Goal: Contribute content: Contribute content

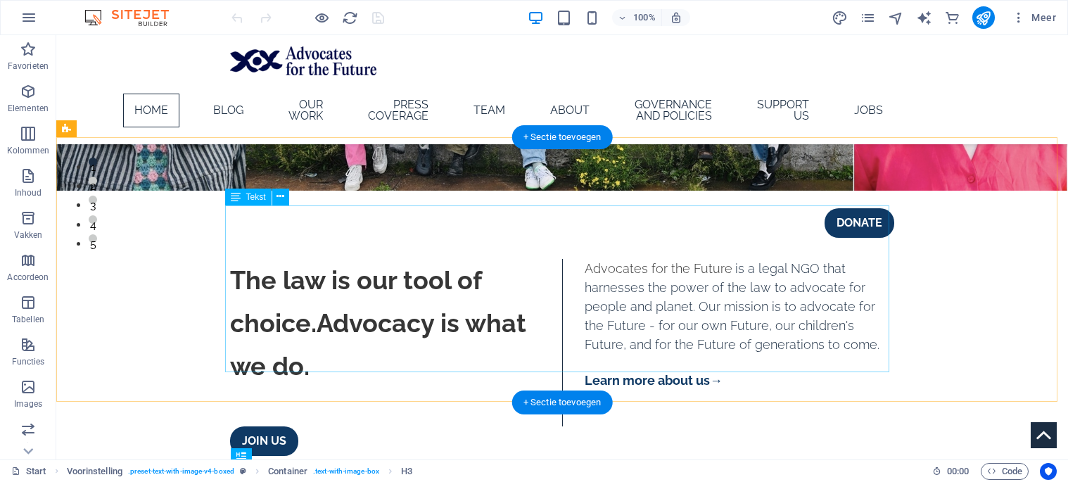
scroll to position [146, 0]
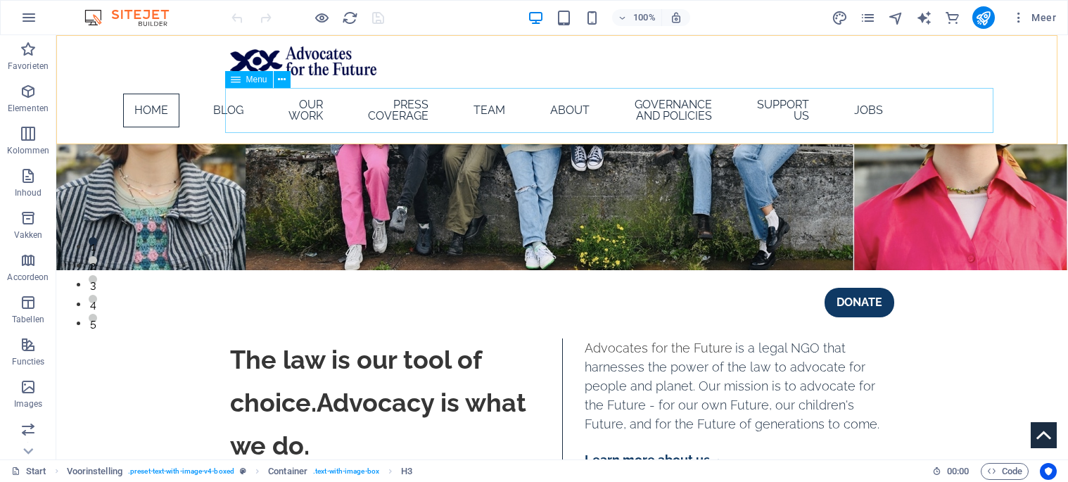
click at [312, 113] on nav "Home Blog Our work Press coverage Team About Governance and policies Support us…" at bounding box center [562, 110] width 664 height 45
click at [1043, 20] on span "Meer" at bounding box center [1034, 18] width 44 height 14
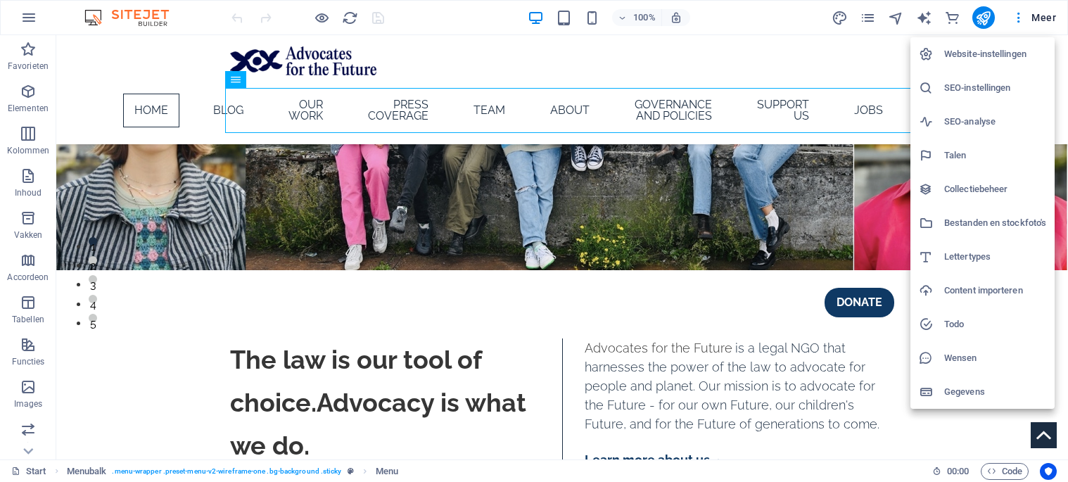
click at [29, 146] on div at bounding box center [534, 241] width 1068 height 482
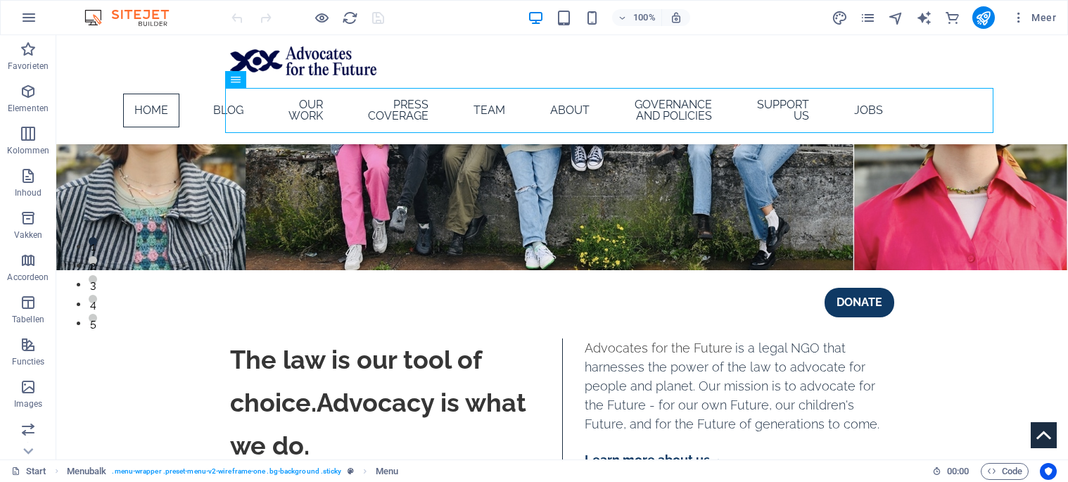
click at [34, 179] on icon "button" at bounding box center [28, 175] width 17 height 17
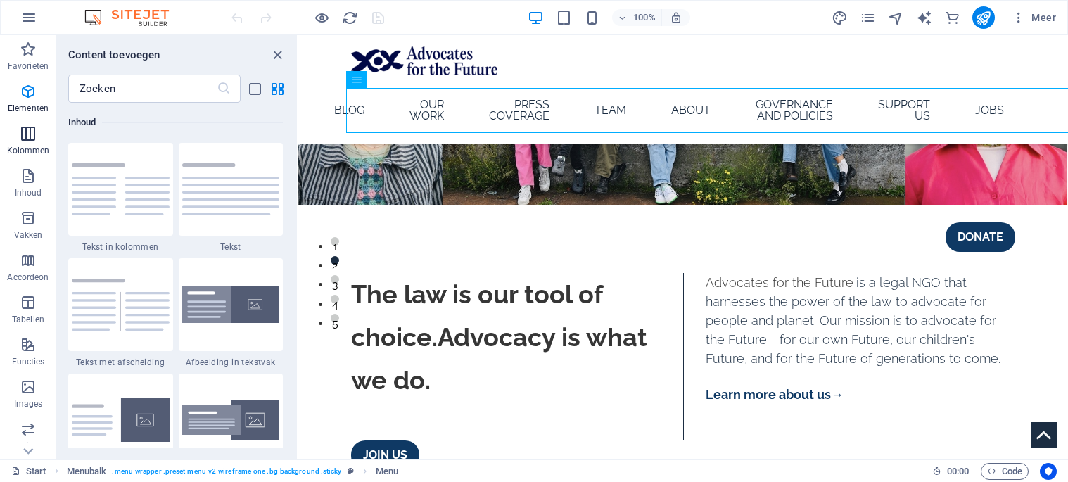
click at [25, 146] on p "Kolommen" at bounding box center [28, 150] width 43 height 11
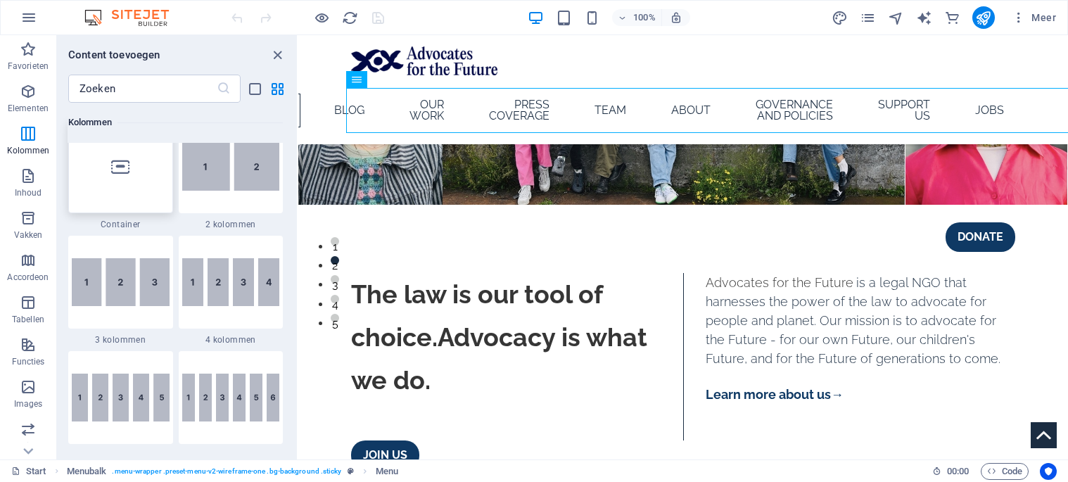
scroll to position [696, 0]
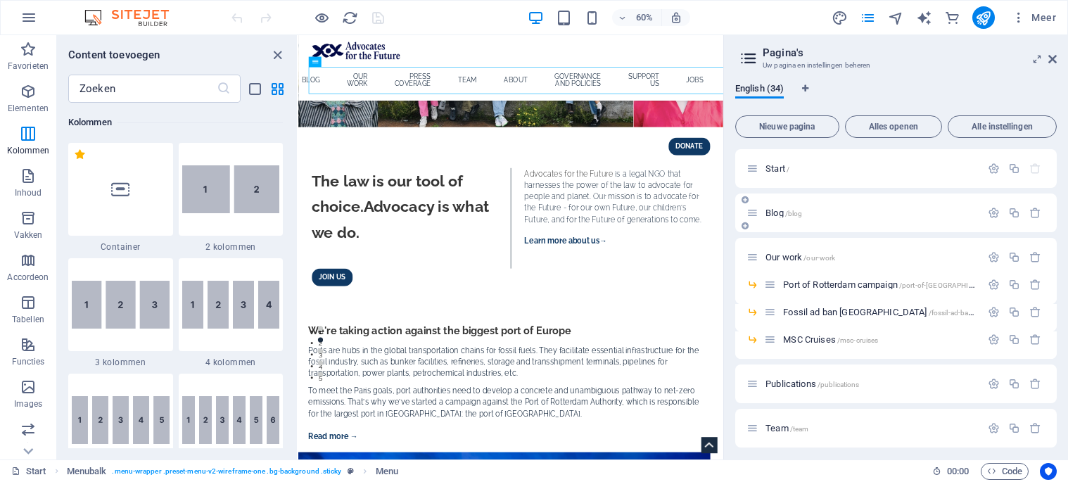
click at [877, 208] on p "Blog /blog" at bounding box center [870, 212] width 211 height 9
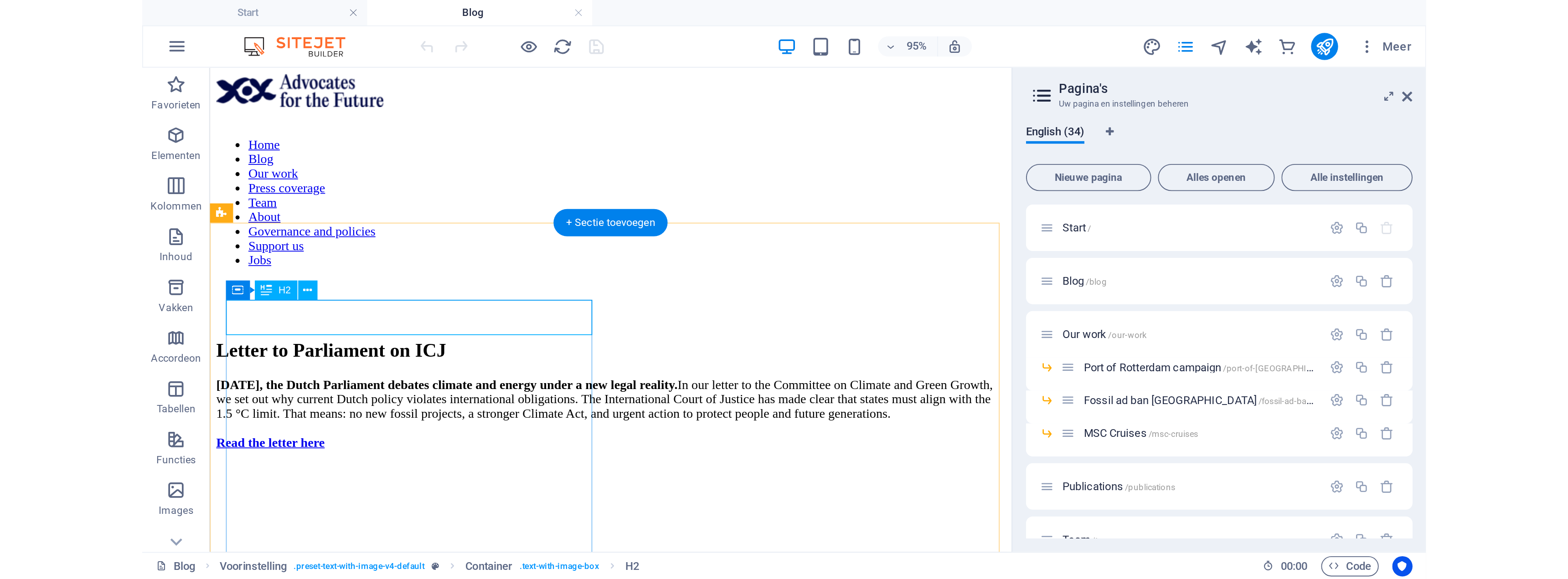
scroll to position [0, 0]
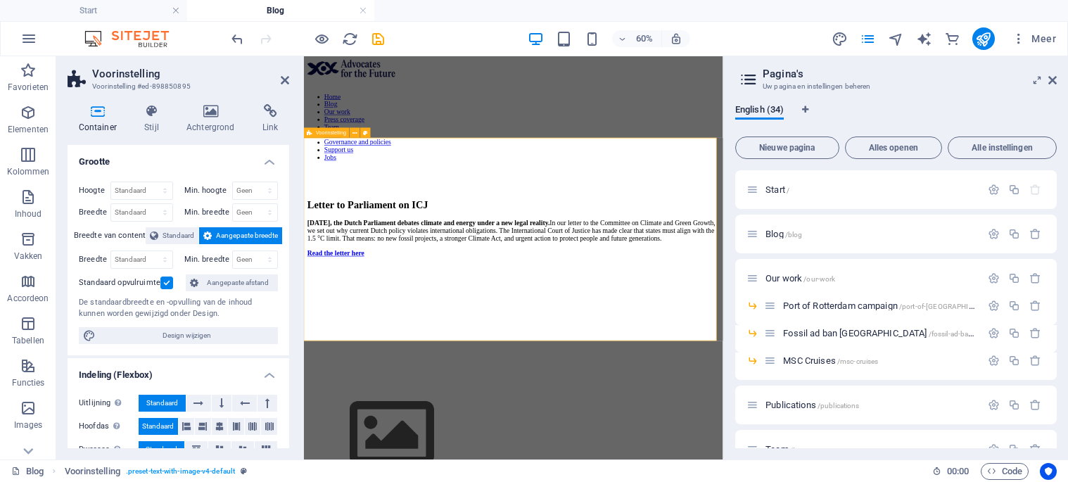
click at [433, 328] on div "[DATE], the Dutch Parliament debates climate and energy under a new legal reali…" at bounding box center [653, 359] width 687 height 63
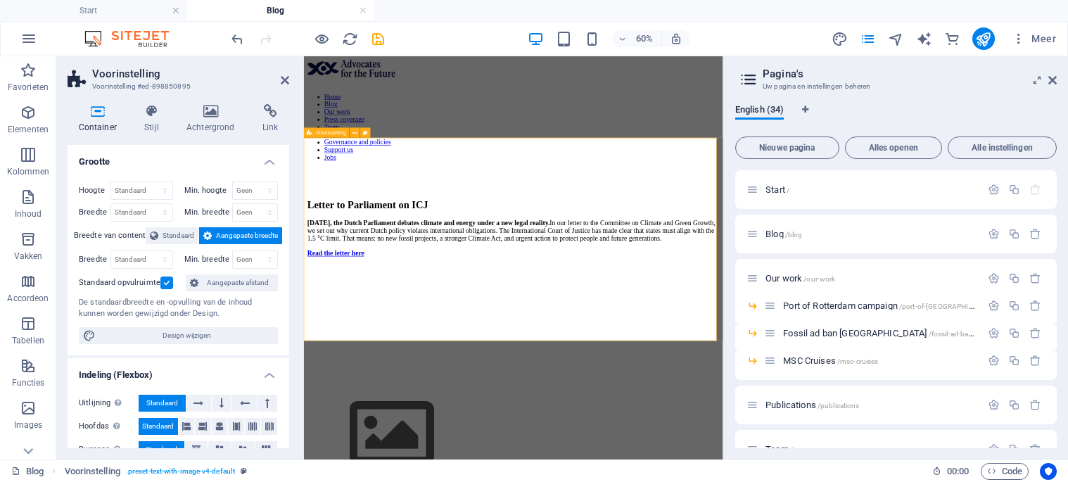
click at [398, 295] on div "Letter to Parliament on ICJ" at bounding box center [653, 304] width 687 height 19
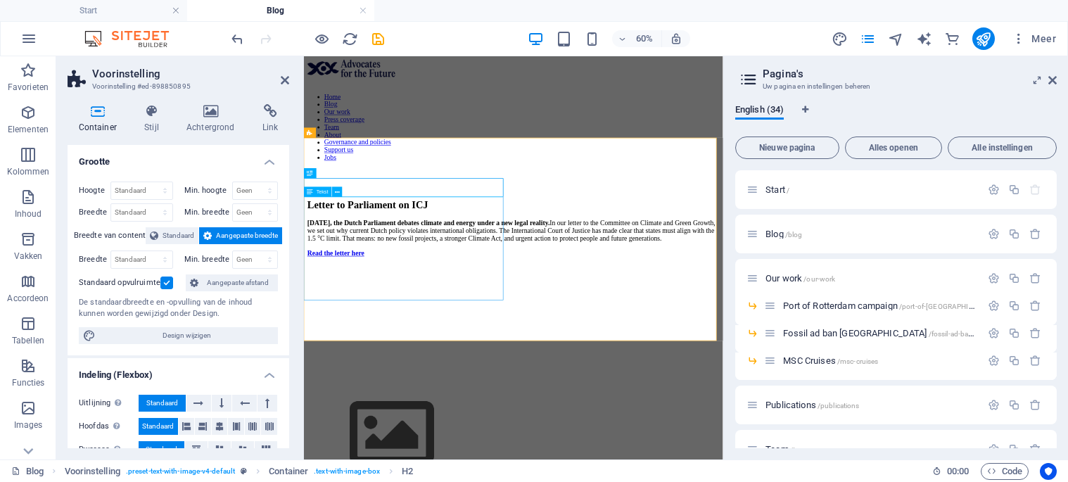
click at [412, 328] on div "[DATE], the Dutch Parliament debates climate and energy under a new legal reali…" at bounding box center [653, 359] width 687 height 63
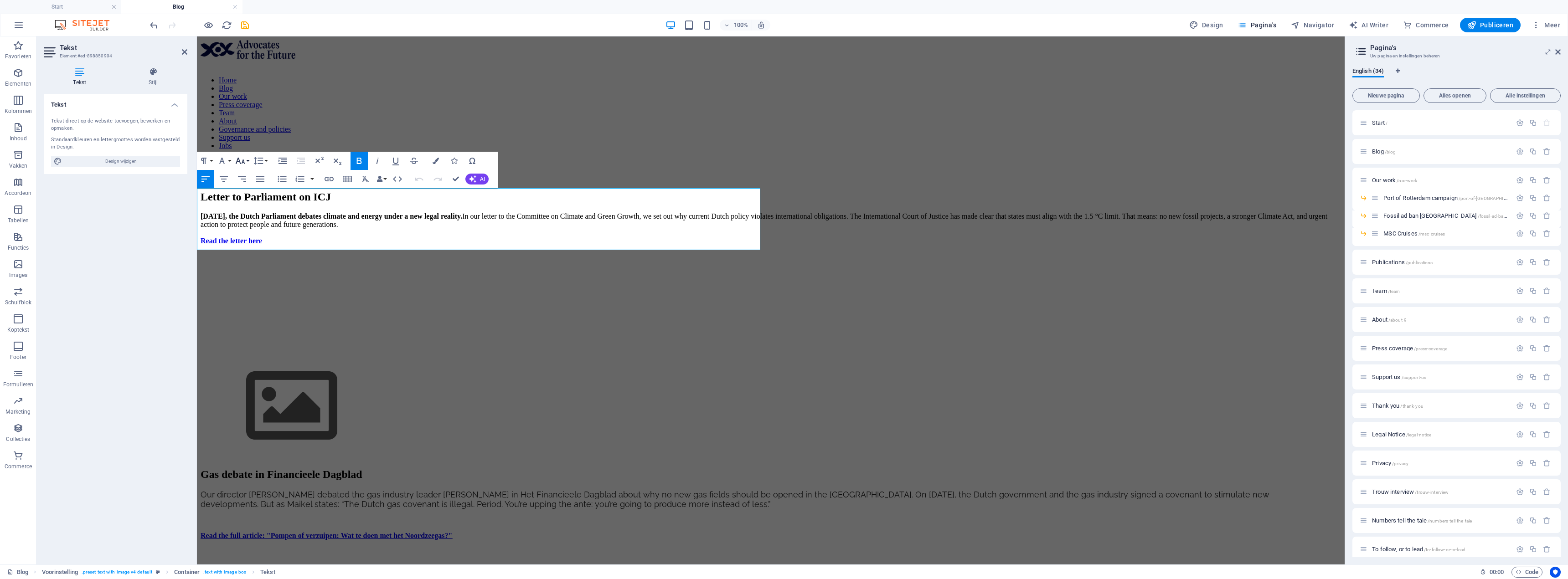
click at [241, 161] on icon "button" at bounding box center [240, 161] width 11 height 11
click at [259, 265] on link "18" at bounding box center [249, 260] width 33 height 14
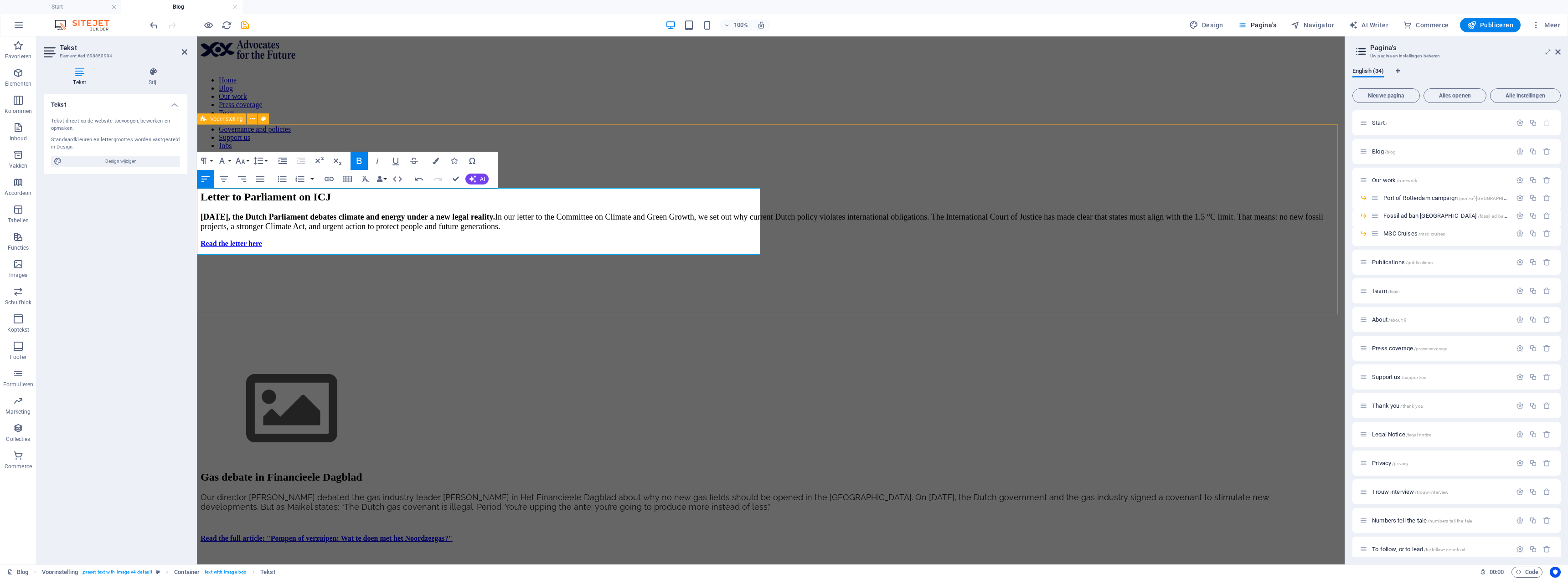
click at [277, 191] on div "Letter to Parliament on ICJ [DATE], the Dutch Parliament debates climate and en…" at bounding box center [771, 326] width 1140 height 271
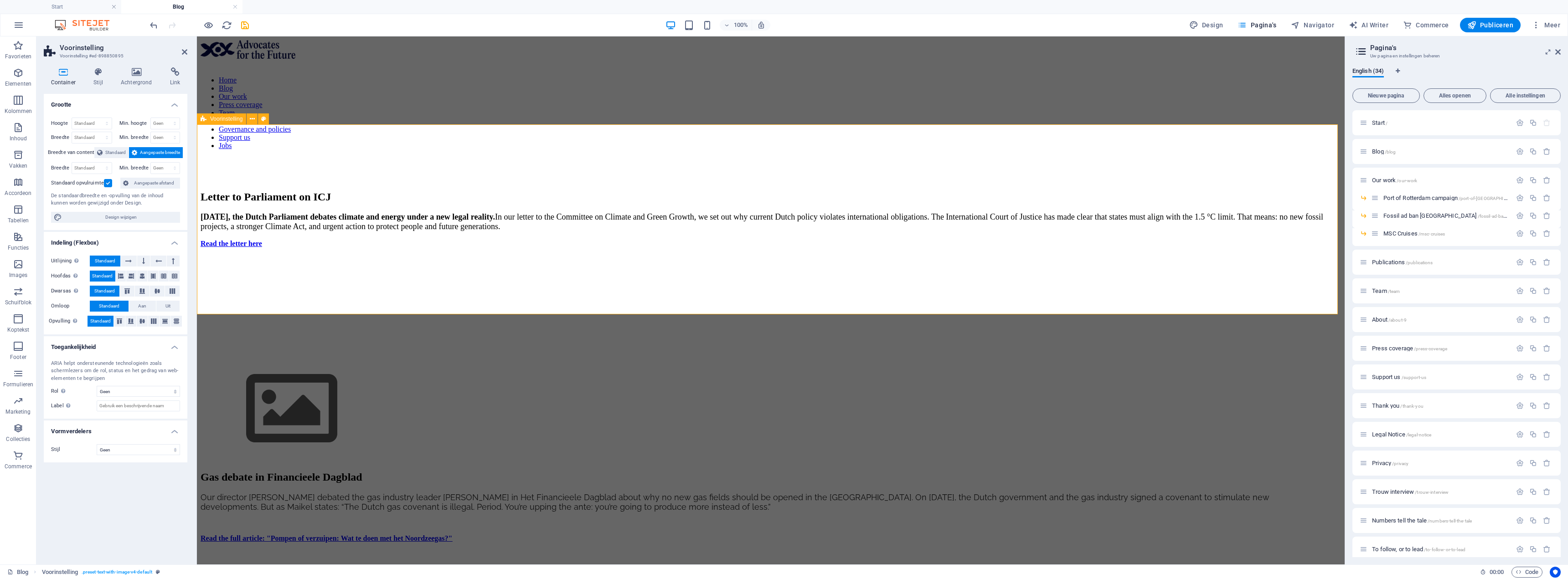
click at [277, 191] on div "Letter to Parliament on ICJ [DATE], the Dutch Parliament debates climate and en…" at bounding box center [771, 326] width 1140 height 271
click at [251, 120] on icon at bounding box center [253, 119] width 5 height 10
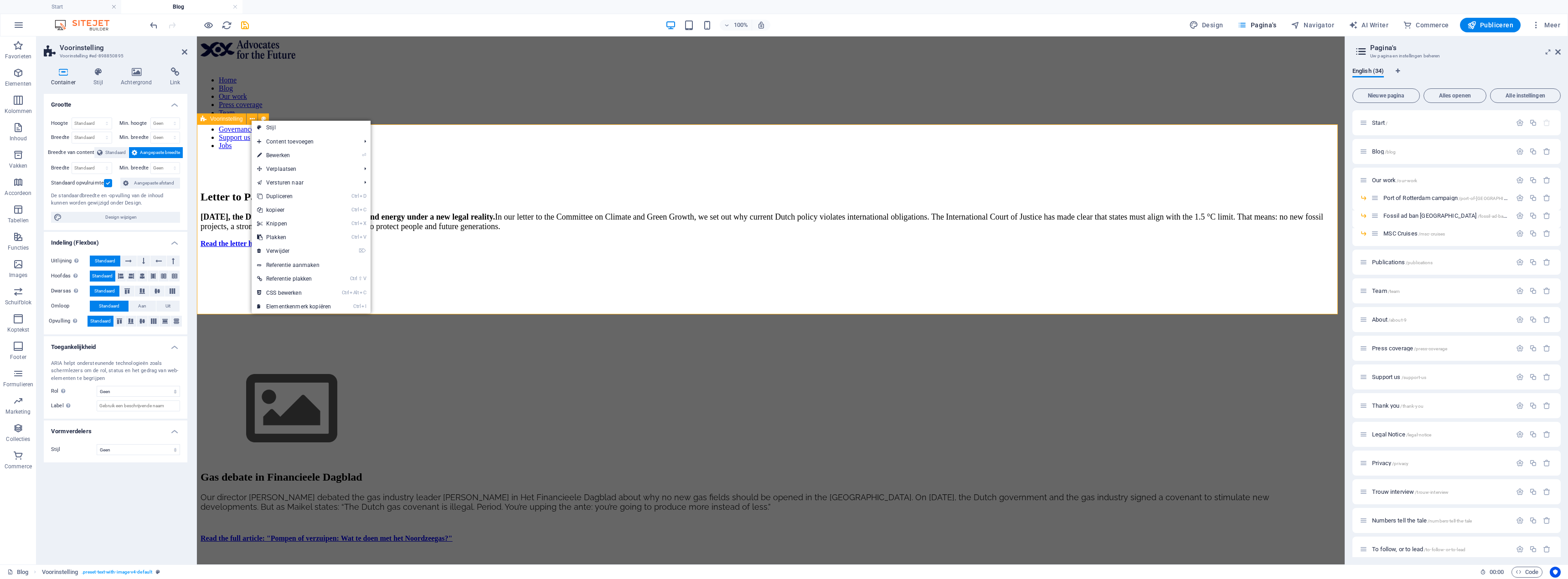
click at [233, 191] on div "Letter to Parliament on ICJ [DATE], the Dutch Parliament debates climate and en…" at bounding box center [771, 326] width 1140 height 271
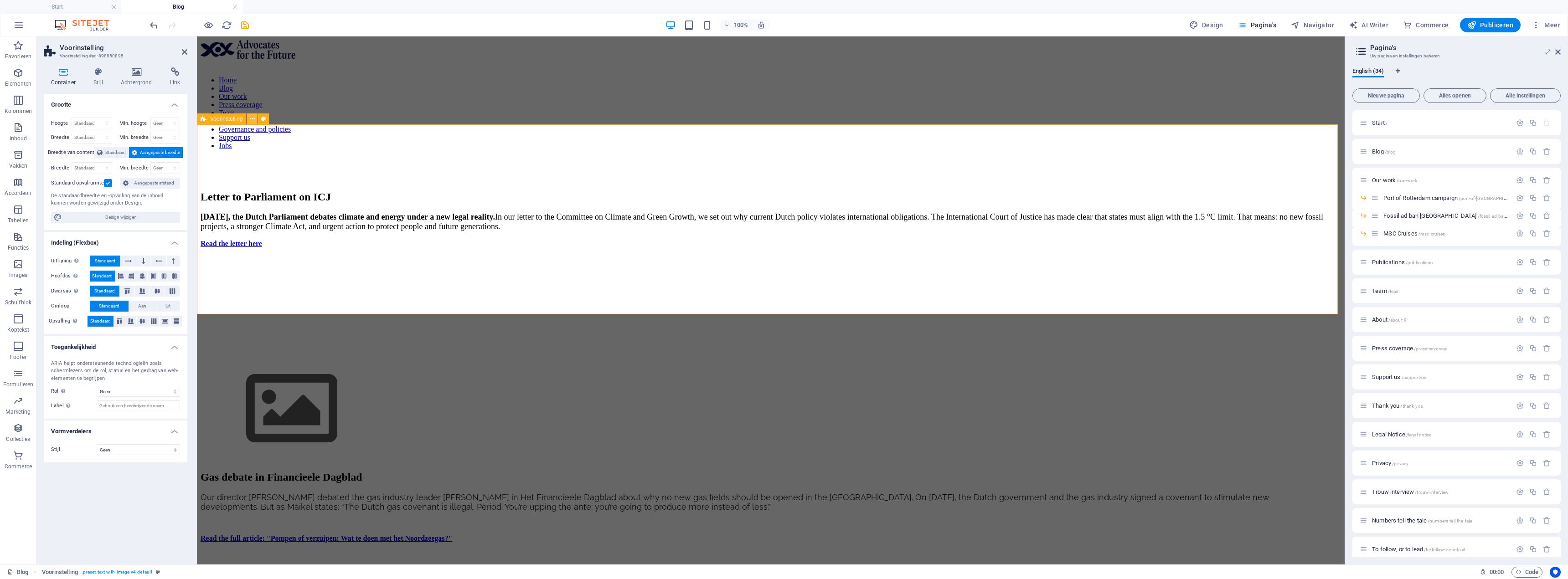
click at [253, 118] on icon at bounding box center [253, 119] width 5 height 10
click at [245, 164] on icon at bounding box center [244, 163] width 5 height 10
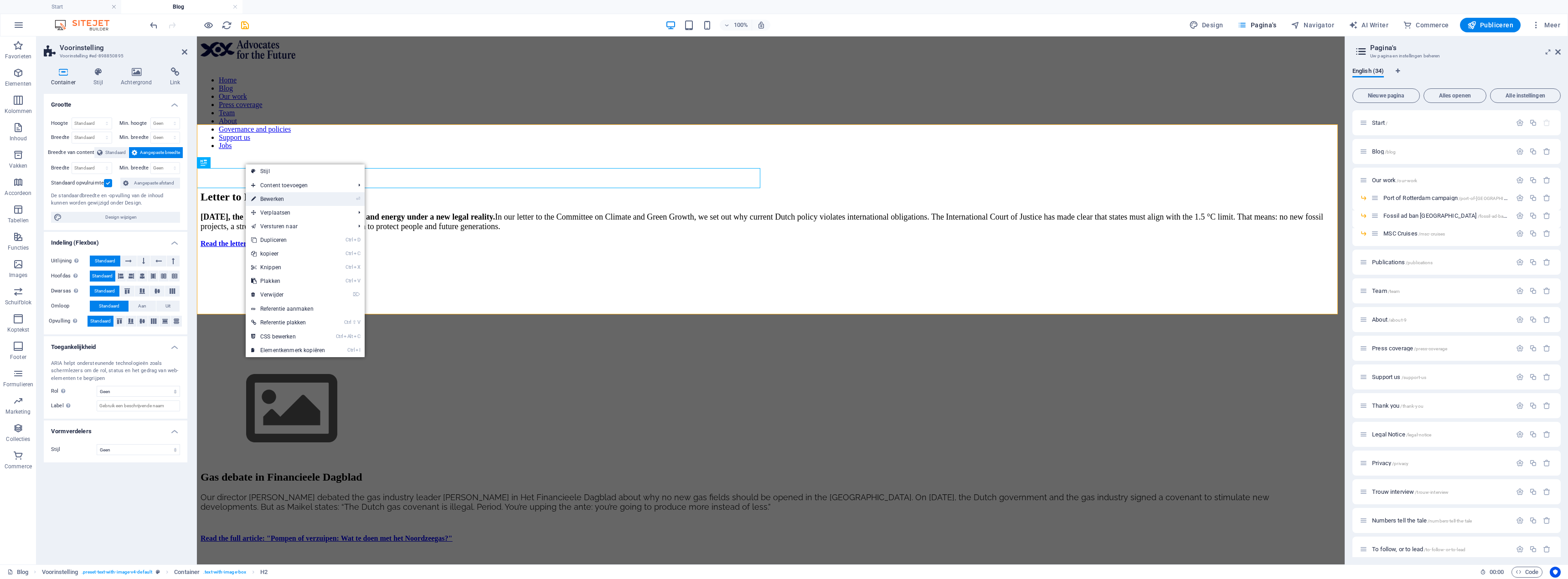
click at [291, 203] on link "⏎ Bewerken" at bounding box center [288, 199] width 85 height 14
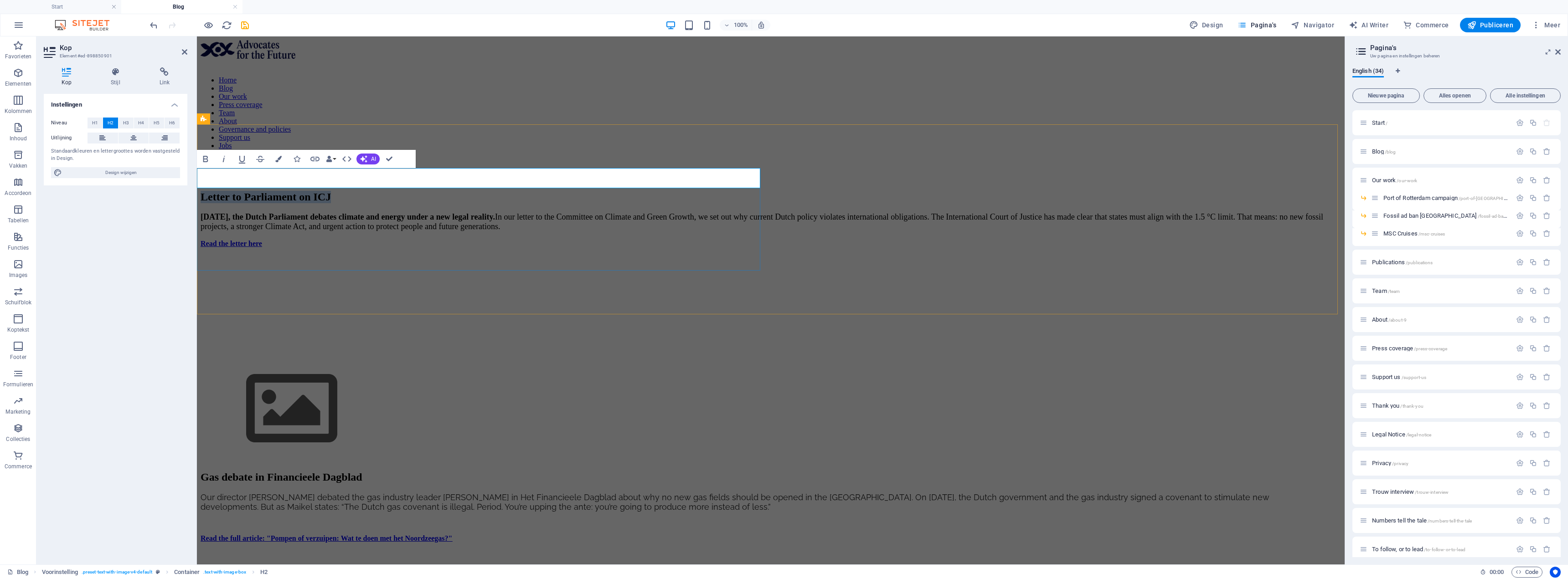
click at [449, 191] on h2 "Letter to Parliament on ICJ" at bounding box center [771, 197] width 1140 height 12
click at [433, 191] on div "Letter to Parliament on ICJ [DATE], the Dutch Parliament debates climate and en…" at bounding box center [771, 326] width 1140 height 271
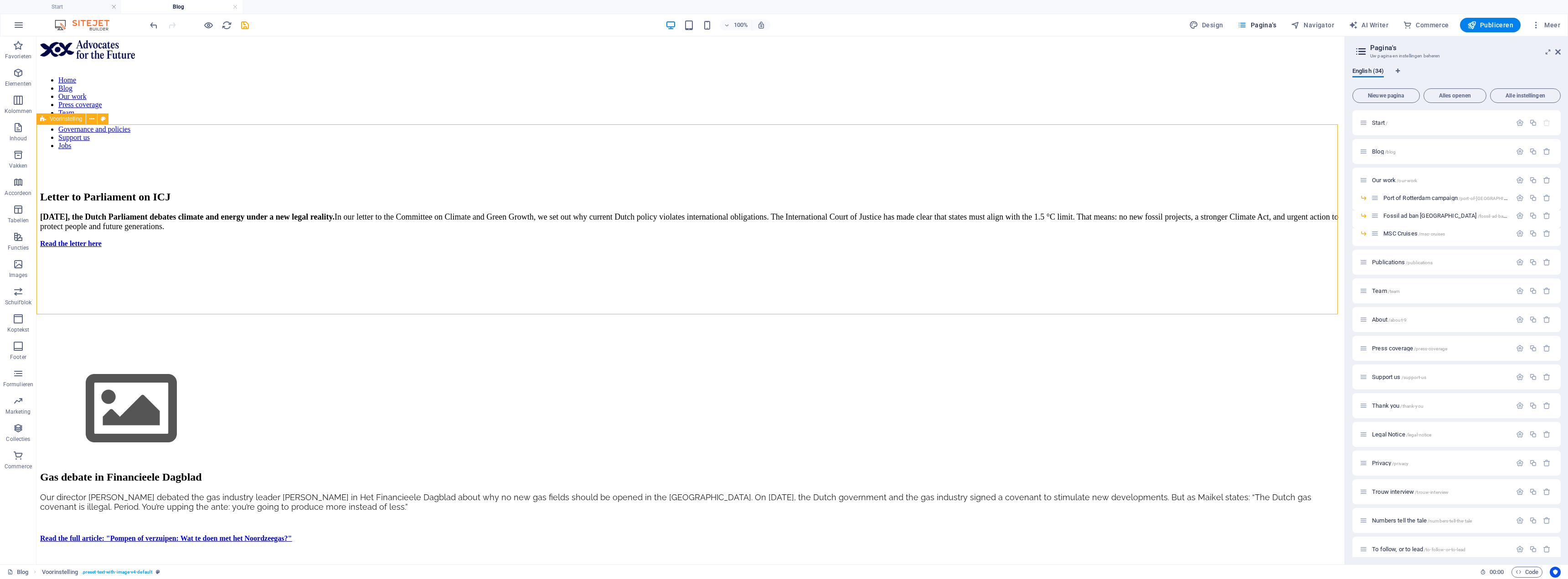
click at [433, 191] on div "Letter to Parliament on ICJ [DATE], the Dutch Parliament debates climate and en…" at bounding box center [691, 326] width 1301 height 271
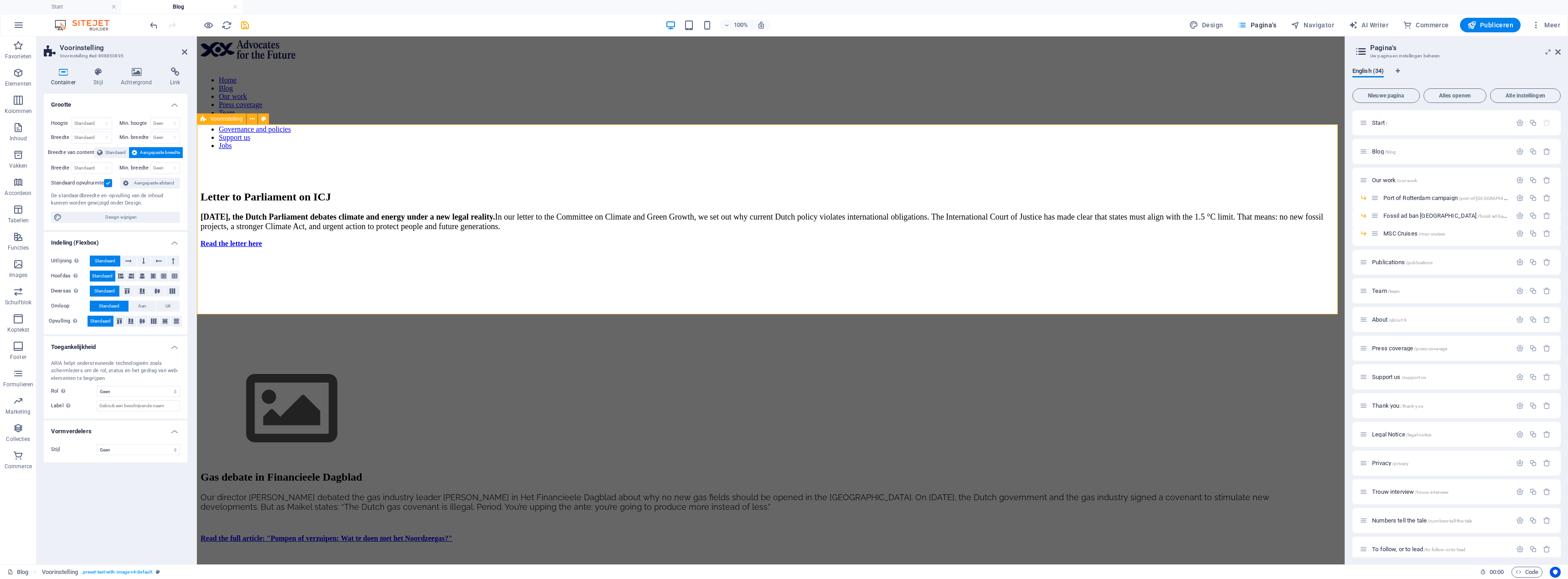
click at [424, 299] on div "Letter to Parliament on ICJ [DATE], the Dutch Parliament debates climate and en…" at bounding box center [771, 326] width 1140 height 271
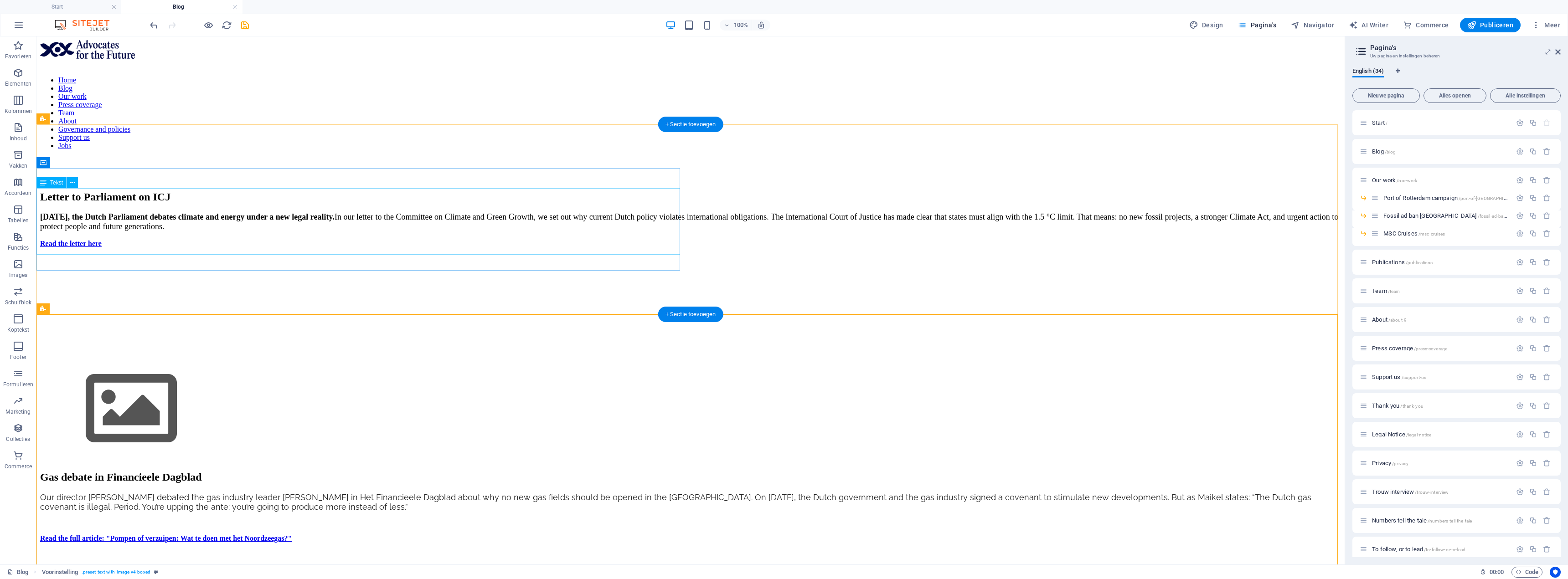
click at [111, 212] on div "[DATE], the Dutch Parliament debates climate and energy under a new legal reali…" at bounding box center [691, 230] width 1301 height 36
click at [353, 191] on div "Letter to Parliament on ICJ" at bounding box center [691, 197] width 1301 height 12
click at [84, 166] on icon at bounding box center [84, 163] width 5 height 10
click at [21, 152] on icon "button" at bounding box center [18, 155] width 11 height 11
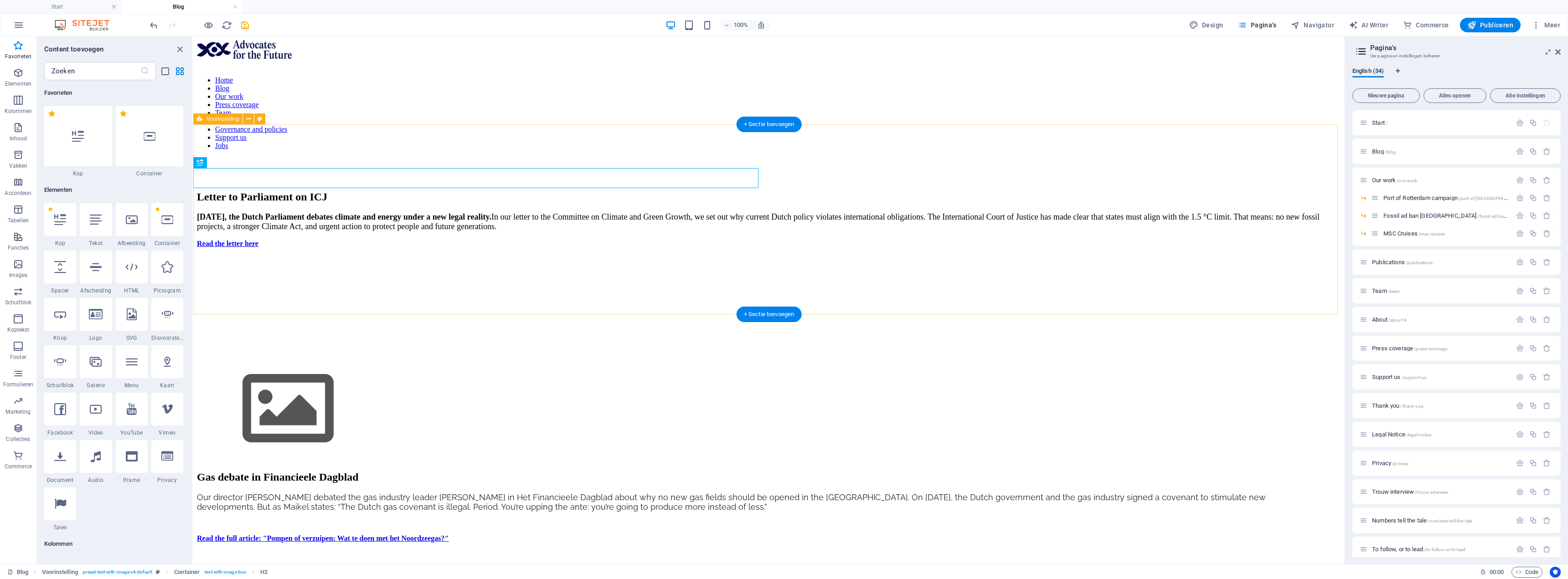
click at [261, 191] on div "Letter to Parliament on ICJ [DATE], the Dutch Parliament debates climate and en…" at bounding box center [769, 326] width 1144 height 271
click at [249, 124] on icon at bounding box center [249, 119] width 5 height 10
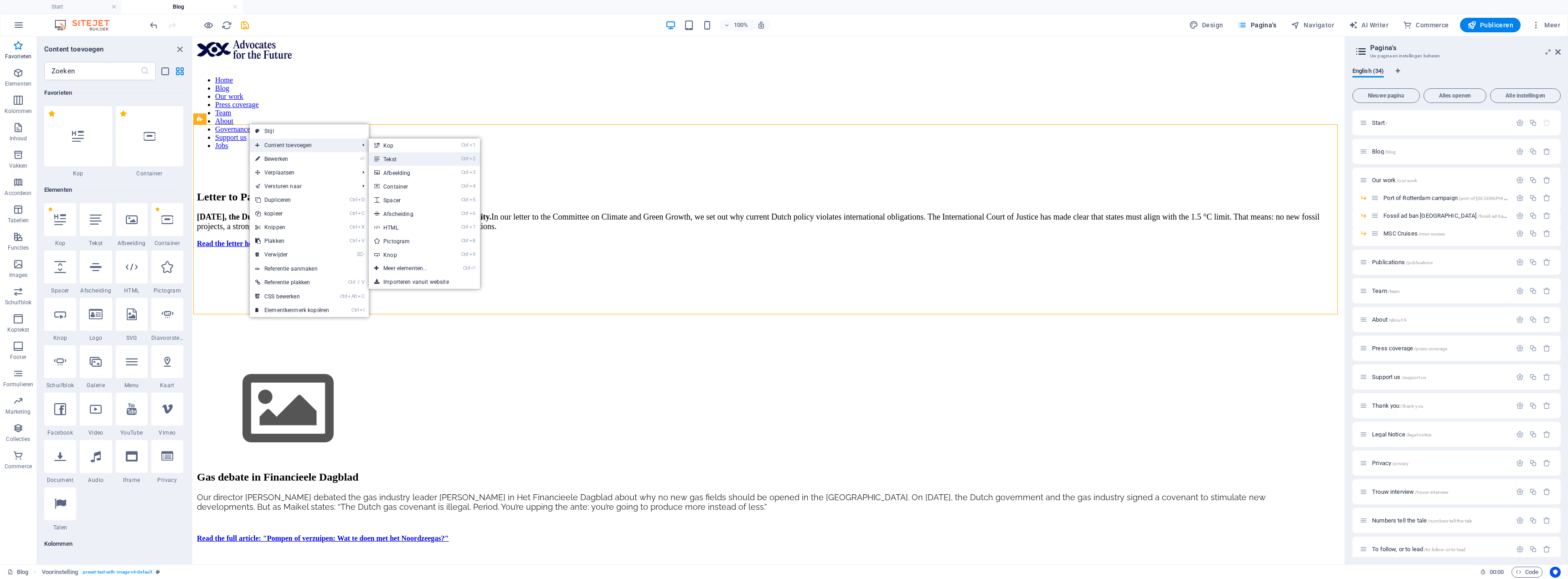
click at [382, 157] on link "Ctrl 2 Tekst" at bounding box center [407, 159] width 76 height 14
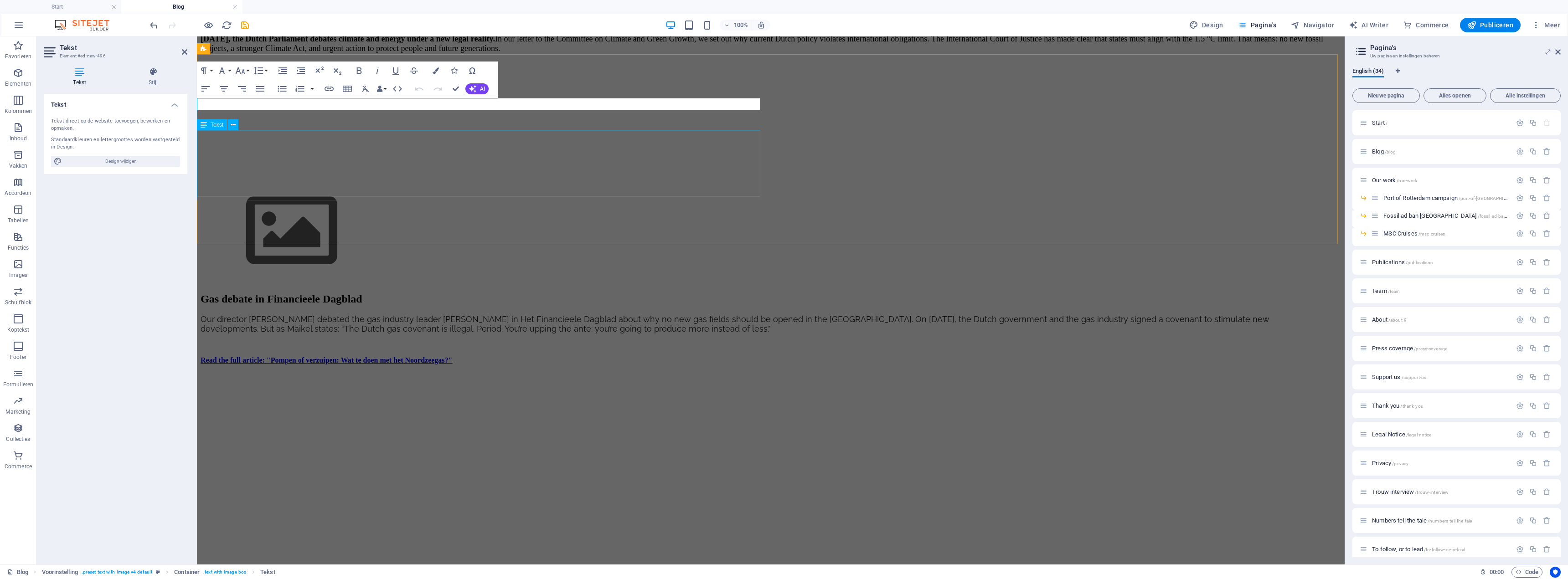
scroll to position [52, 0]
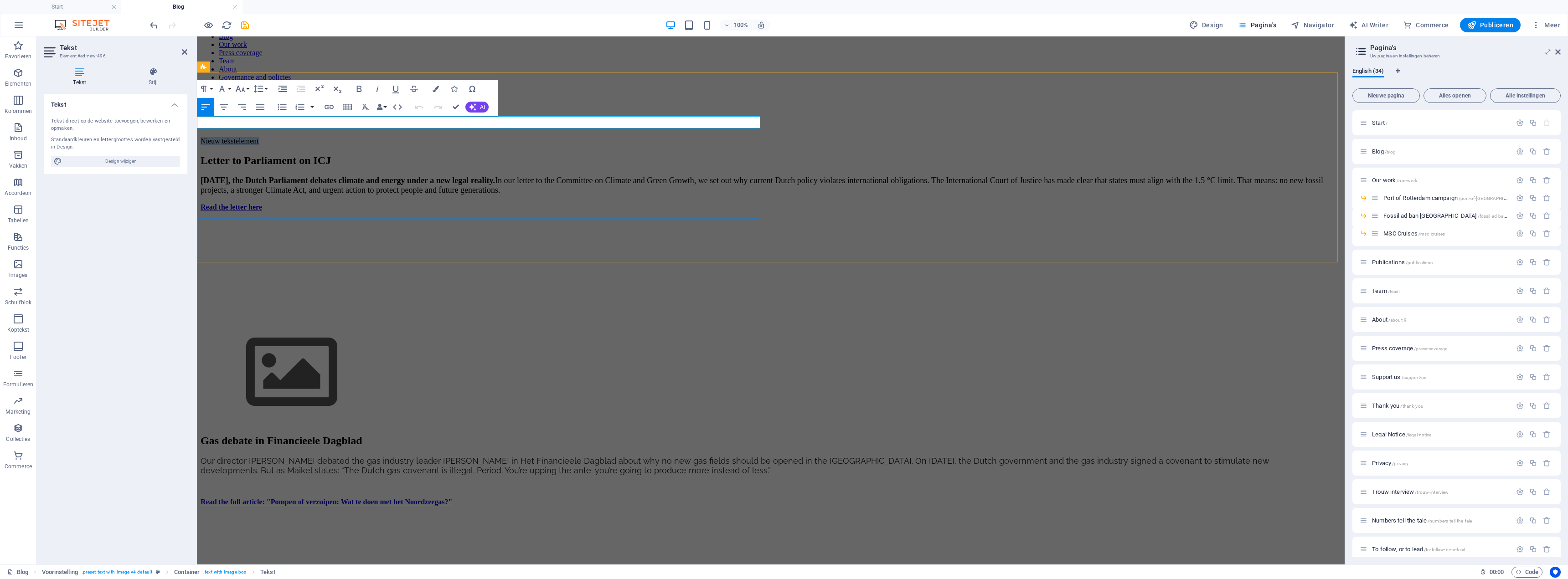
click at [279, 137] on p "Nieuw tekstelement" at bounding box center [771, 141] width 1140 height 8
click at [595, 211] on div "[DATE], the Dutch Parliament debates climate and energy under a new legal reali…" at bounding box center [771, 194] width 1140 height 36
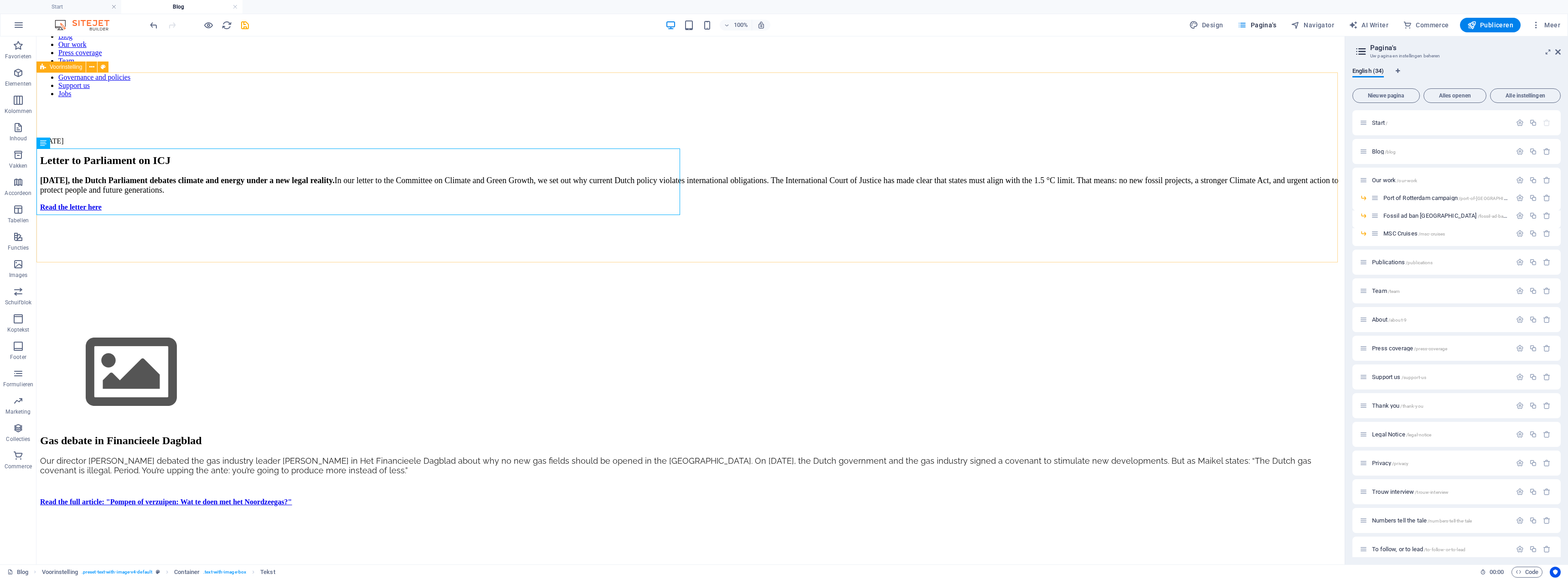
click at [562, 247] on div "[DATE] Letter to Parliament on ICJ [DATE], the Dutch Parliament debates climate…" at bounding box center [691, 281] width 1301 height 288
click at [549, 312] on div "Gas debate in Financieele Dagblad" at bounding box center [691, 440] width 1301 height 12
click at [537, 308] on div "Container H2" at bounding box center [512, 312] width 58 height 12
click at [542, 312] on div "Gas debate in Financieele Dagblad Our director [PERSON_NAME] debated the gas in…" at bounding box center [691, 470] width 1301 height 71
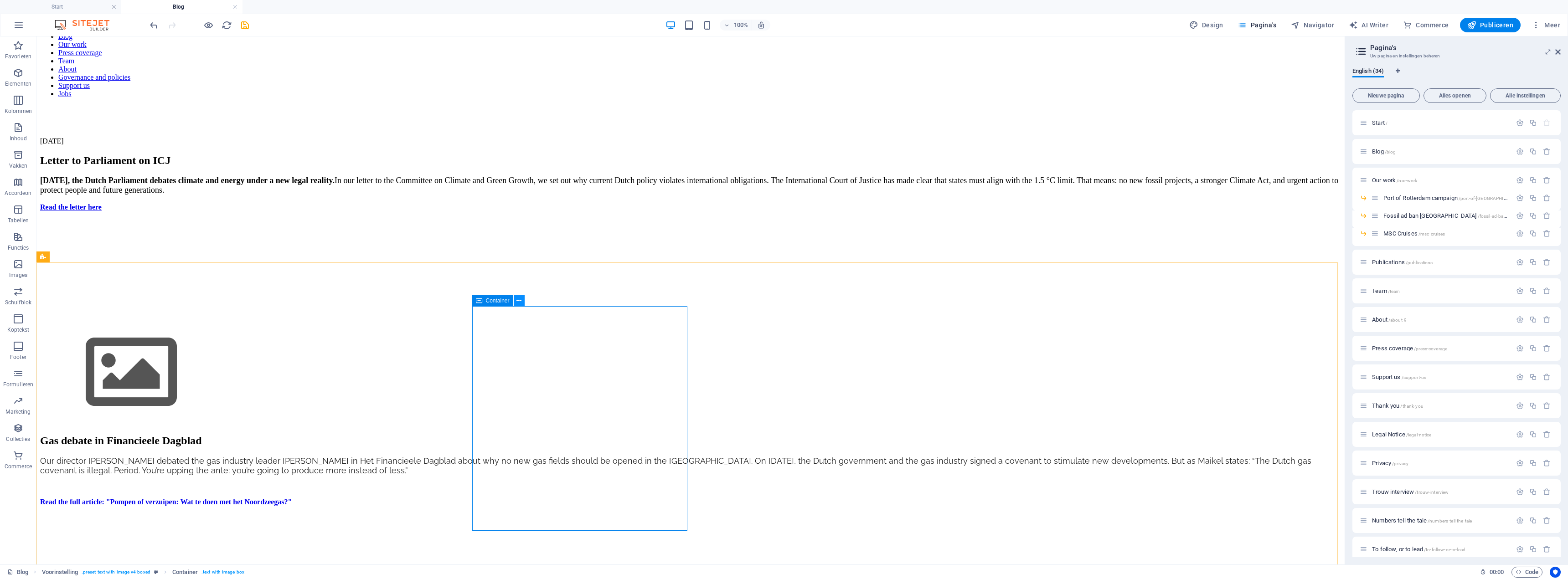
click at [518, 298] on icon at bounding box center [519, 301] width 5 height 10
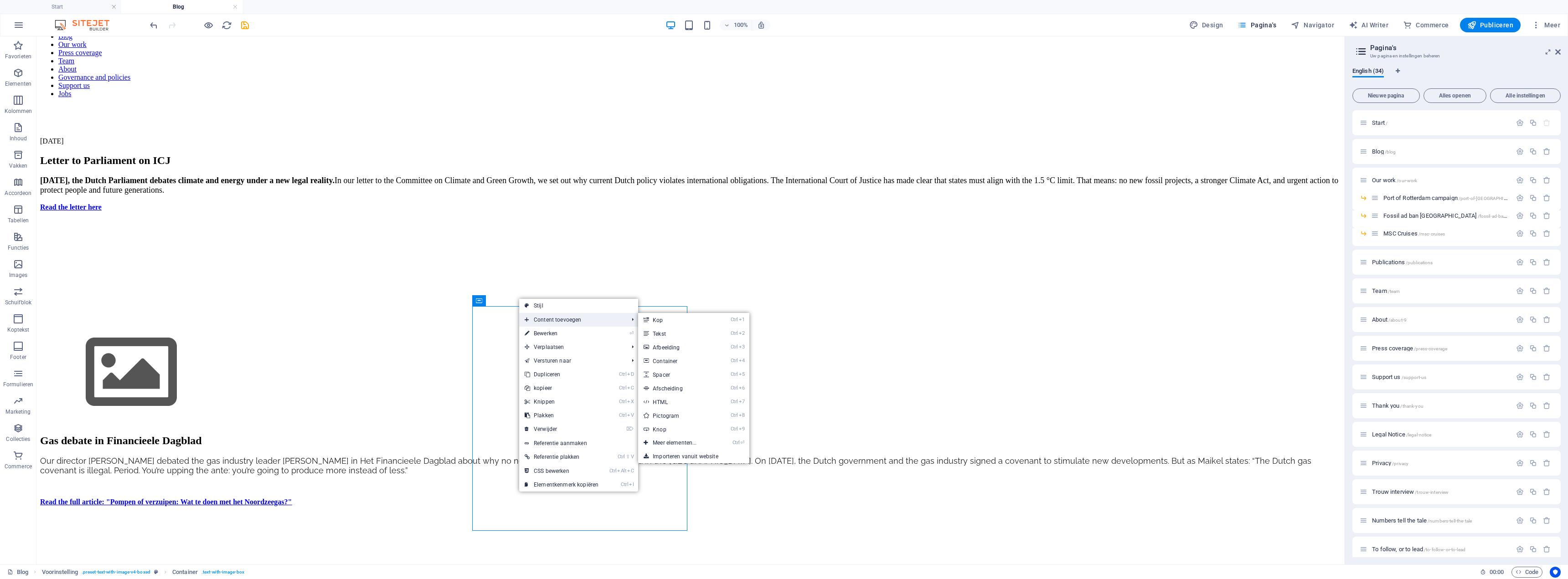
click at [535, 312] on span "Content toevoegen" at bounding box center [571, 319] width 106 height 14
click at [663, 312] on link "Ctrl 2 Tekst" at bounding box center [676, 333] width 76 height 14
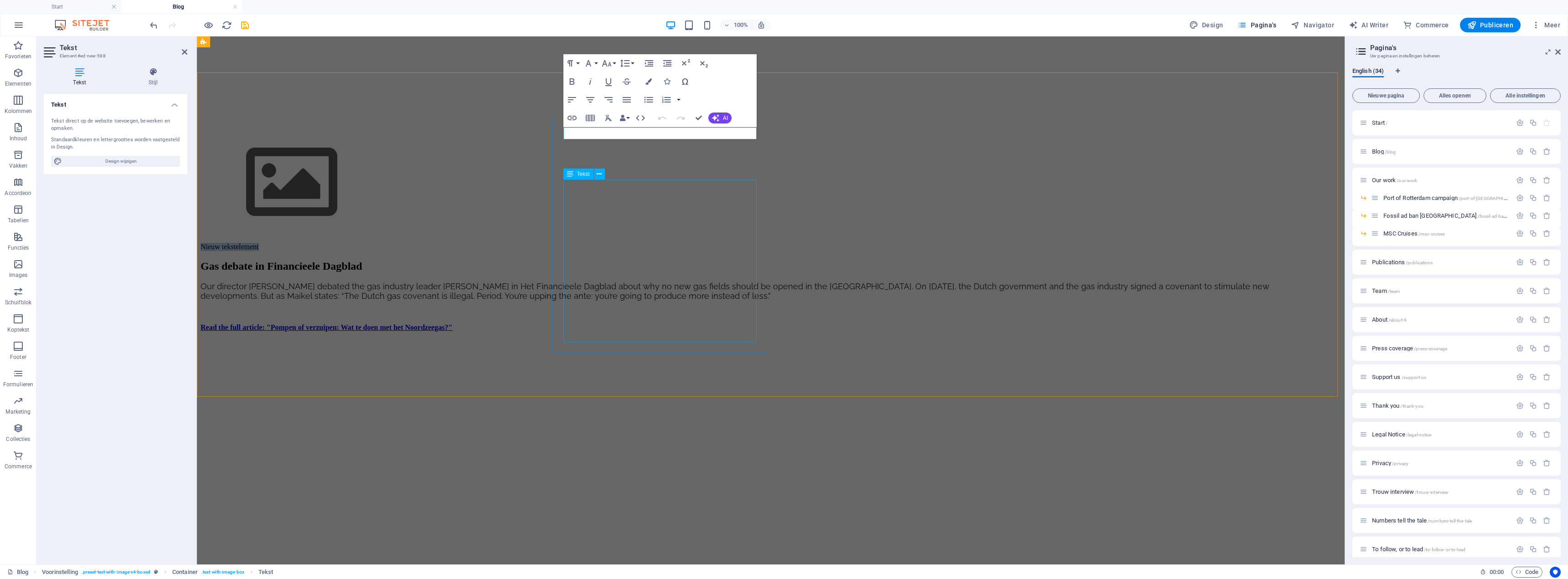
scroll to position [150, 0]
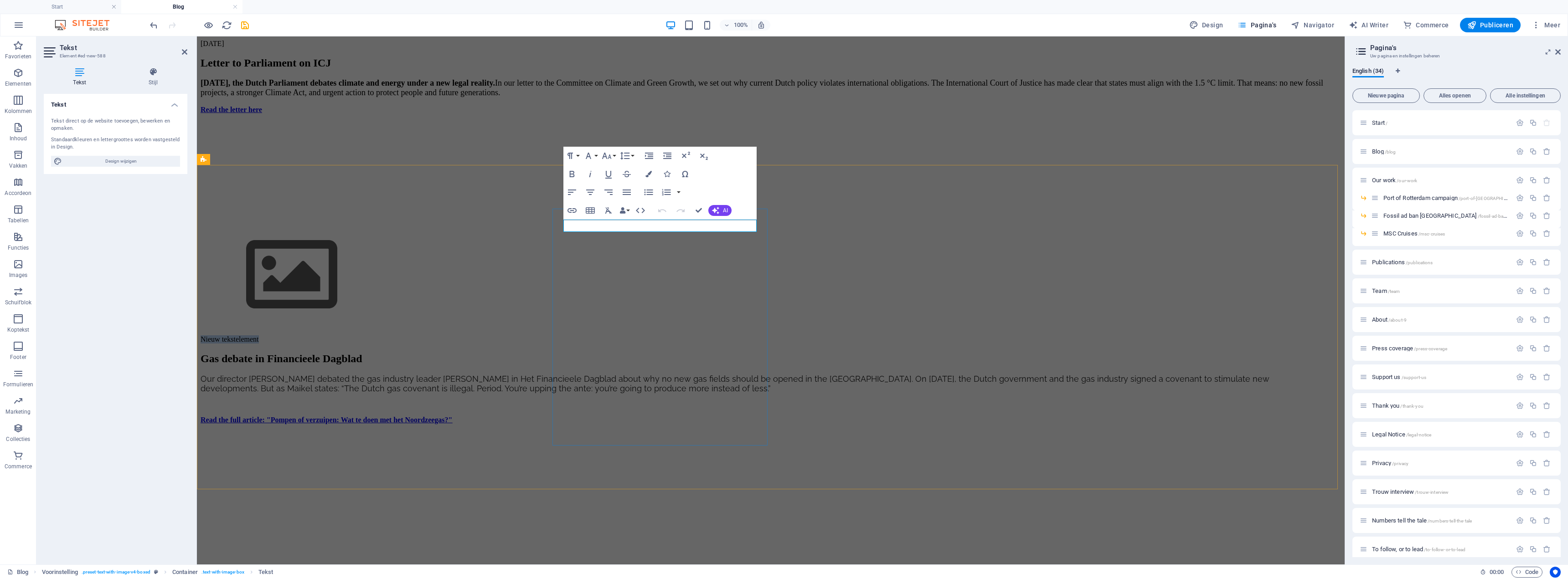
click at [616, 312] on p "Nieuw tekstelement" at bounding box center [771, 339] width 1140 height 8
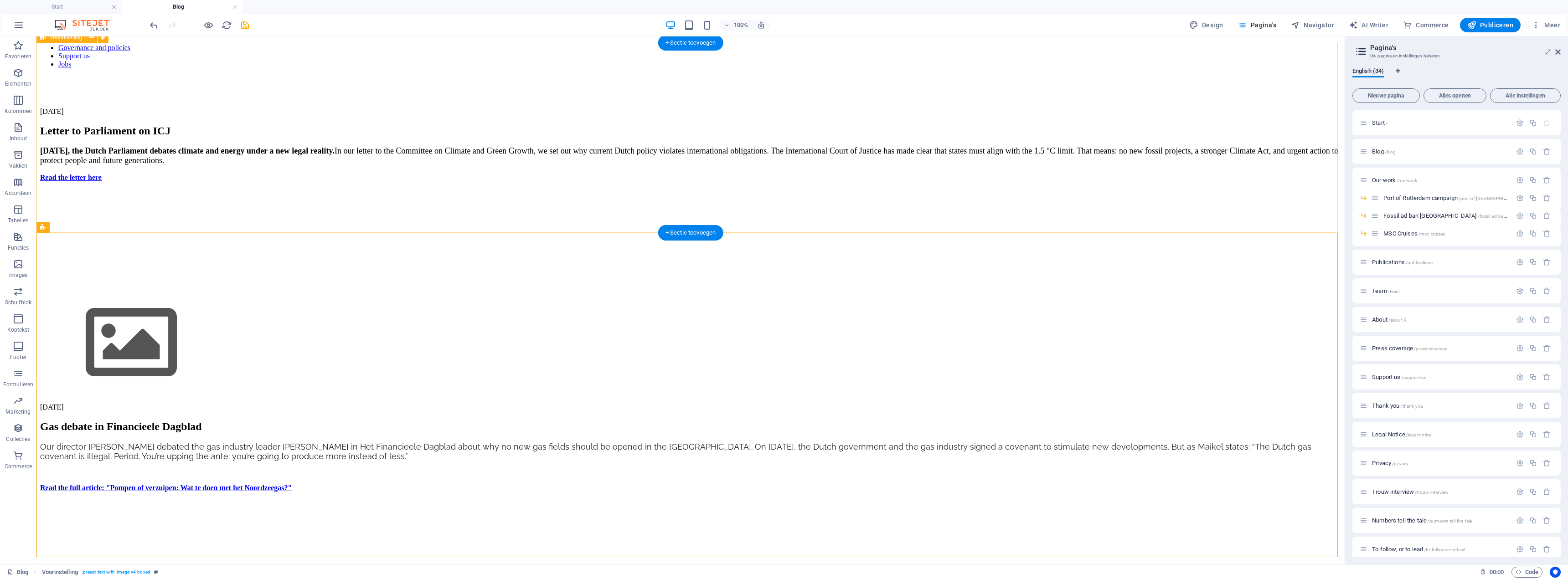
scroll to position [0, 0]
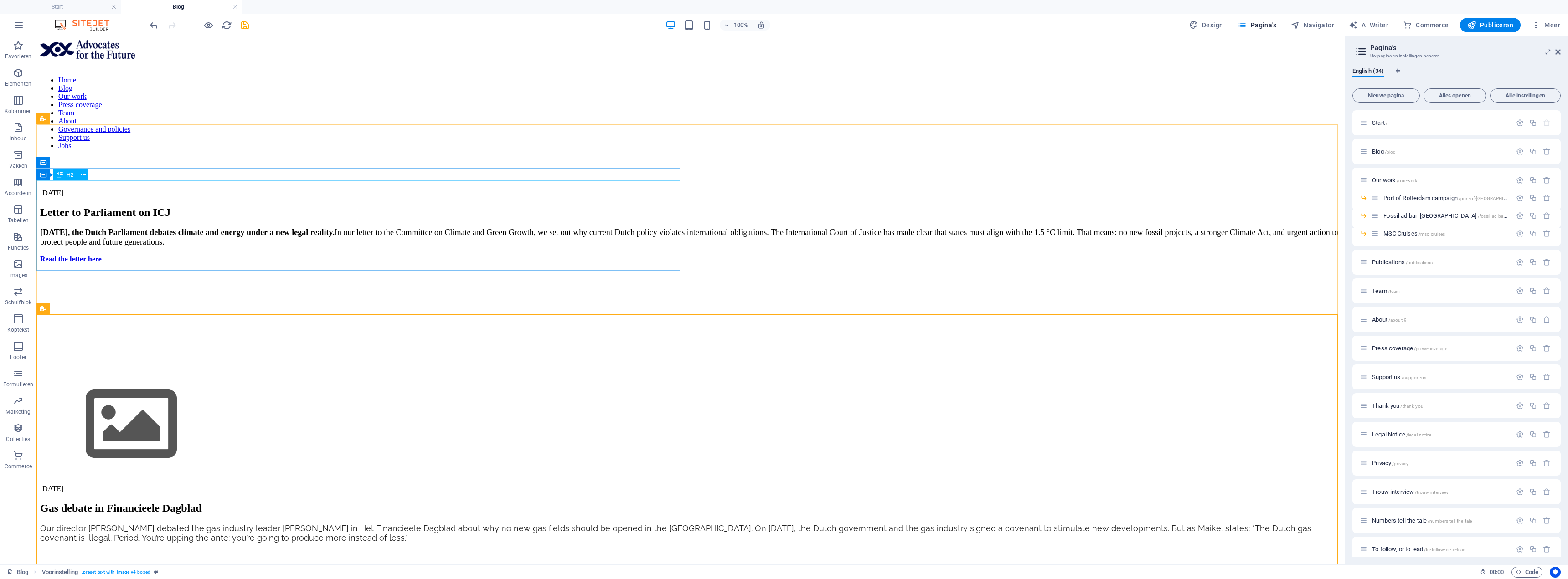
click at [97, 189] on div "[DATE]" at bounding box center [691, 193] width 1301 height 8
click at [75, 189] on div "[DATE]" at bounding box center [691, 193] width 1301 height 8
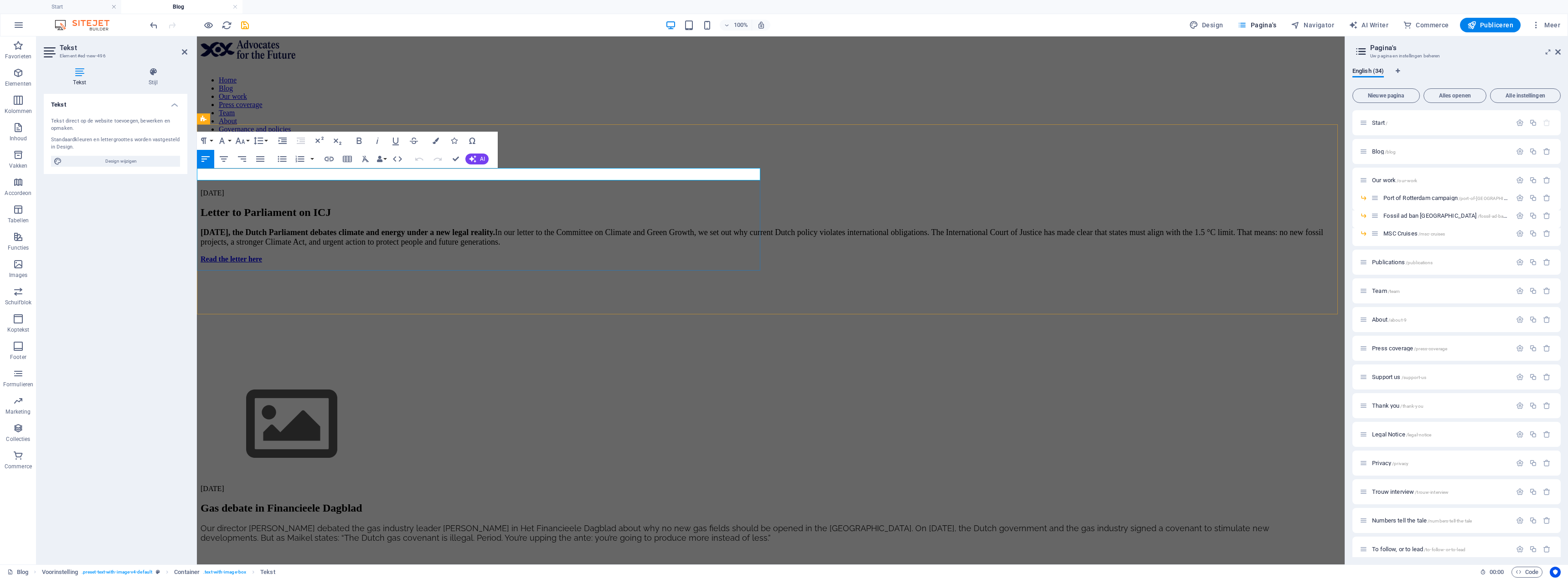
drag, startPoint x: 225, startPoint y: 176, endPoint x: 202, endPoint y: 172, distance: 23.3
click at [202, 189] on p "[DATE]" at bounding box center [771, 193] width 1140 height 8
click at [465, 100] on div "Home Blog Our work Press coverage Team About Governance and policies Support us…" at bounding box center [771, 102] width 1140 height 124
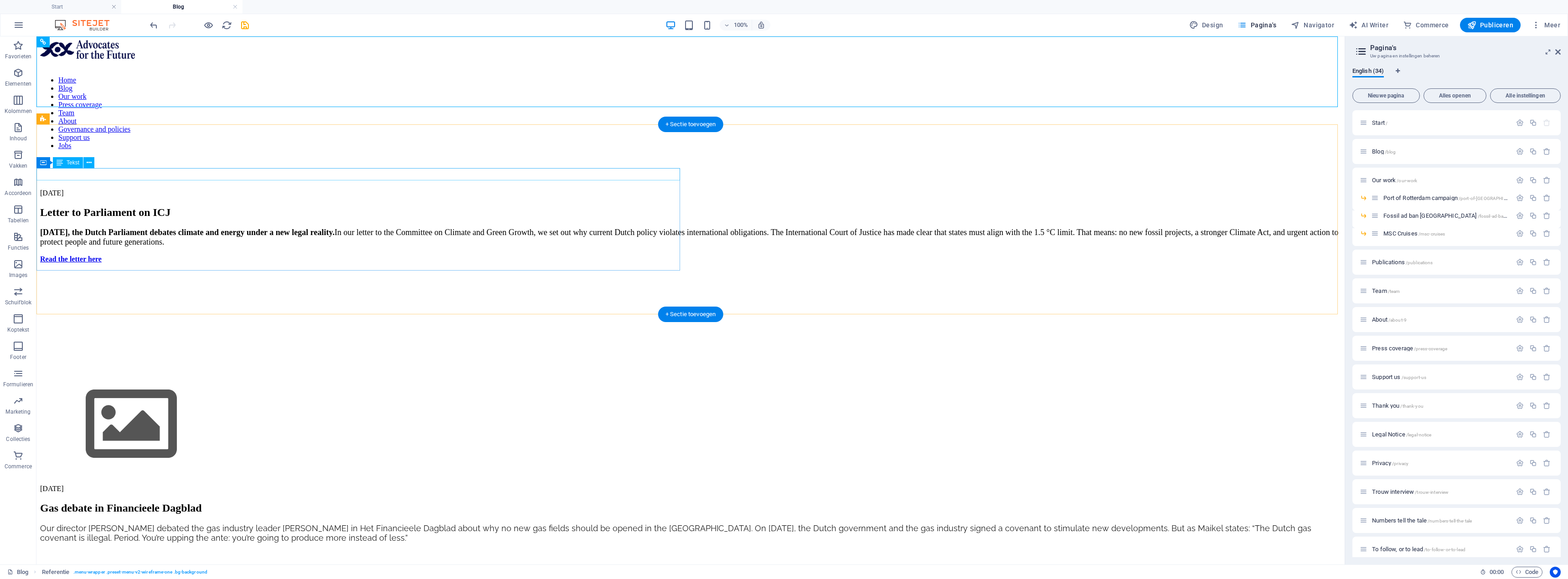
click at [114, 189] on div "[DATE]" at bounding box center [691, 193] width 1301 height 8
click at [72, 189] on div "[DATE]" at bounding box center [691, 193] width 1301 height 8
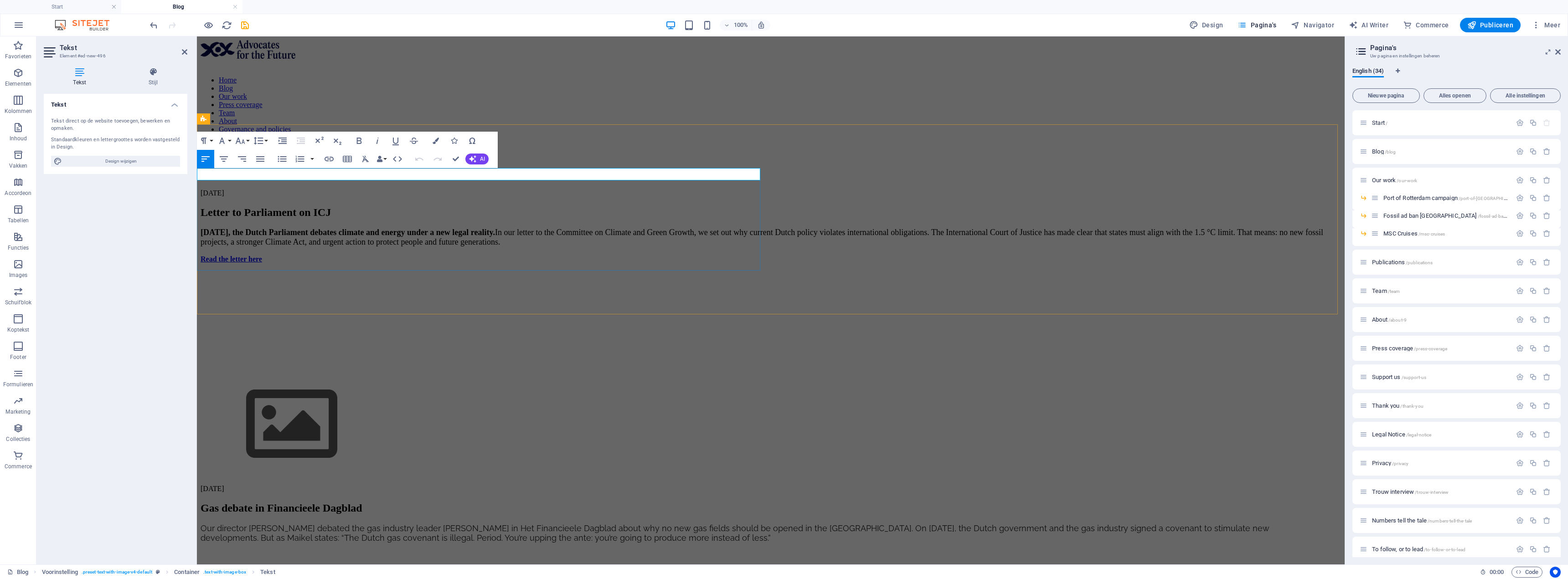
click at [217, 189] on p "[DATE]" at bounding box center [771, 193] width 1140 height 8
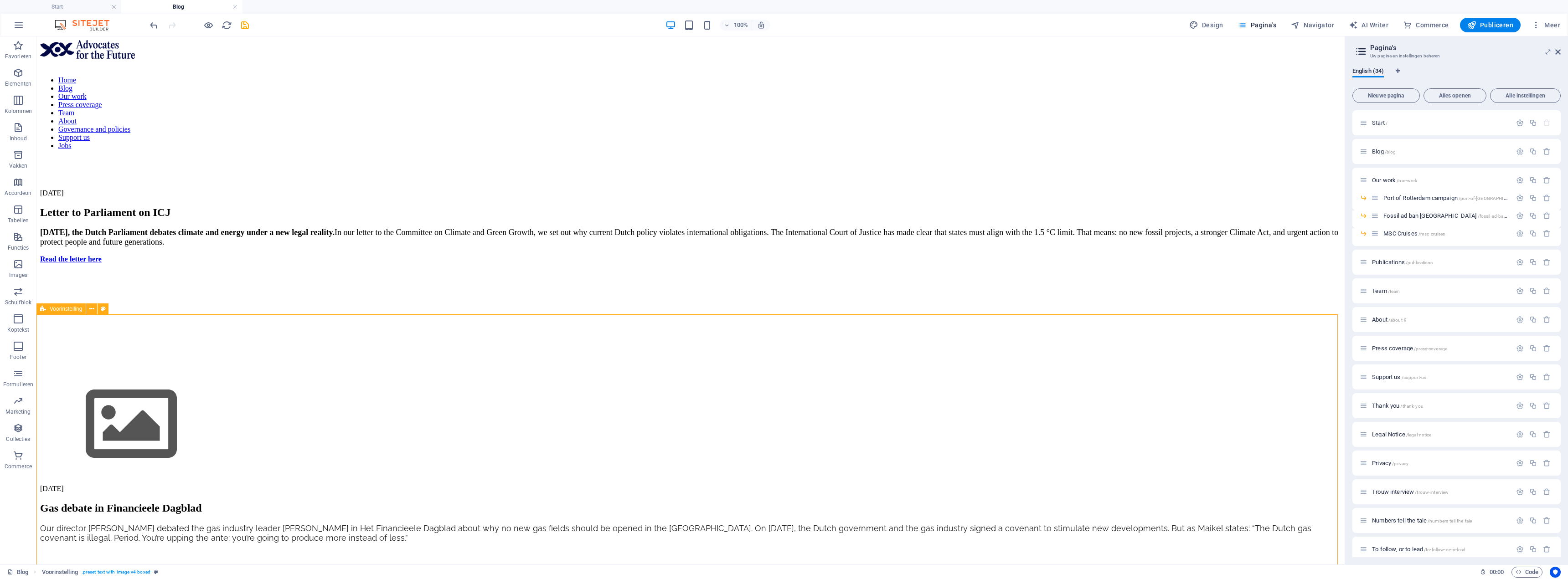
click at [691, 181] on span "/our-work" at bounding box center [1407, 181] width 21 height 5
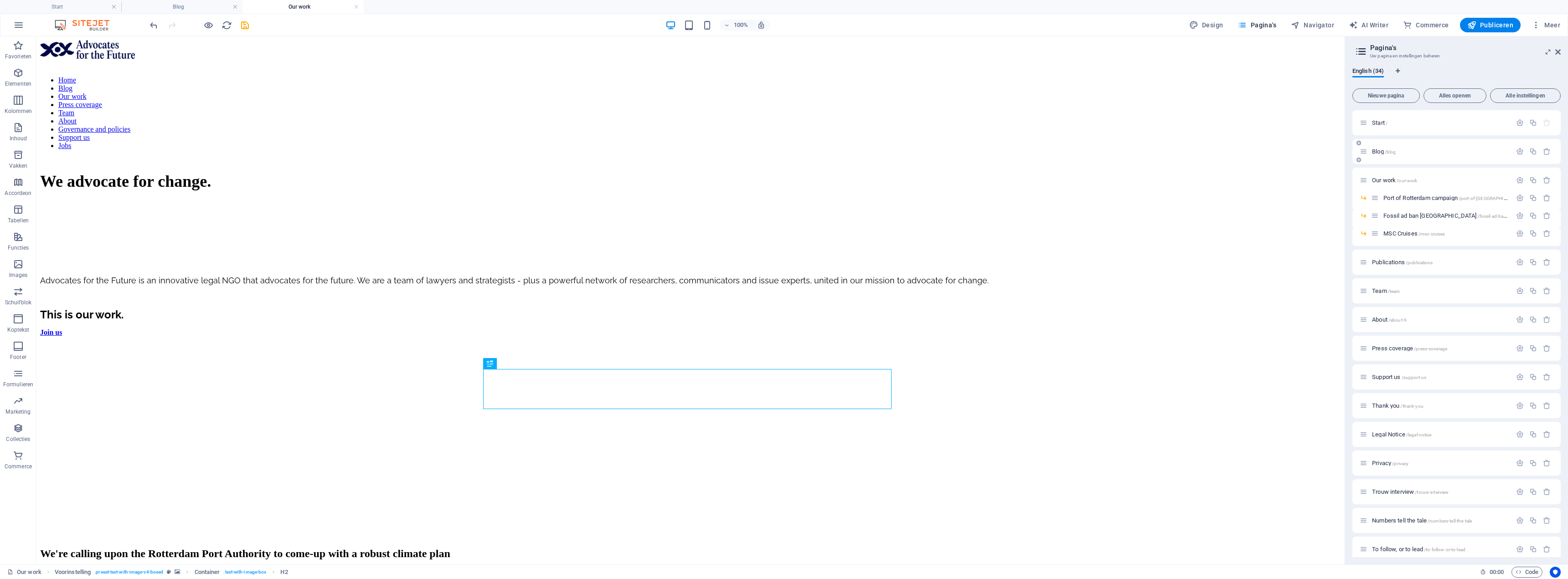
click at [691, 146] on div "Blog /blog" at bounding box center [1436, 152] width 152 height 10
click at [691, 150] on div "Blog /blog" at bounding box center [1440, 151] width 142 height 6
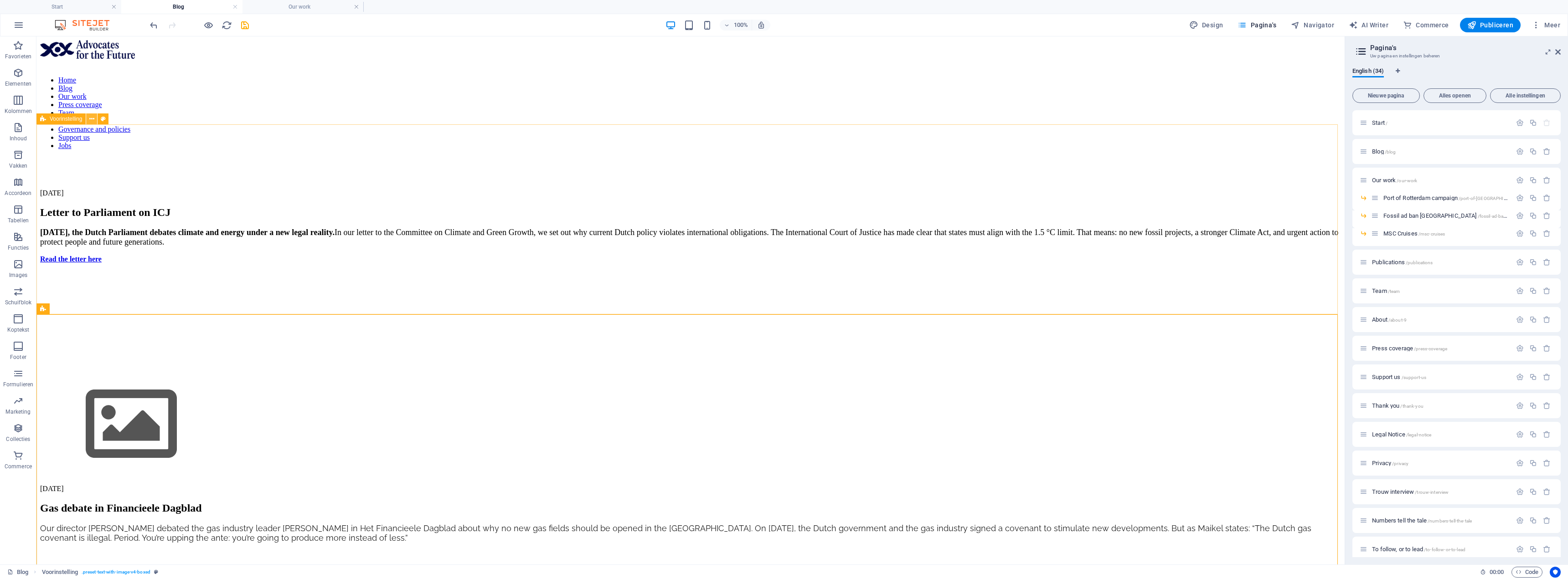
click at [89, 121] on icon at bounding box center [92, 119] width 5 height 10
click at [69, 121] on span "Voorinstelling" at bounding box center [66, 119] width 32 height 5
click at [491, 312] on div "Gas debate in Financieele Dagblad" at bounding box center [691, 508] width 1301 height 12
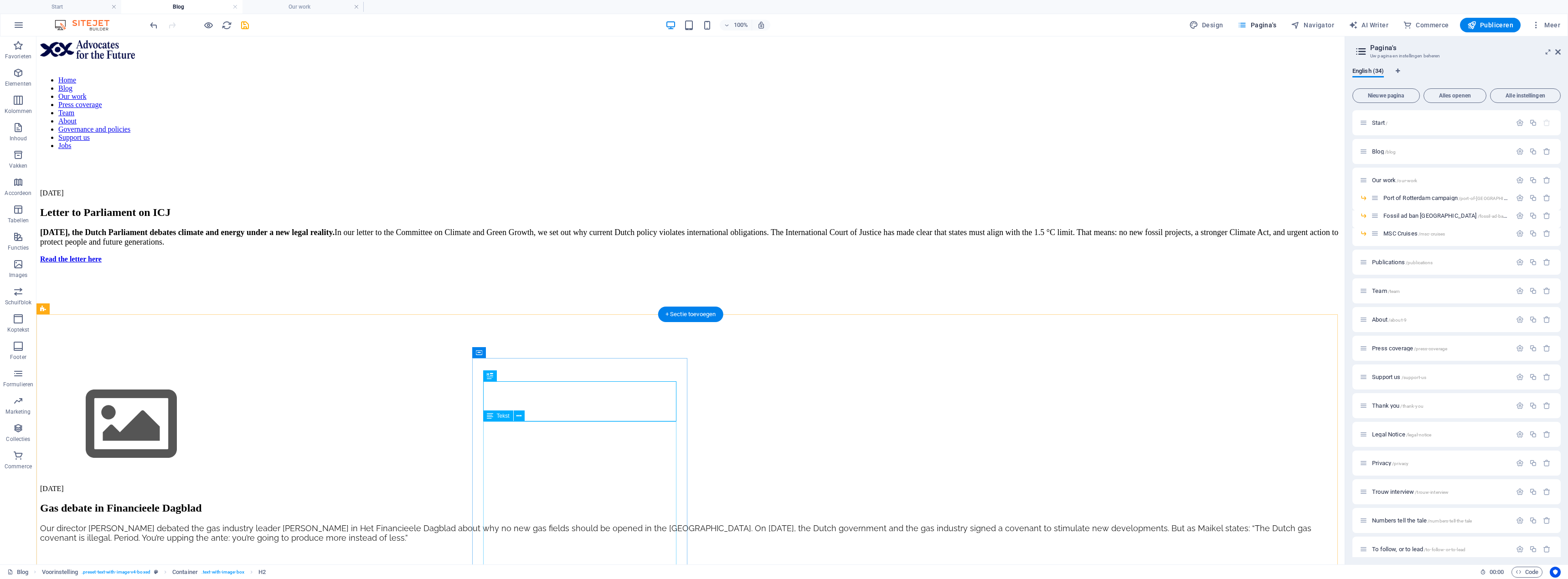
click at [533, 312] on div "Our director [PERSON_NAME] debated the gas industry leader [PERSON_NAME] in Het…" at bounding box center [691, 548] width 1301 height 50
click at [376, 247] on div "[DATE], the Dutch Parliament debates climate and energy under a new legal reali…" at bounding box center [691, 245] width 1301 height 36
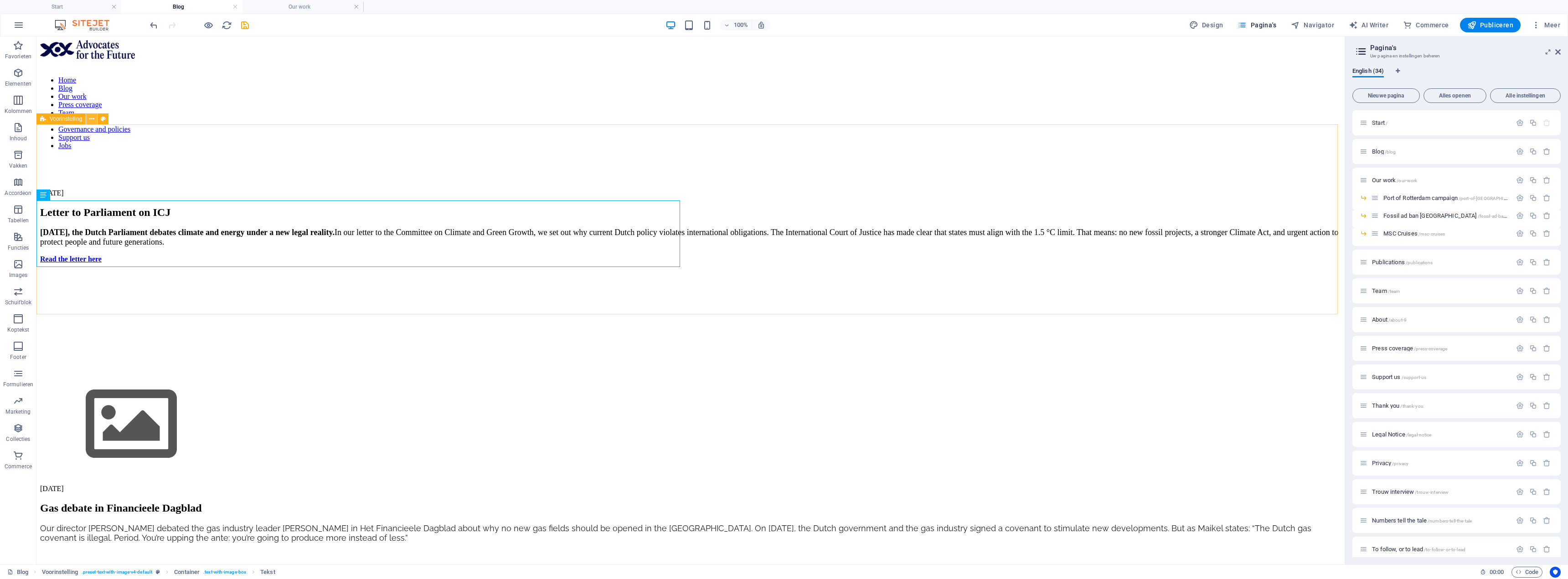
click at [90, 121] on icon at bounding box center [92, 119] width 5 height 10
click at [50, 124] on div "Voorinstelling" at bounding box center [61, 119] width 49 height 11
click at [6, 133] on span "Inhoud" at bounding box center [18, 133] width 36 height 22
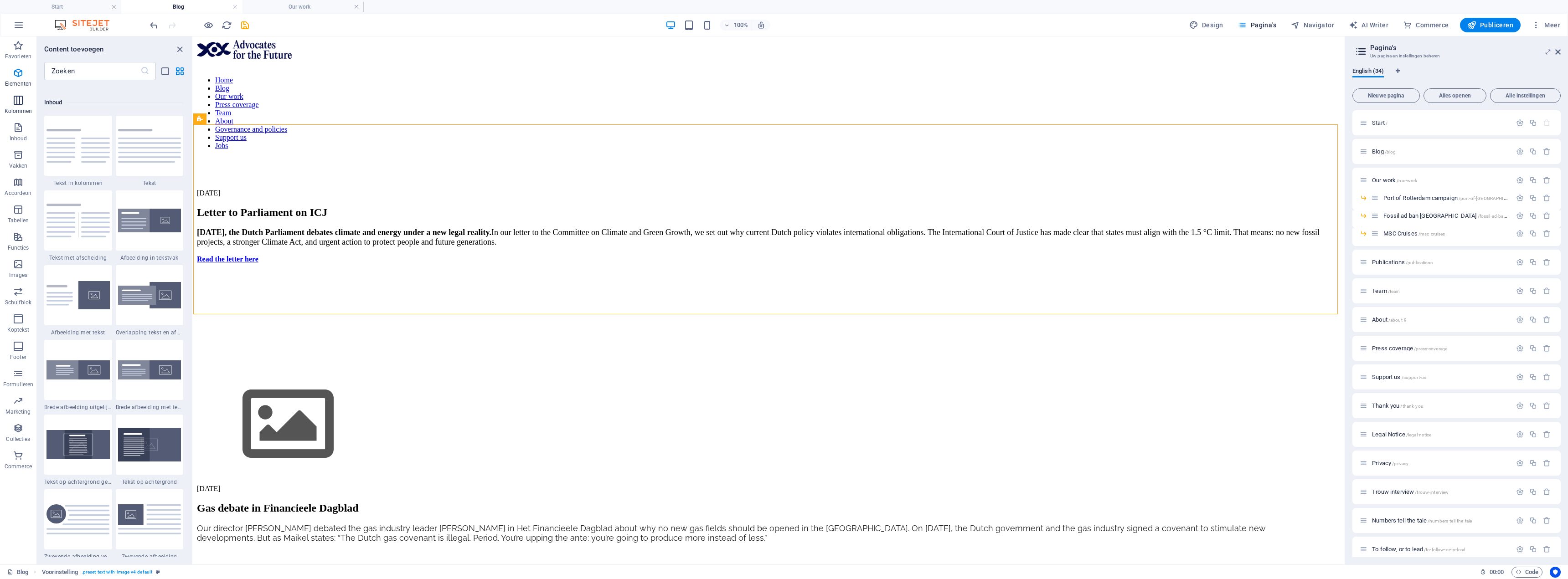
click at [12, 108] on p "Kolommen" at bounding box center [18, 111] width 28 height 7
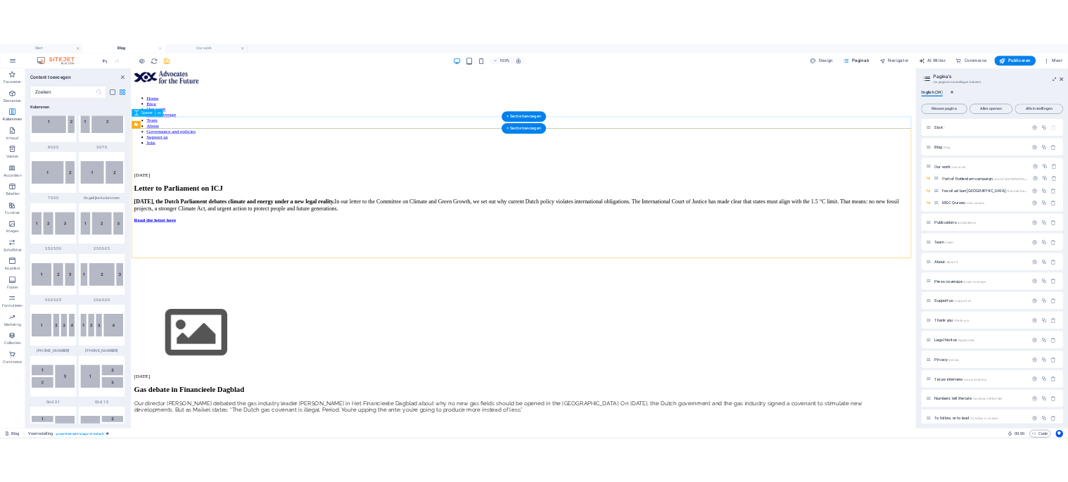
scroll to position [696, 0]
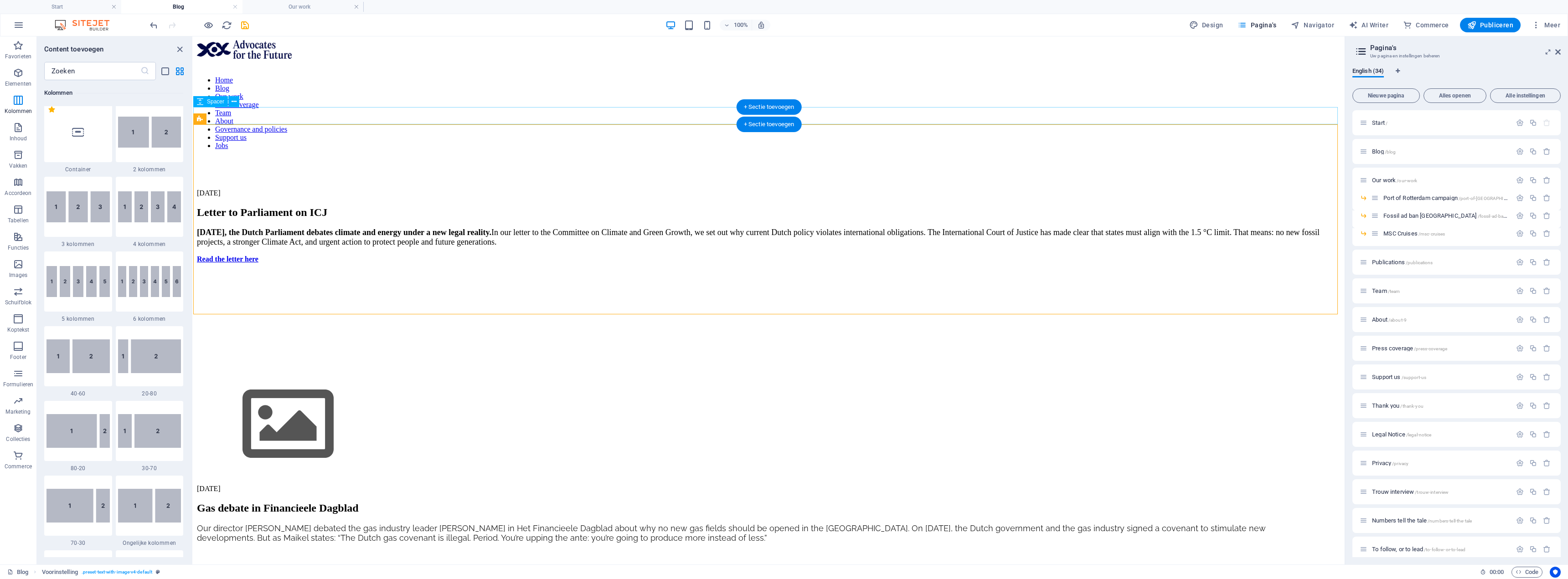
click at [349, 165] on div at bounding box center [769, 173] width 1144 height 17
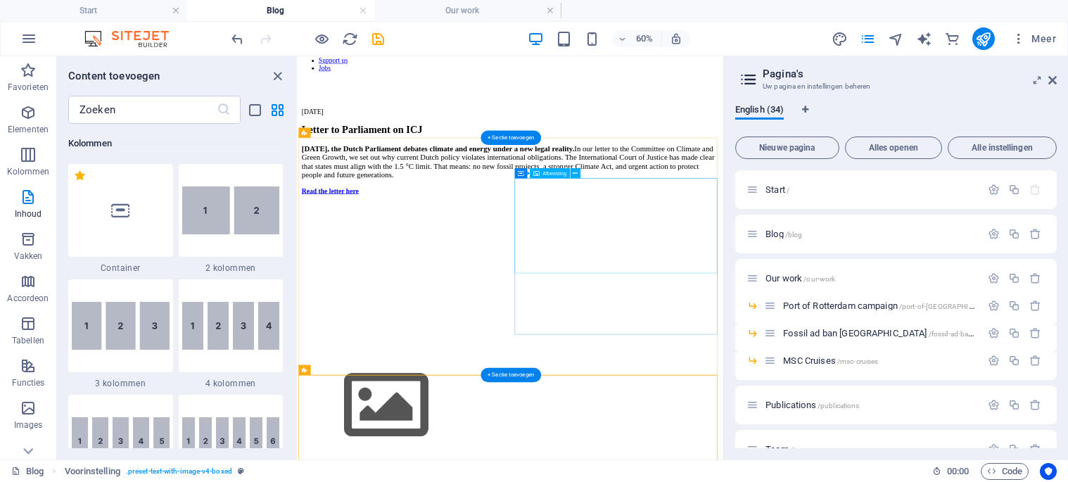
scroll to position [211, 0]
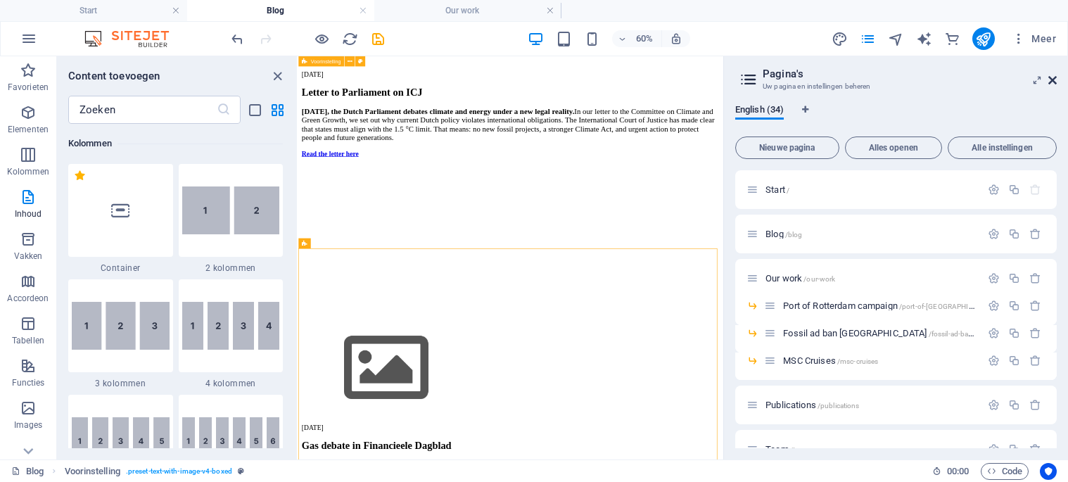
click at [1051, 82] on icon at bounding box center [1052, 80] width 8 height 11
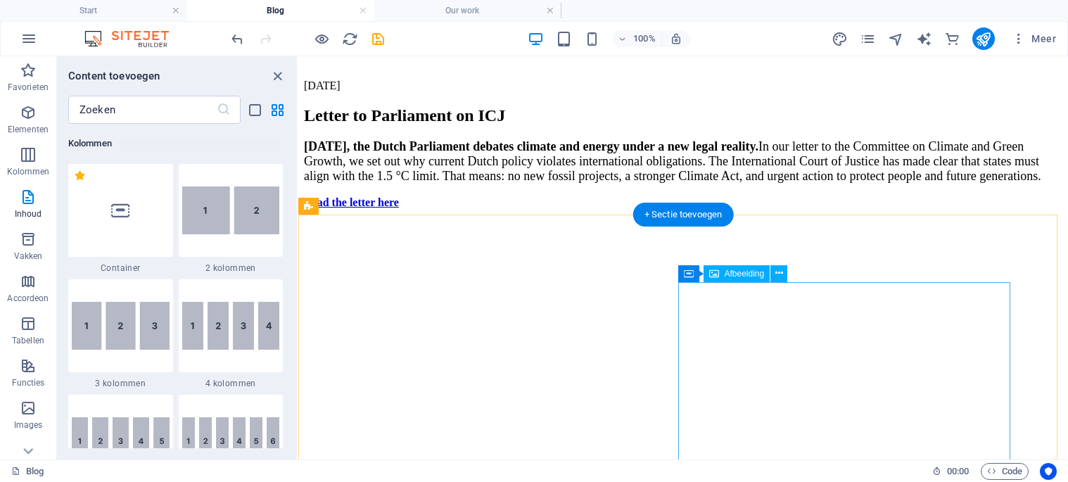
scroll to position [0, 0]
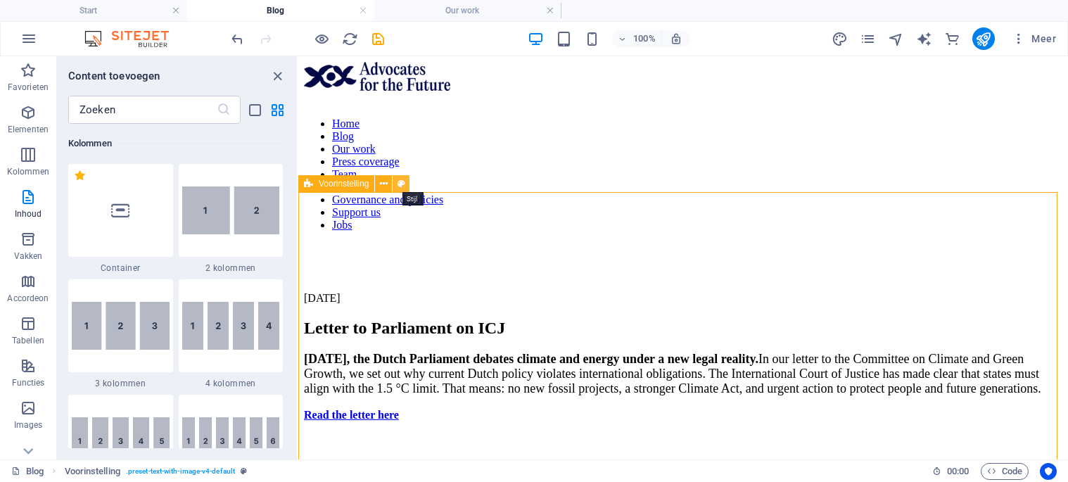
click at [394, 189] on button at bounding box center [401, 183] width 17 height 17
select select "rem"
select select "px"
select select "preset-text-with-image-v4-default"
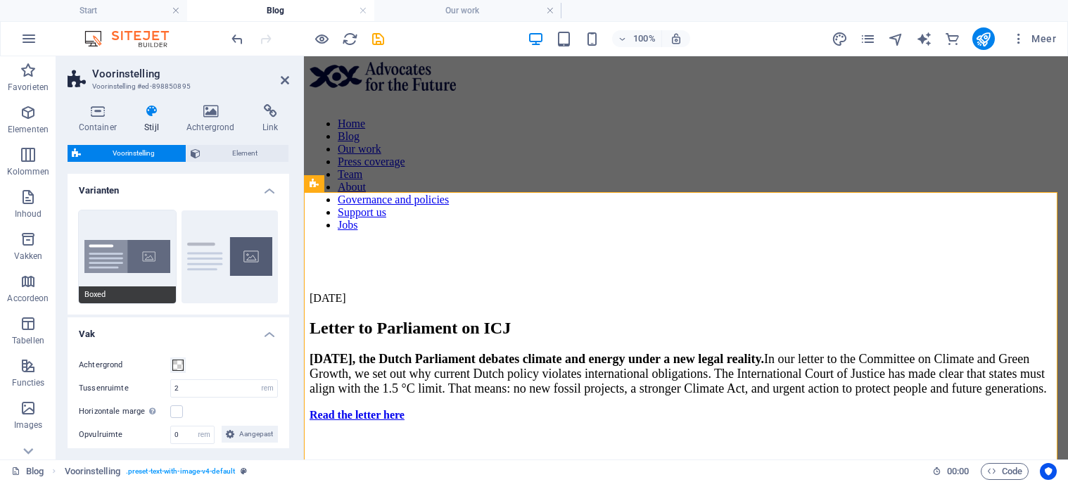
click at [134, 221] on button "Boxed" at bounding box center [127, 256] width 97 height 93
type input "0"
type input "2.5"
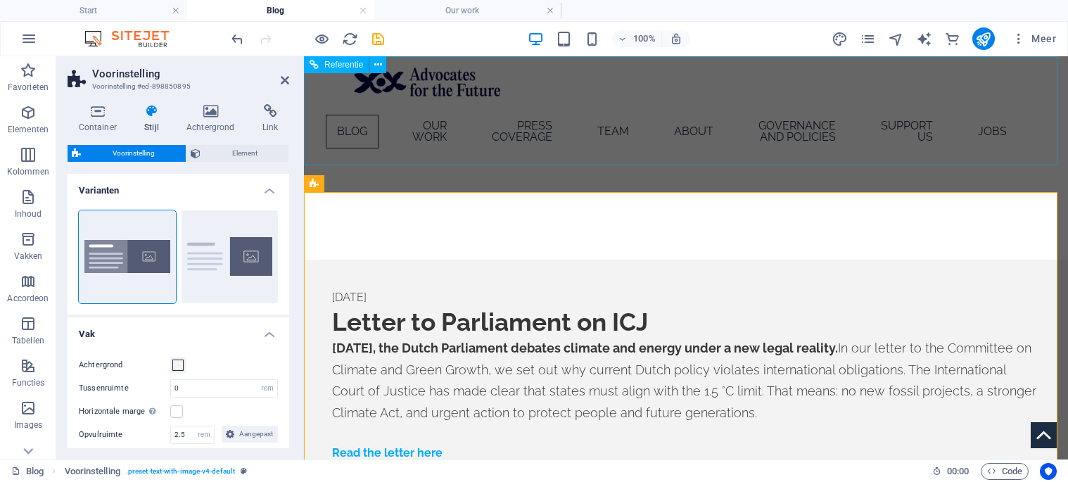
click at [549, 149] on nav "Home Blog Our work Press coverage Team About Governance and policies Support us…" at bounding box center [686, 131] width 664 height 45
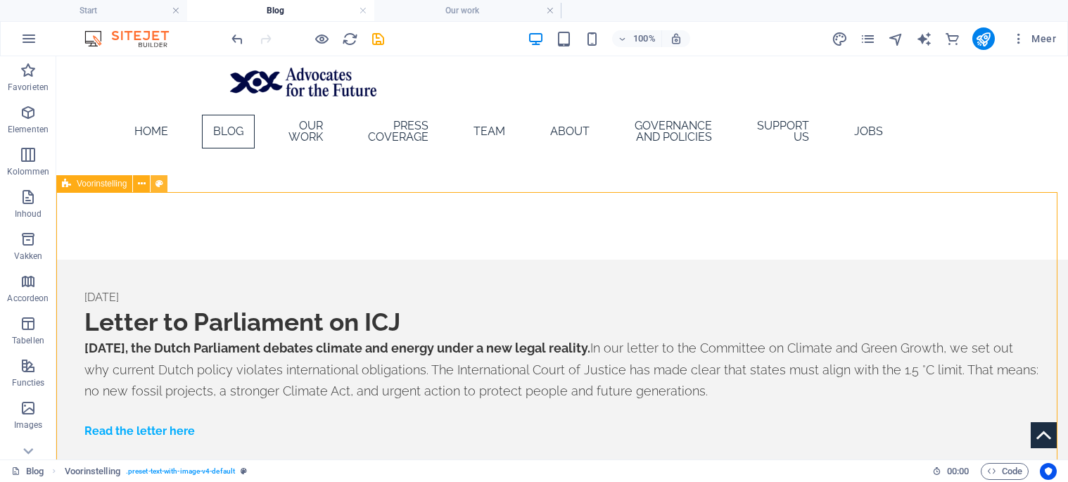
click at [160, 187] on icon at bounding box center [159, 184] width 8 height 15
select select "rem"
select select "px"
select select "preset-text-with-image-v4-default"
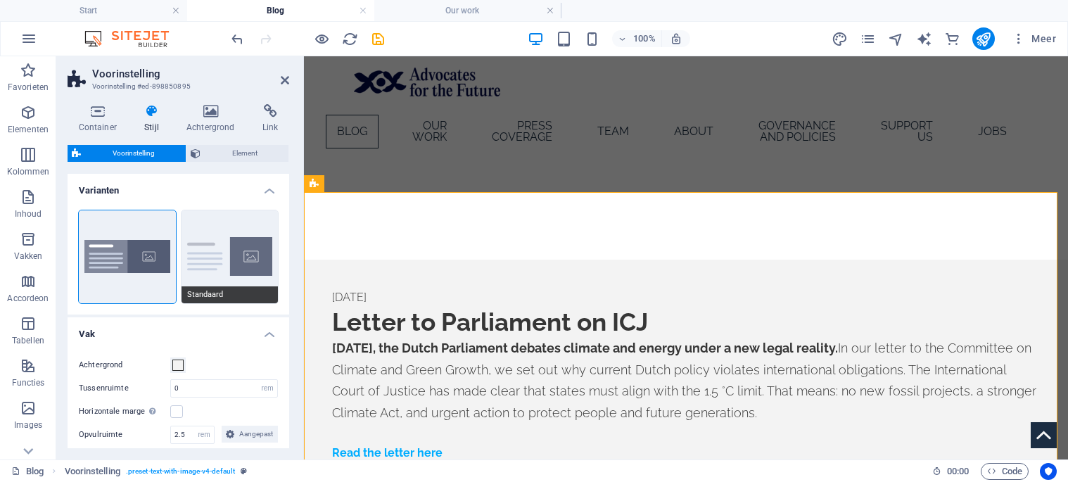
click at [188, 238] on button "Standaard" at bounding box center [230, 256] width 97 height 93
type input "2"
type input "0"
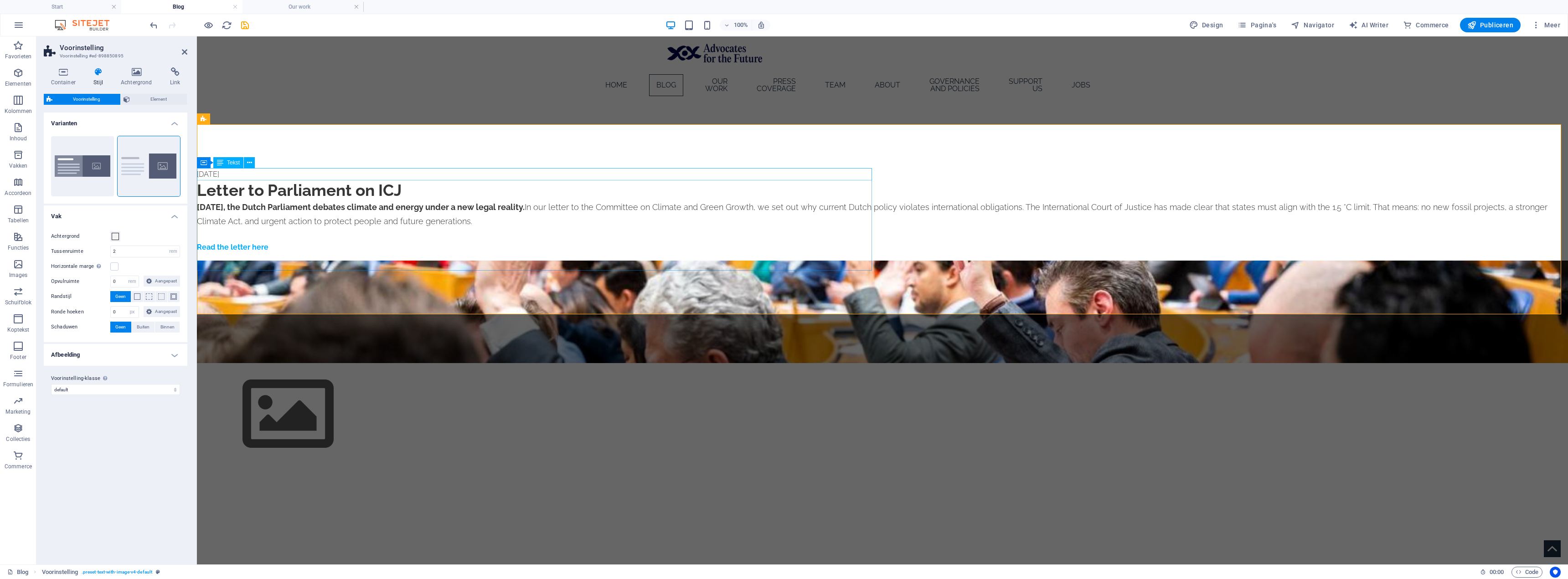
click at [457, 172] on div "[DATE]" at bounding box center [882, 174] width 1371 height 12
click at [248, 164] on icon at bounding box center [249, 163] width 5 height 10
click at [248, 165] on icon at bounding box center [249, 163] width 5 height 10
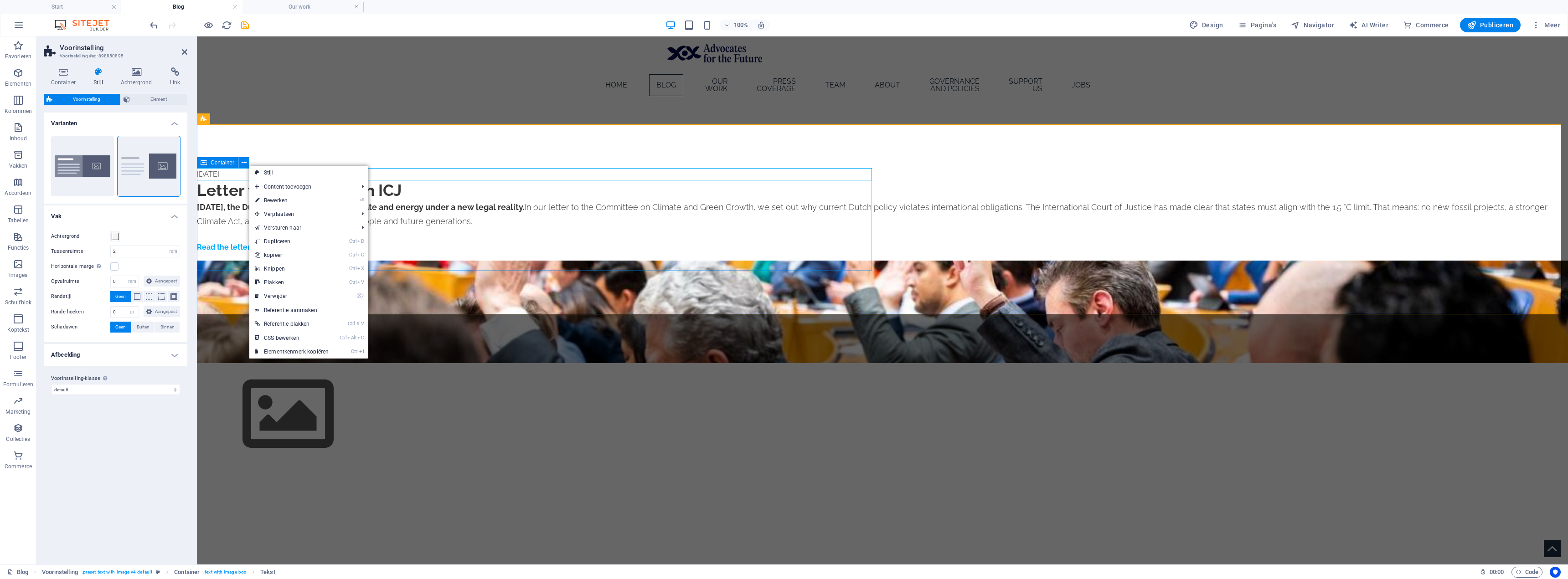
click at [206, 162] on icon at bounding box center [204, 163] width 6 height 11
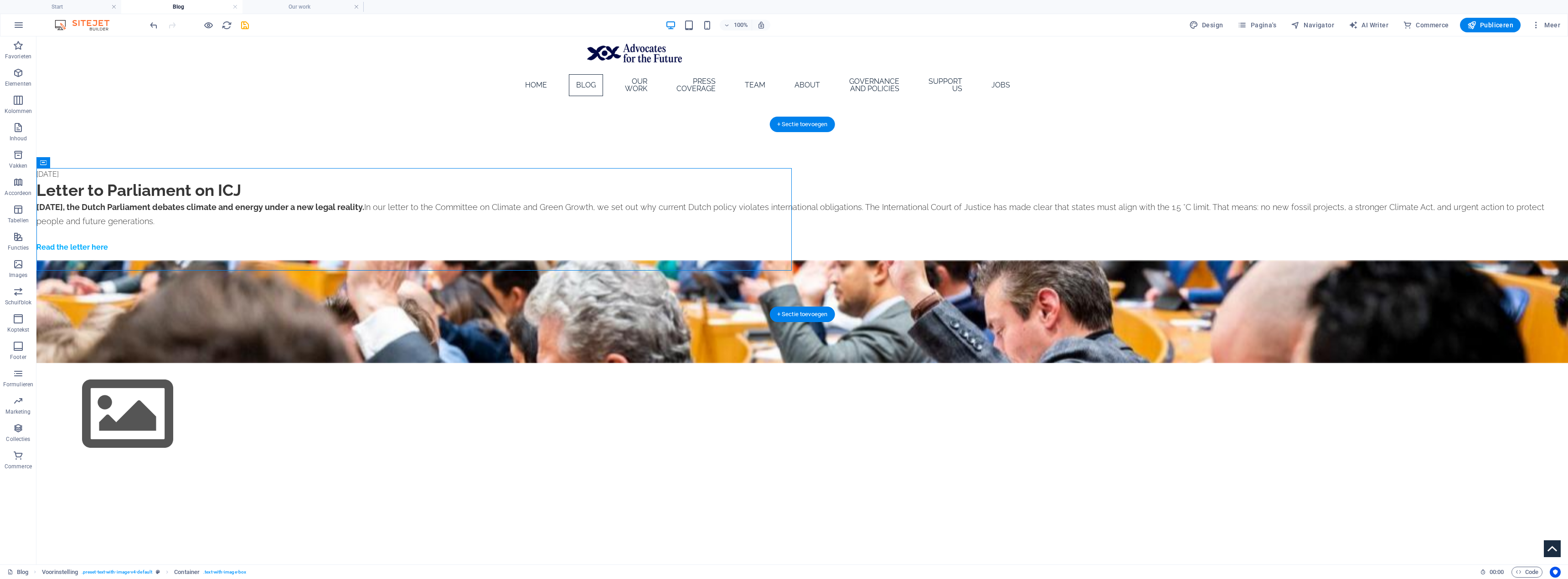
drag, startPoint x: 242, startPoint y: 199, endPoint x: 210, endPoint y: 162, distance: 48.9
click at [40, 162] on icon at bounding box center [43, 163] width 6 height 11
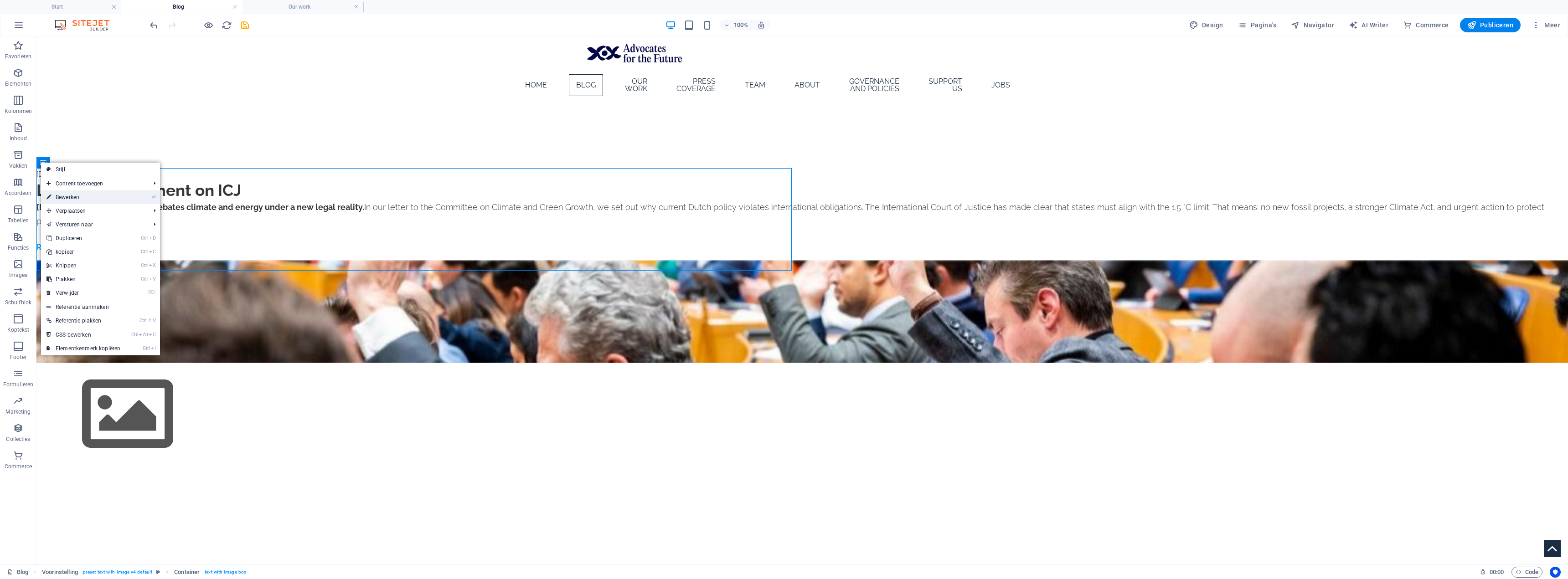
click at [98, 199] on link "⏎ Bewerken" at bounding box center [83, 197] width 85 height 14
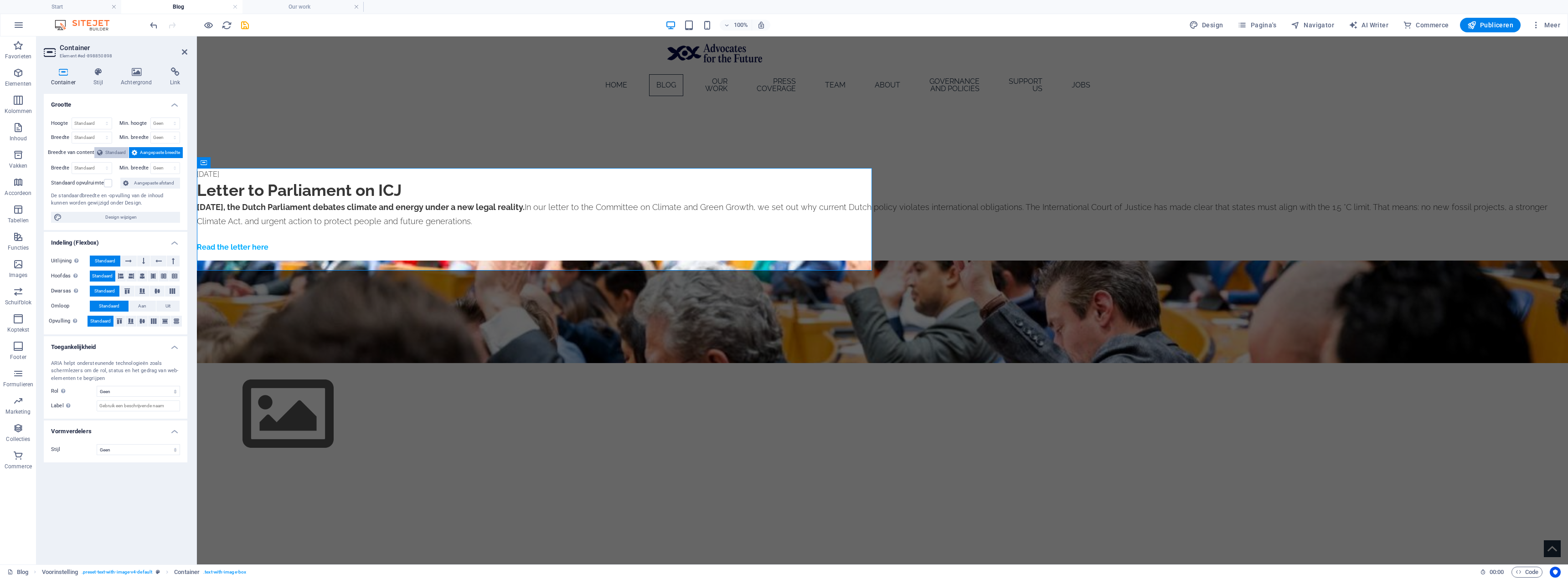
click at [119, 152] on span "Standaard" at bounding box center [116, 152] width 21 height 11
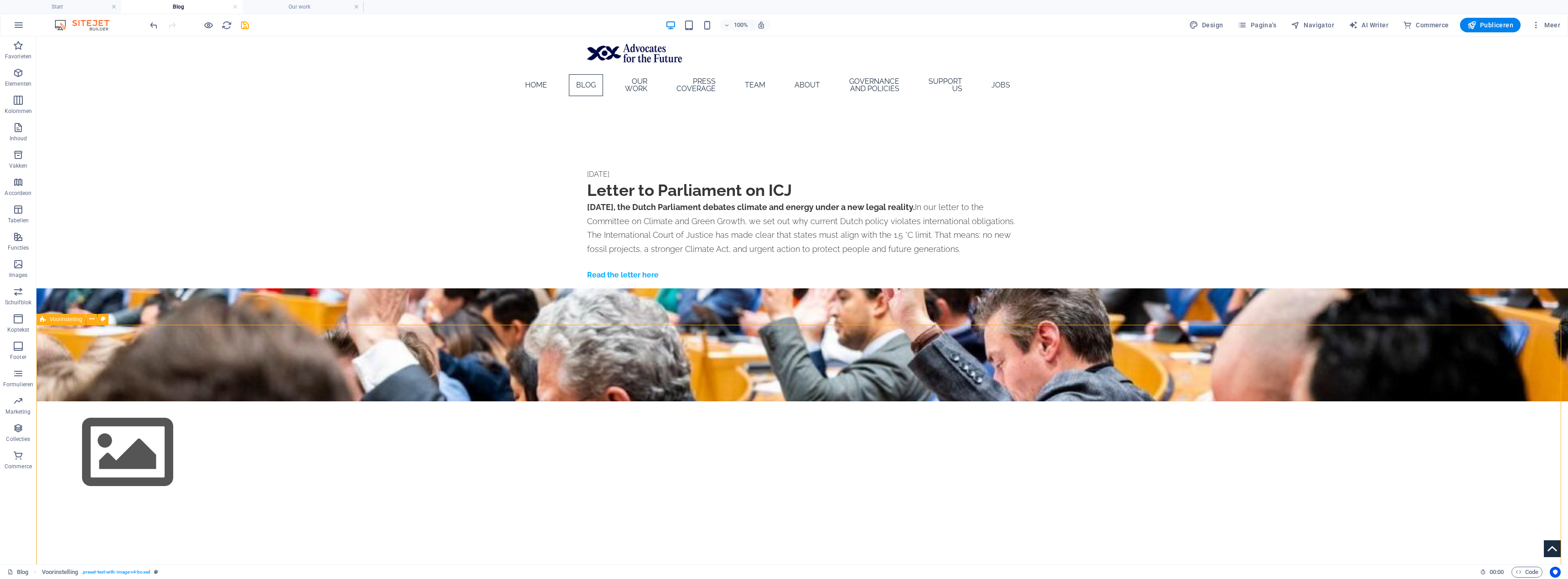
click at [79, 164] on button at bounding box center [83, 163] width 11 height 11
click at [45, 164] on icon at bounding box center [43, 163] width 6 height 11
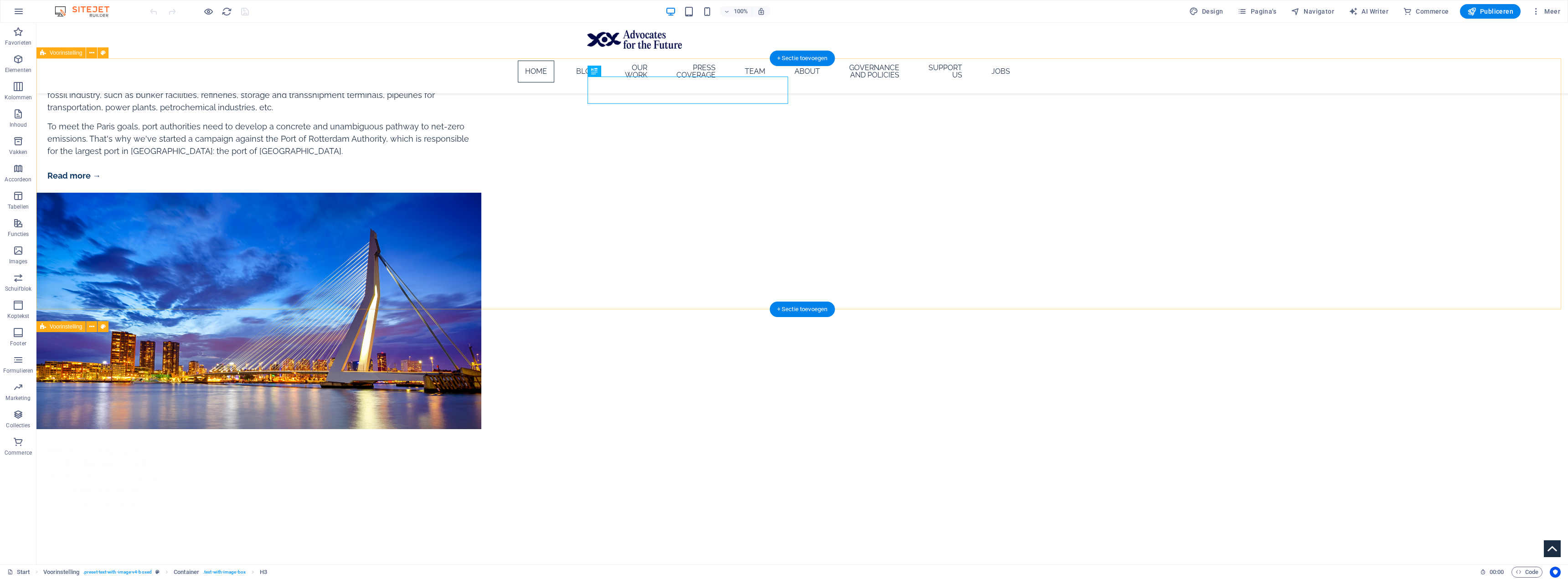
scroll to position [664, 0]
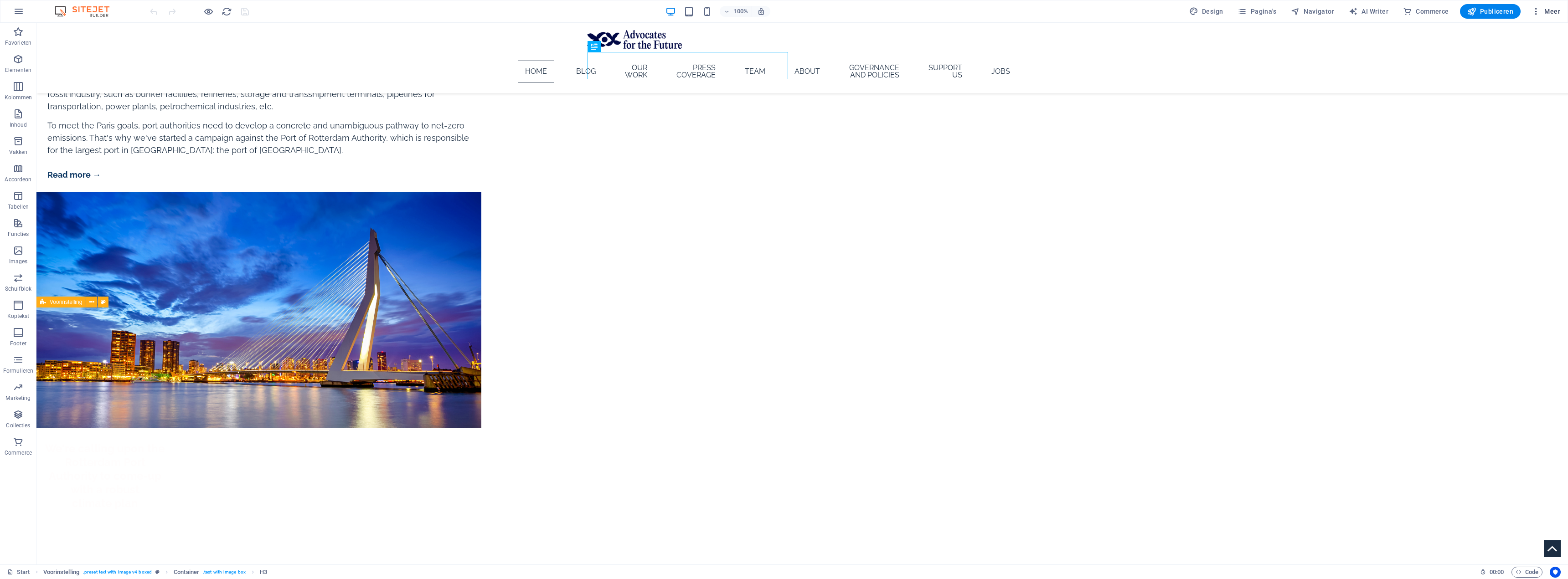
click at [1247, 14] on div at bounding box center [784, 290] width 1568 height 579
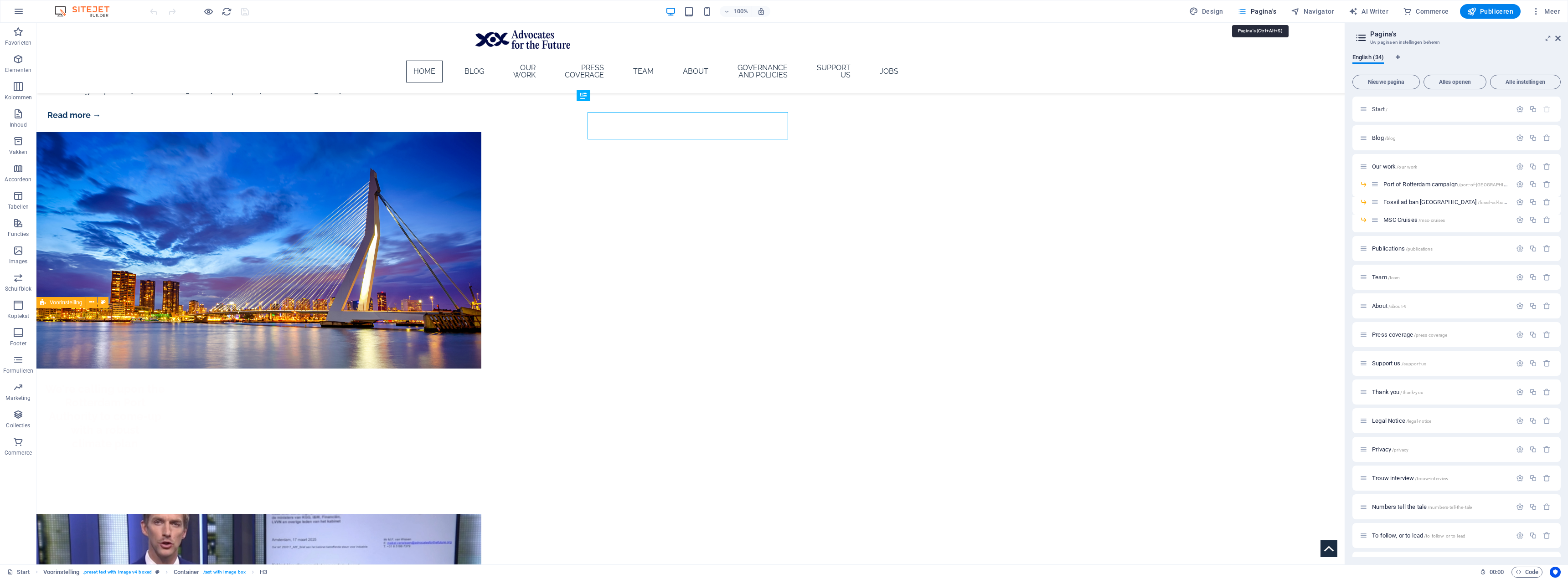
scroll to position [604, 0]
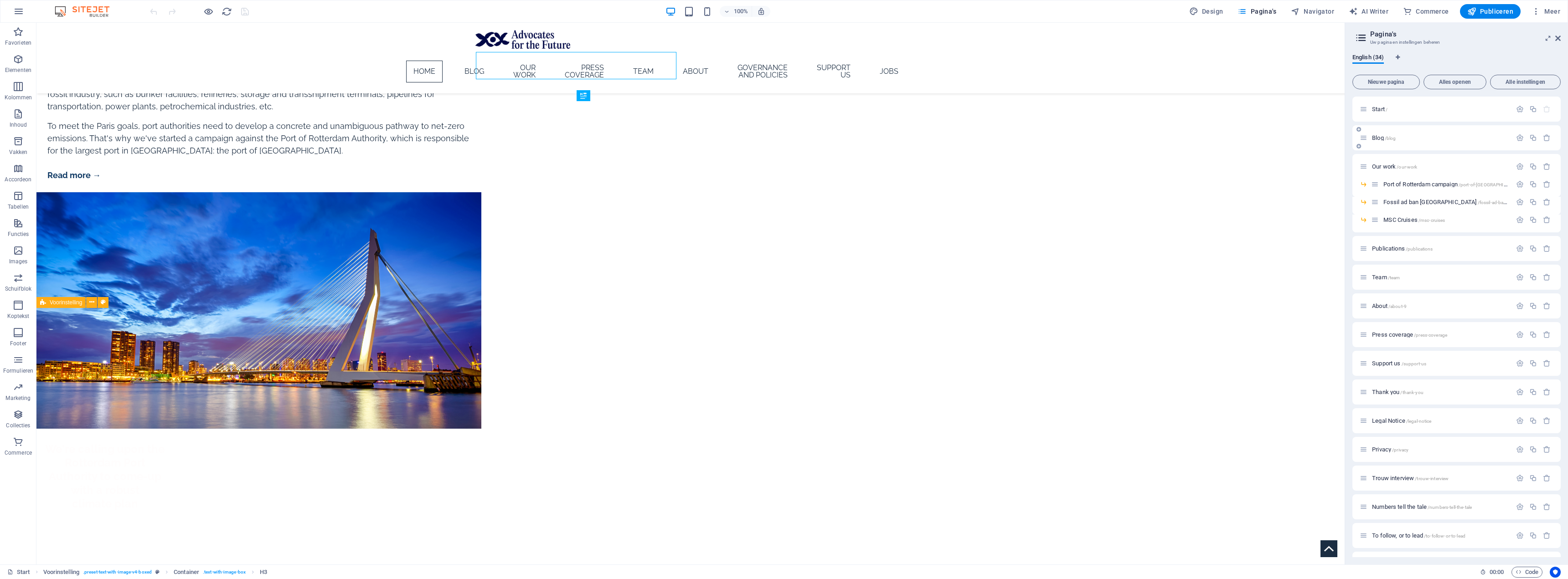
click at [1416, 142] on div "Blog /blog" at bounding box center [1436, 138] width 152 height 10
click at [1383, 142] on div "Blog /blog" at bounding box center [1436, 138] width 152 height 10
click at [1381, 141] on span "Blog /blog" at bounding box center [1384, 138] width 24 height 7
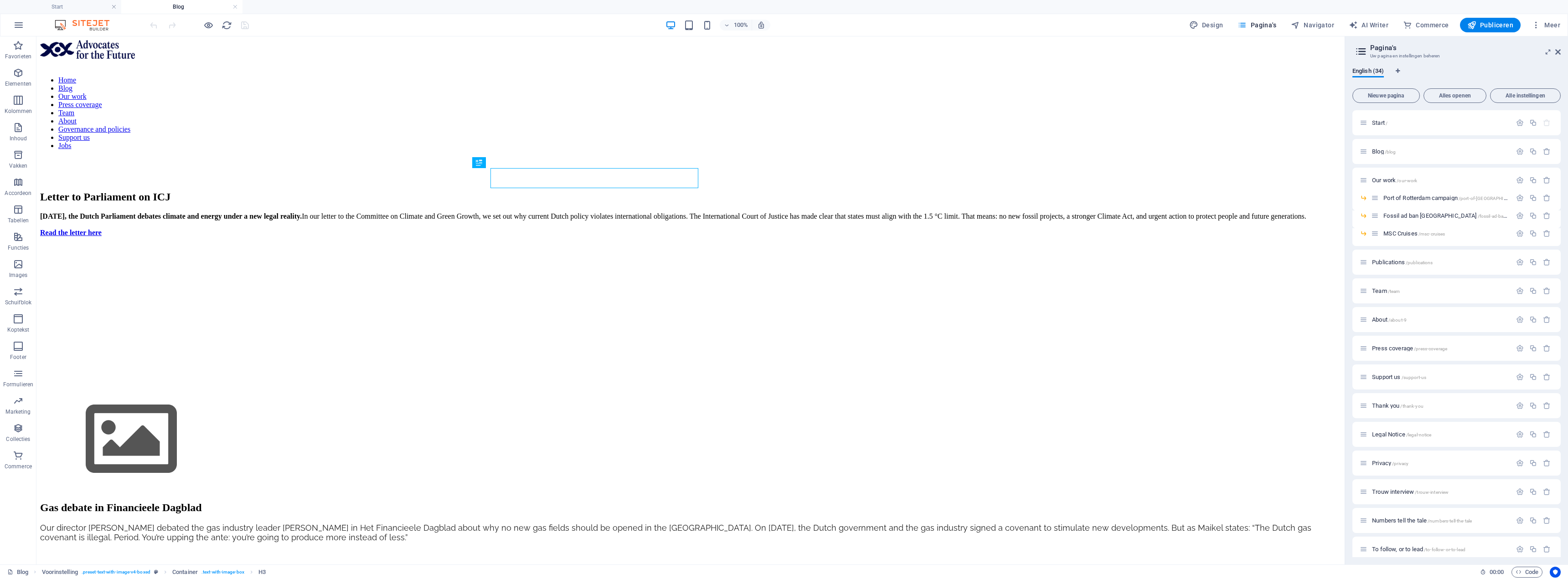
scroll to position [0, 0]
click at [519, 163] on icon at bounding box center [518, 163] width 5 height 10
click at [88, 124] on button at bounding box center [91, 119] width 11 height 11
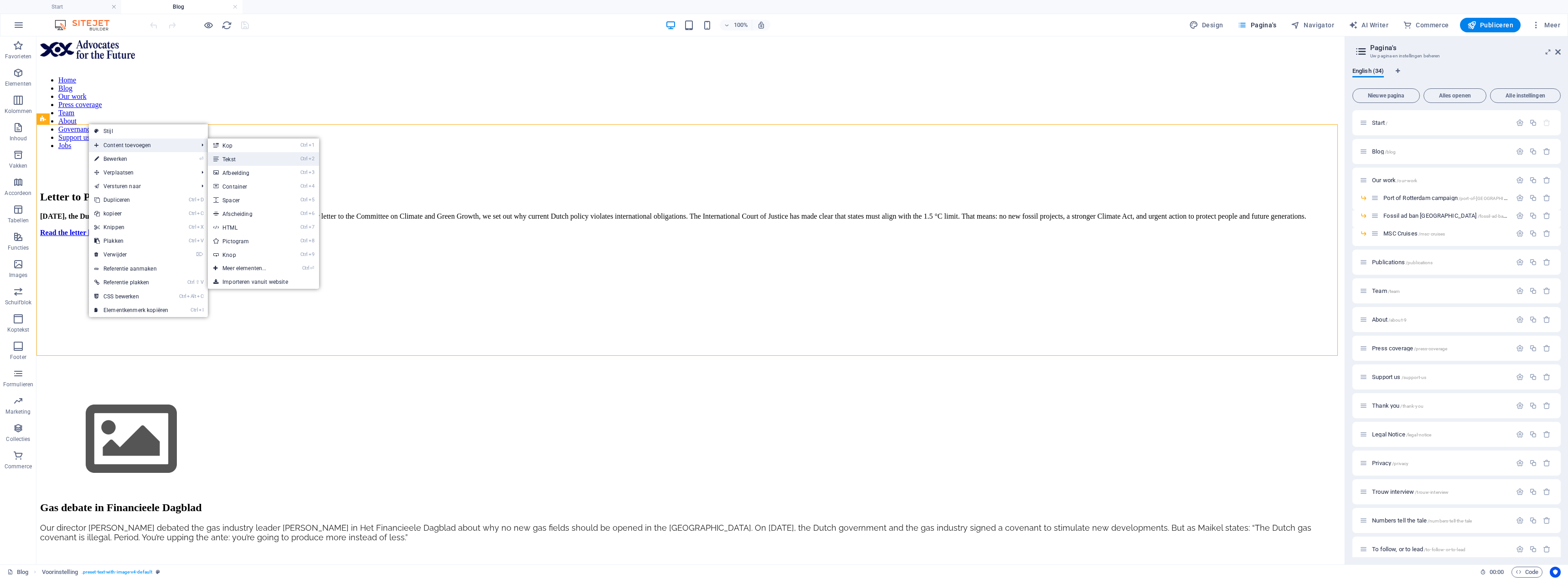
click at [236, 161] on link "Ctrl 2 Tekst" at bounding box center [246, 159] width 76 height 14
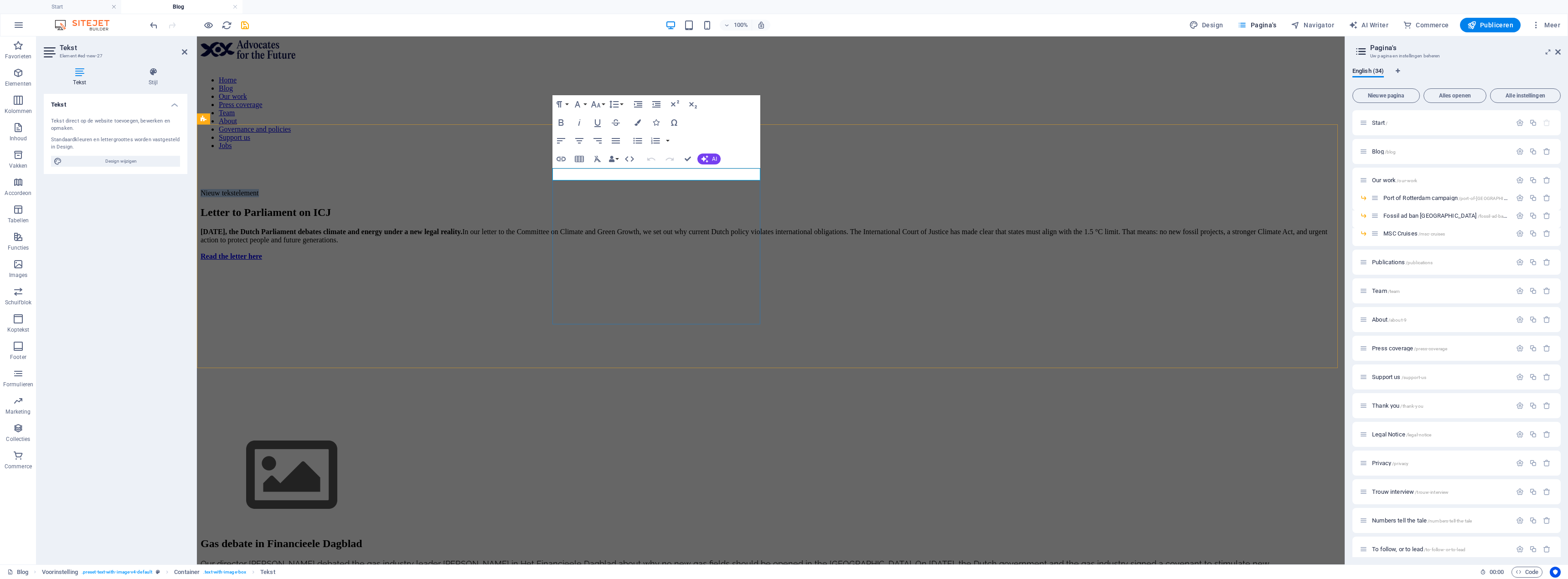
click at [615, 189] on p "Nieuw tekstelement" at bounding box center [771, 193] width 1140 height 8
click at [722, 246] on div "[DATE], the Dutch Parliament debates climate and energy under a new legal reali…" at bounding box center [771, 244] width 1140 height 33
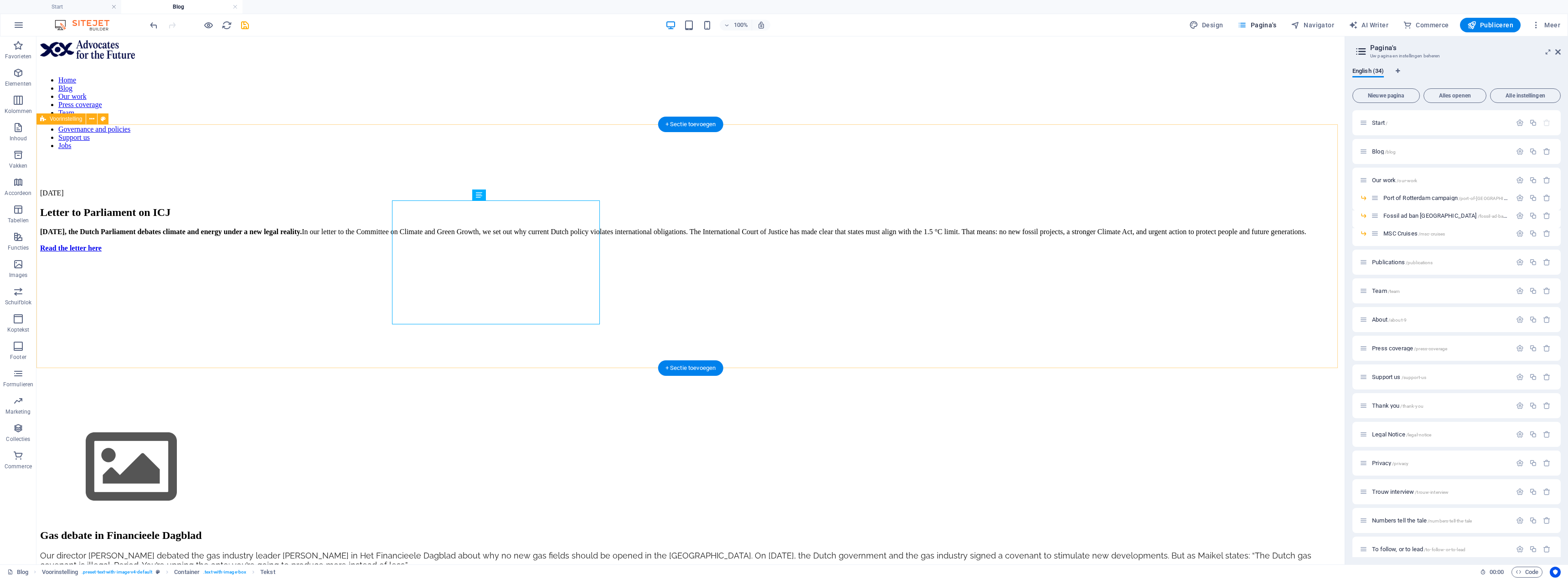
click at [684, 229] on div "[DATE] Letter to Parliament on ICJ [DATE], the Dutch Parliament debates climate…" at bounding box center [691, 354] width 1301 height 331
click at [630, 228] on div "[DATE], the Dutch Parliament debates climate and energy under a new legal reali…" at bounding box center [691, 240] width 1301 height 25
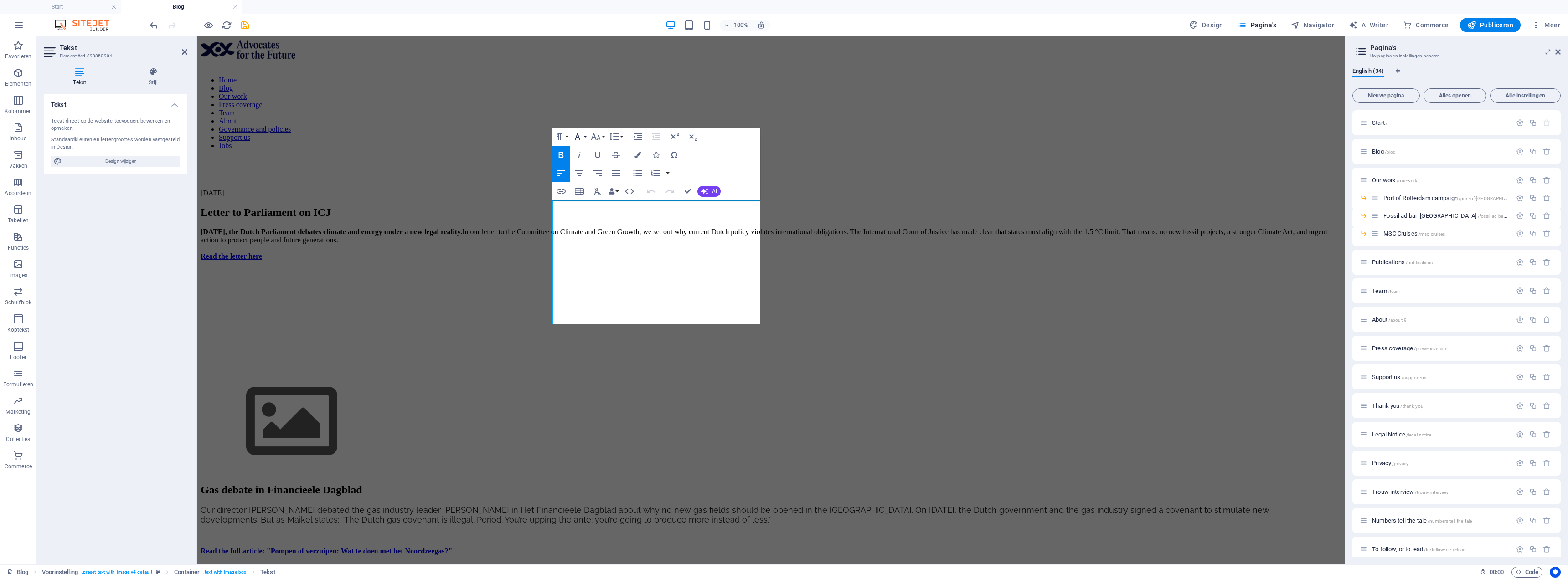
click at [579, 133] on icon "button" at bounding box center [577, 137] width 11 height 11
click at [594, 131] on icon "button" at bounding box center [595, 137] width 11 height 11
click at [610, 234] on link "18" at bounding box center [605, 236] width 33 height 14
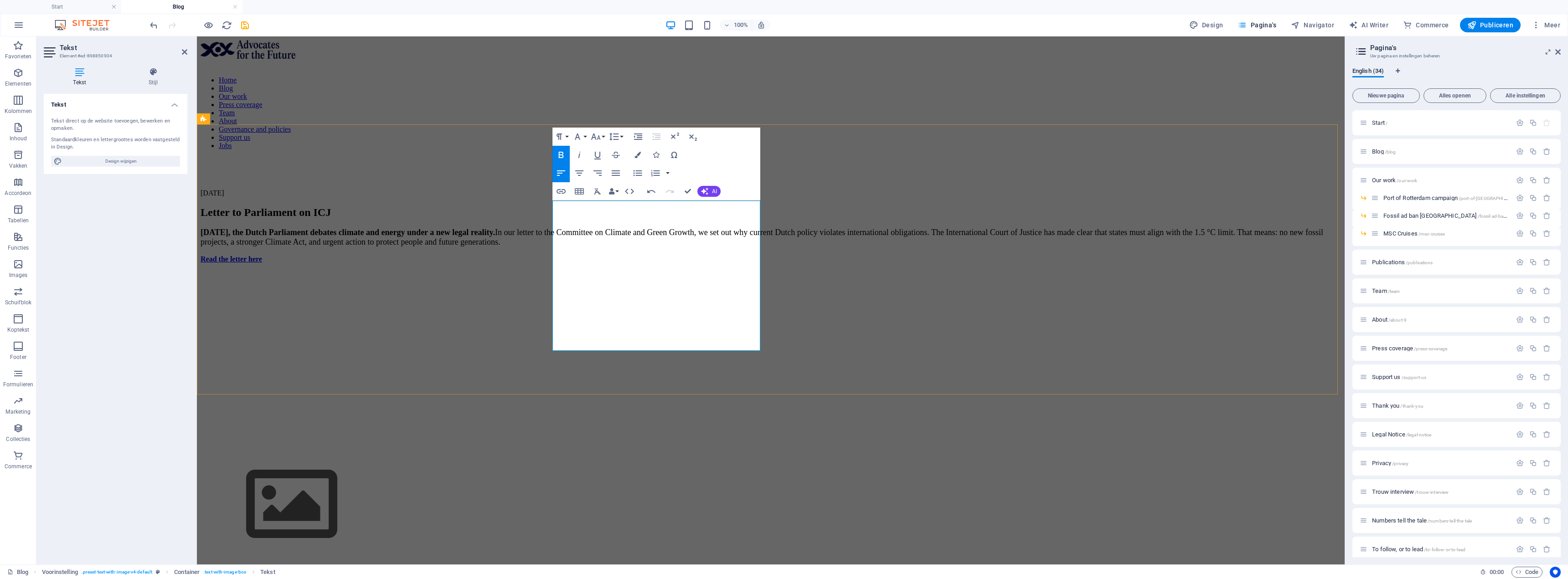
click at [495, 228] on span "[DATE], the Dutch Parliament debates climate and energy under a new legal reali…" at bounding box center [348, 233] width 294 height 9
drag, startPoint x: 578, startPoint y: 208, endPoint x: 548, endPoint y: 206, distance: 30.1
click at [548, 206] on div "[DATE] Letter to Parliament on ICJ [DATE], the Dutch Parliament debates climate…" at bounding box center [771, 373] width 1140 height 369
drag, startPoint x: 700, startPoint y: 218, endPoint x: 540, endPoint y: 202, distance: 160.8
click at [540, 202] on div "4 september 2025 Letter to Parliament on ICJ yesterday, the Dutch Parliament de…" at bounding box center [771, 373] width 1140 height 369
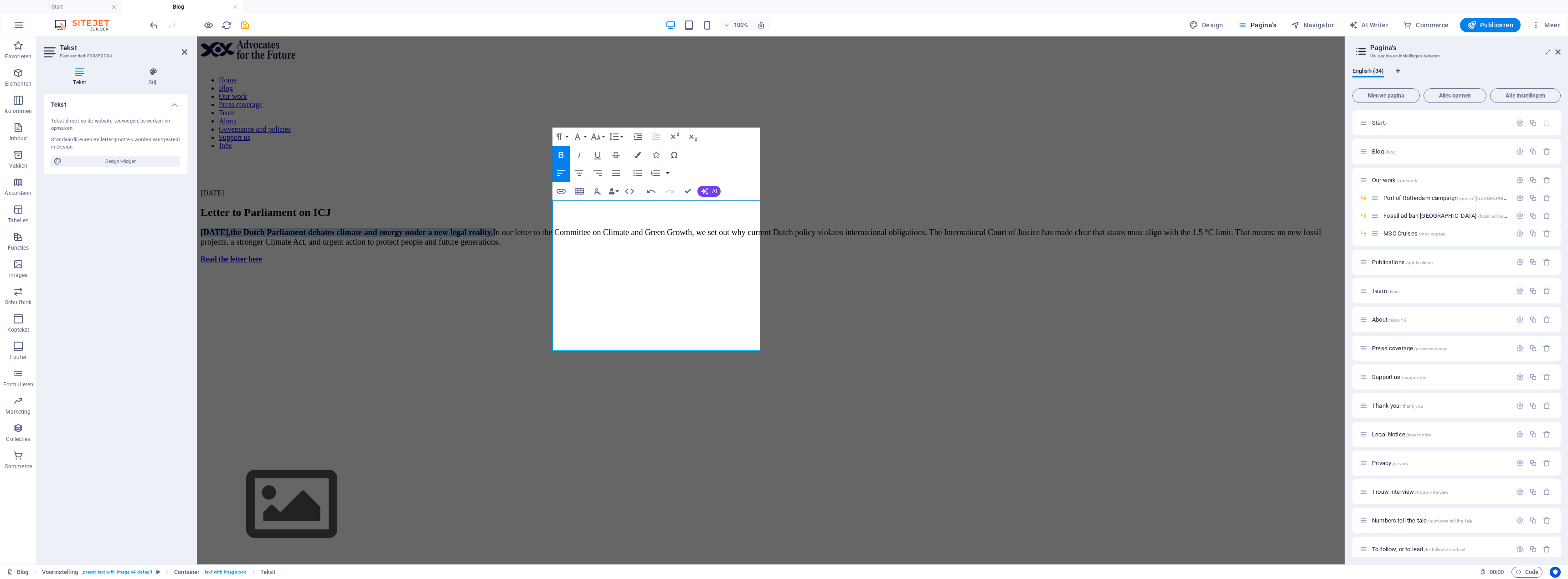
click at [559, 154] on icon "button" at bounding box center [561, 155] width 11 height 11
click at [696, 234] on span "In our letter to the Committee on Climate and Green Growth, we set out why curr…" at bounding box center [770, 237] width 1140 height 19
click at [653, 264] on p "yesterday, the Dutch Parliament debates climate and energy under a new legal re…" at bounding box center [771, 245] width 1140 height 36
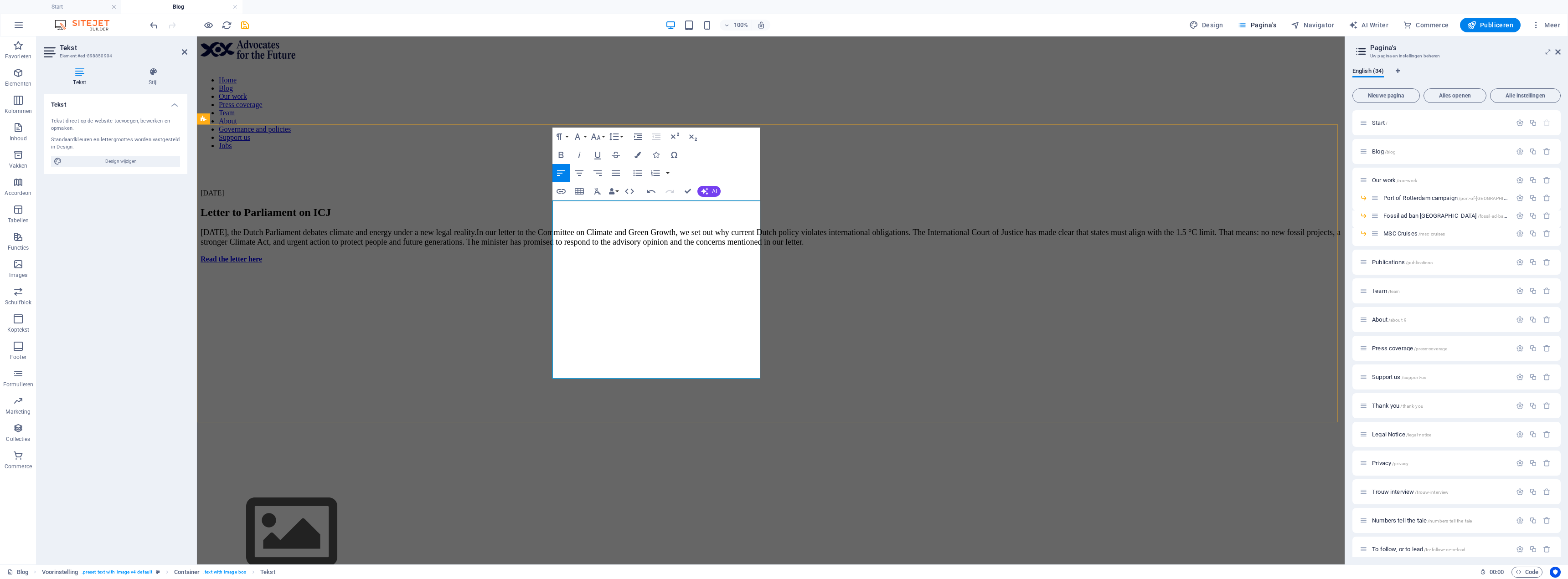
click at [651, 247] on span "In our letter to the Committee on Climate and Green Growth, we set out why curr…" at bounding box center [770, 237] width 1140 height 19
click at [649, 247] on span "In our letter to the Committee on Climate and Green Growth, we set out why curr…" at bounding box center [770, 237] width 1140 height 19
drag, startPoint x: 647, startPoint y: 317, endPoint x: 643, endPoint y: 325, distance: 8.9
click at [601, 247] on span "In our letter to the Committee on Climate and Green Growth, we set out why curr…" at bounding box center [770, 237] width 1140 height 19
click at [559, 247] on span "In our letter to the Committee on Climate and Green Growth, we set out why curr…" at bounding box center [770, 237] width 1140 height 19
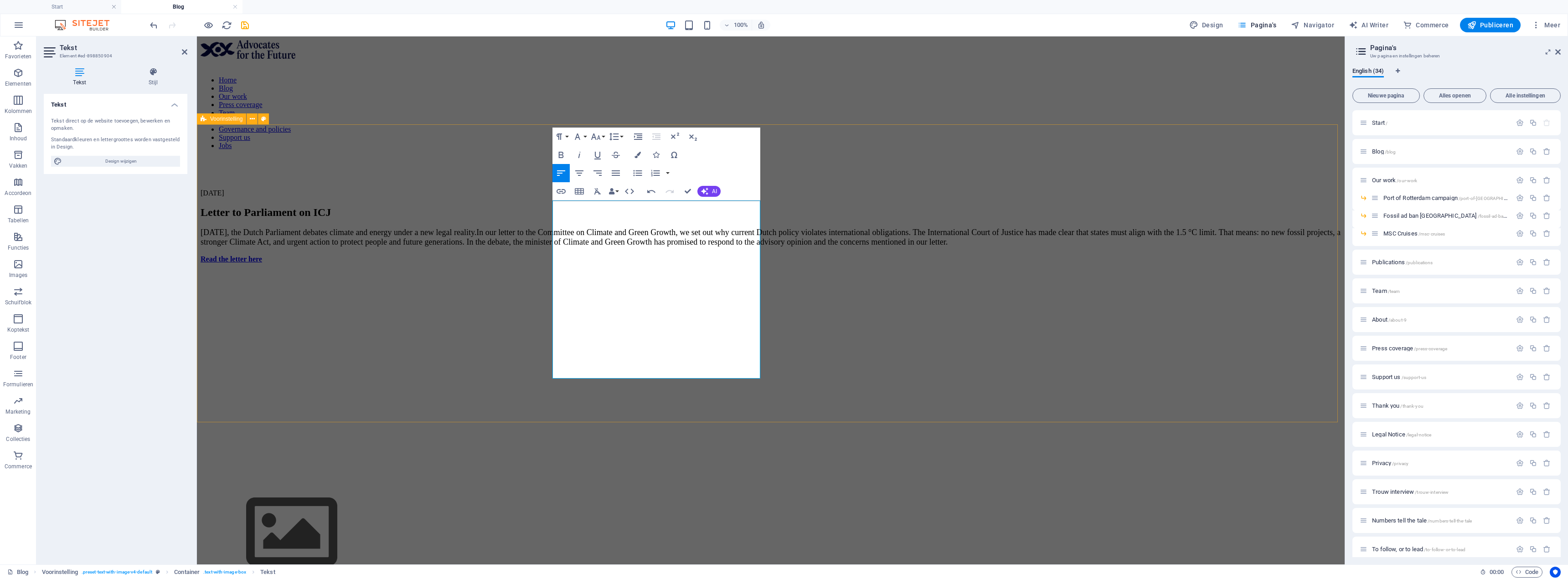
click at [540, 320] on div "4 september 2025 Letter to Parliament on ICJ yesterday, the Dutch Parliament de…" at bounding box center [771, 387] width 1140 height 396
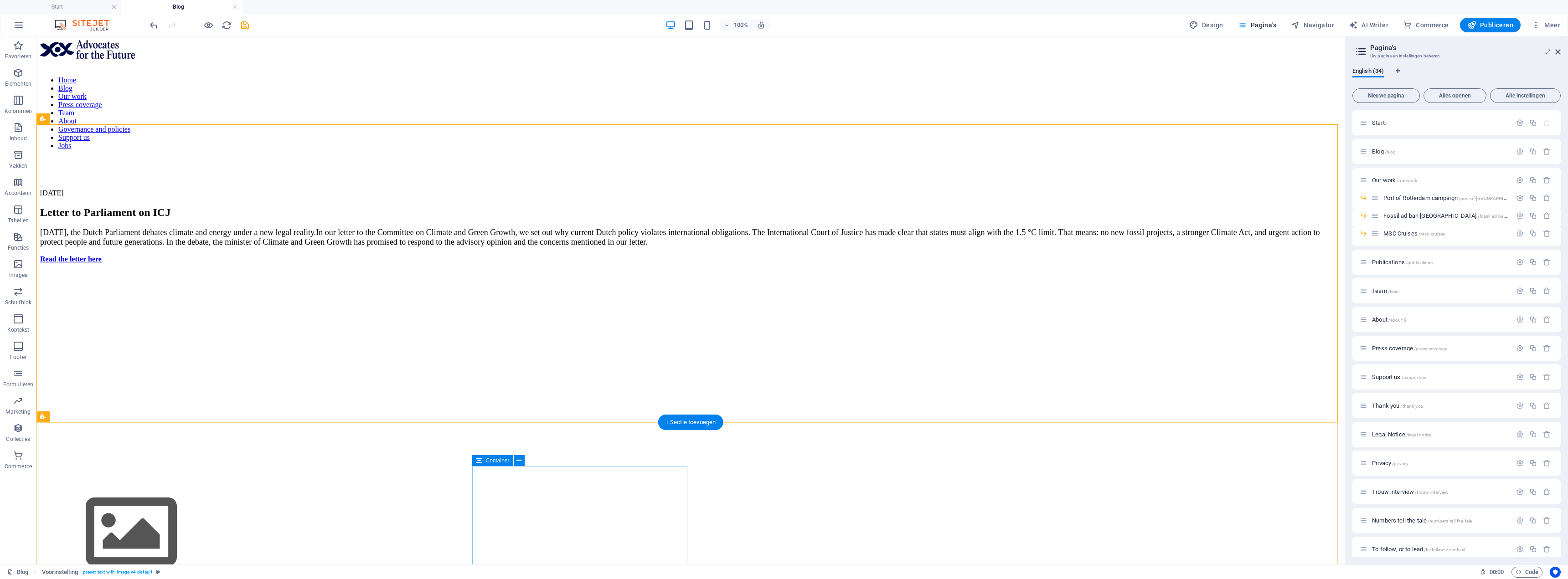
click at [87, 416] on button at bounding box center [91, 416] width 11 height 11
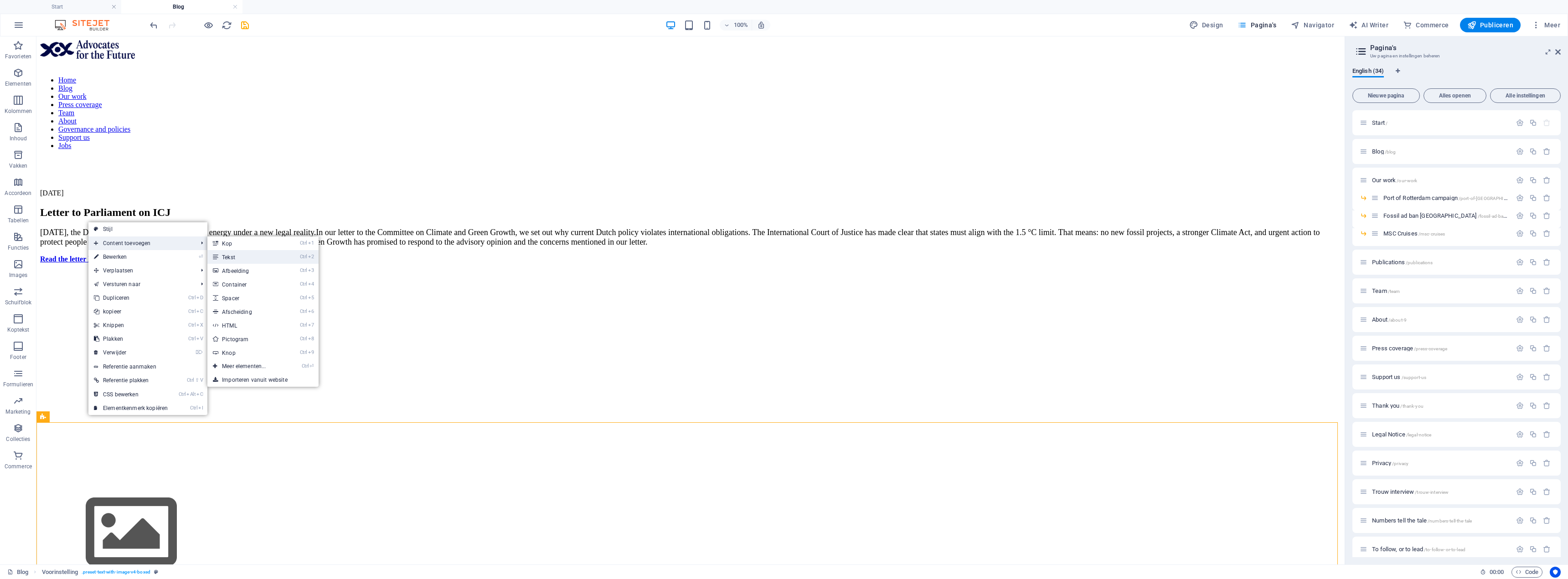
click at [216, 253] on icon at bounding box center [215, 256] width 5 height 14
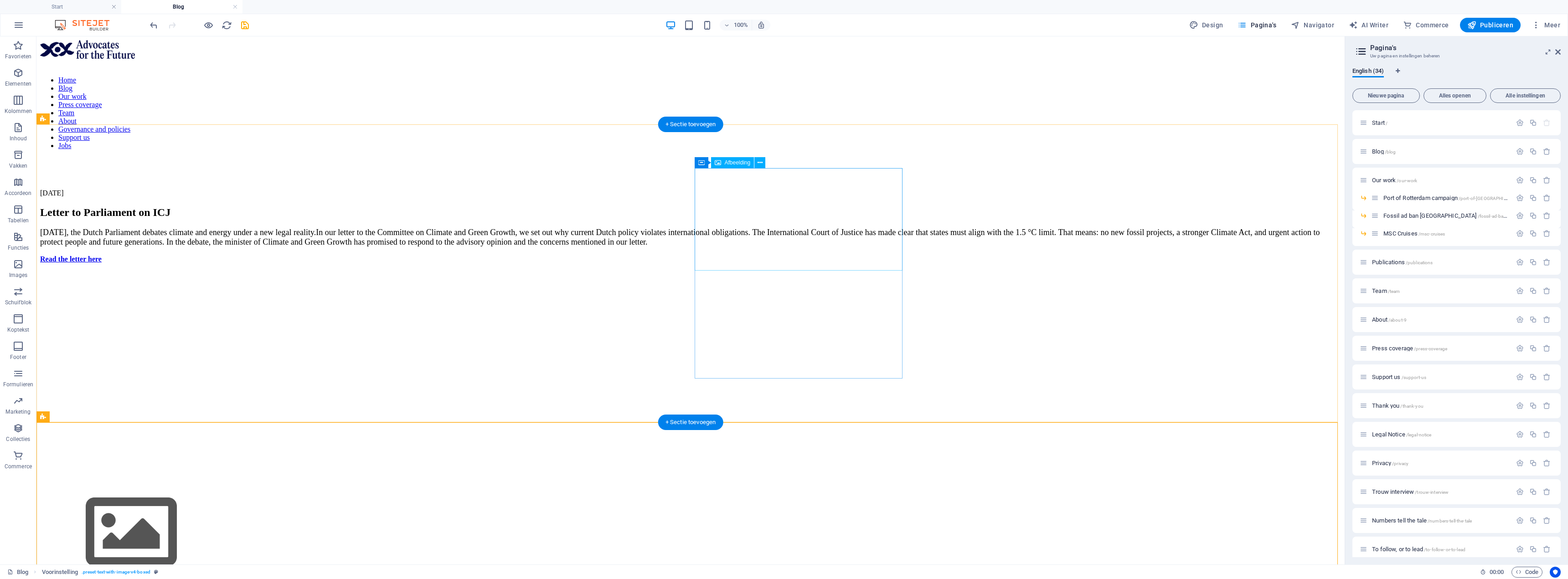
click at [814, 481] on figure at bounding box center [691, 533] width 1301 height 104
click at [743, 162] on span "Afbeelding" at bounding box center [738, 163] width 26 height 5
click at [759, 159] on icon at bounding box center [760, 163] width 5 height 10
click at [734, 164] on span "Afbeelding" at bounding box center [738, 163] width 26 height 5
click at [759, 165] on icon at bounding box center [760, 163] width 5 height 10
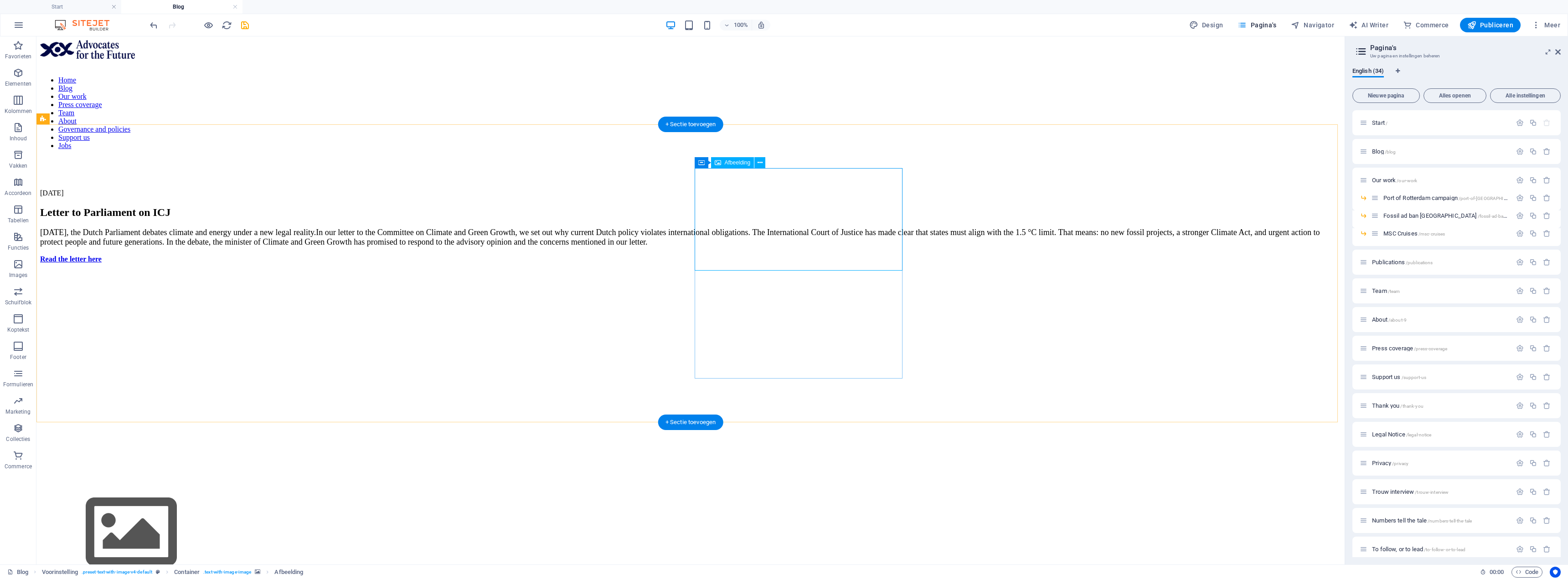
click at [730, 481] on figure at bounding box center [691, 533] width 1301 height 104
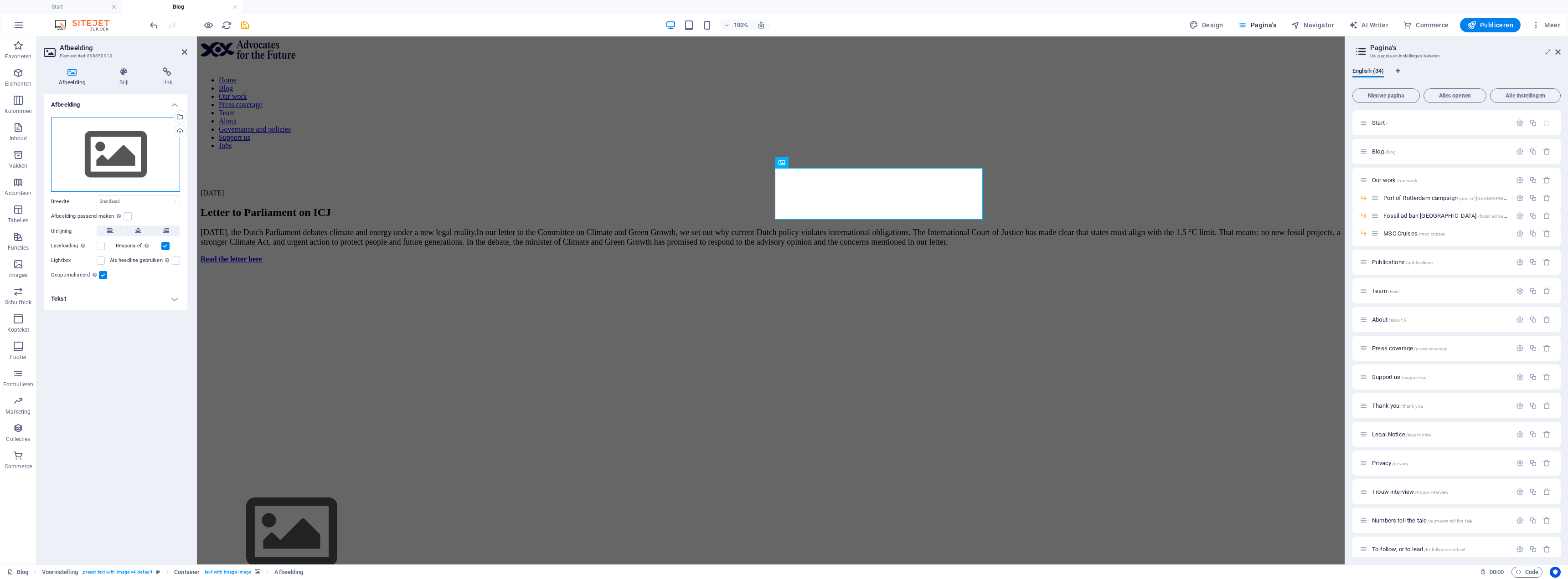
click at [101, 144] on div "Sleep bestanden hierheen, klik om bestanden te kiezen of selecteer bestanden ui…" at bounding box center [115, 155] width 129 height 74
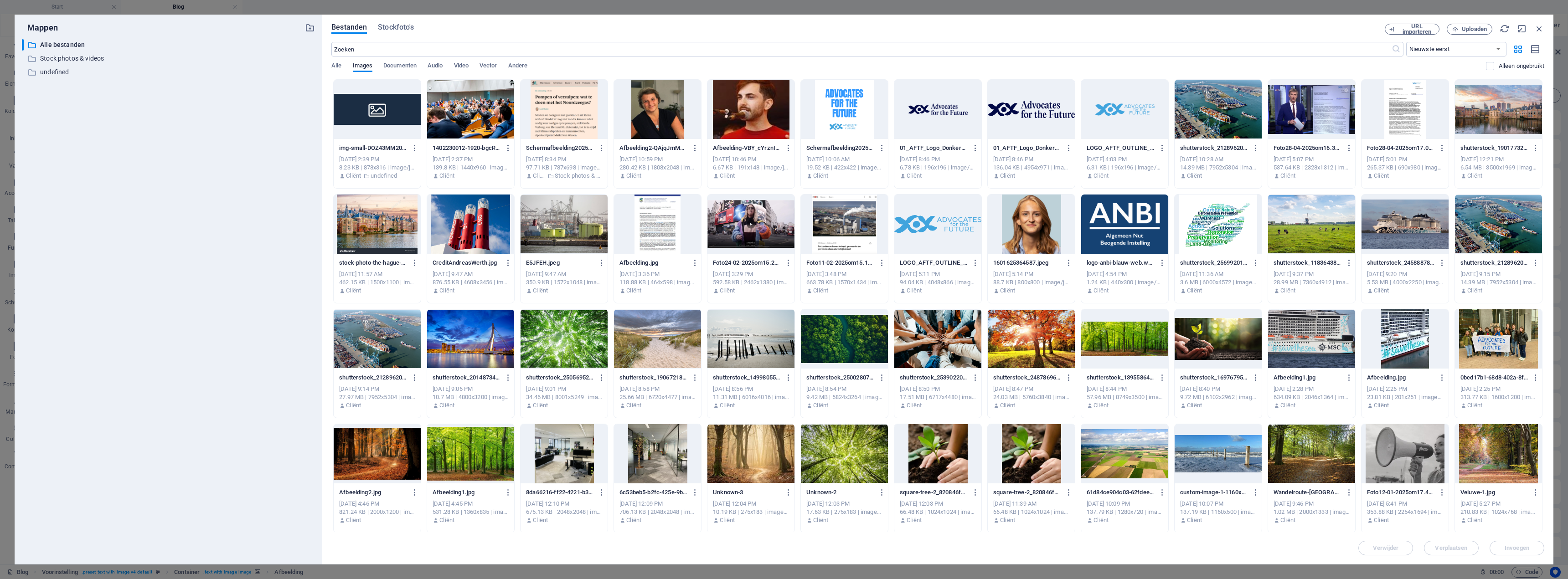
click at [491, 100] on div at bounding box center [470, 109] width 87 height 59
click at [1458, 27] on icon "button" at bounding box center [1455, 29] width 6 height 6
click at [1460, 30] on span "Uploaden" at bounding box center [1470, 29] width 38 height 6
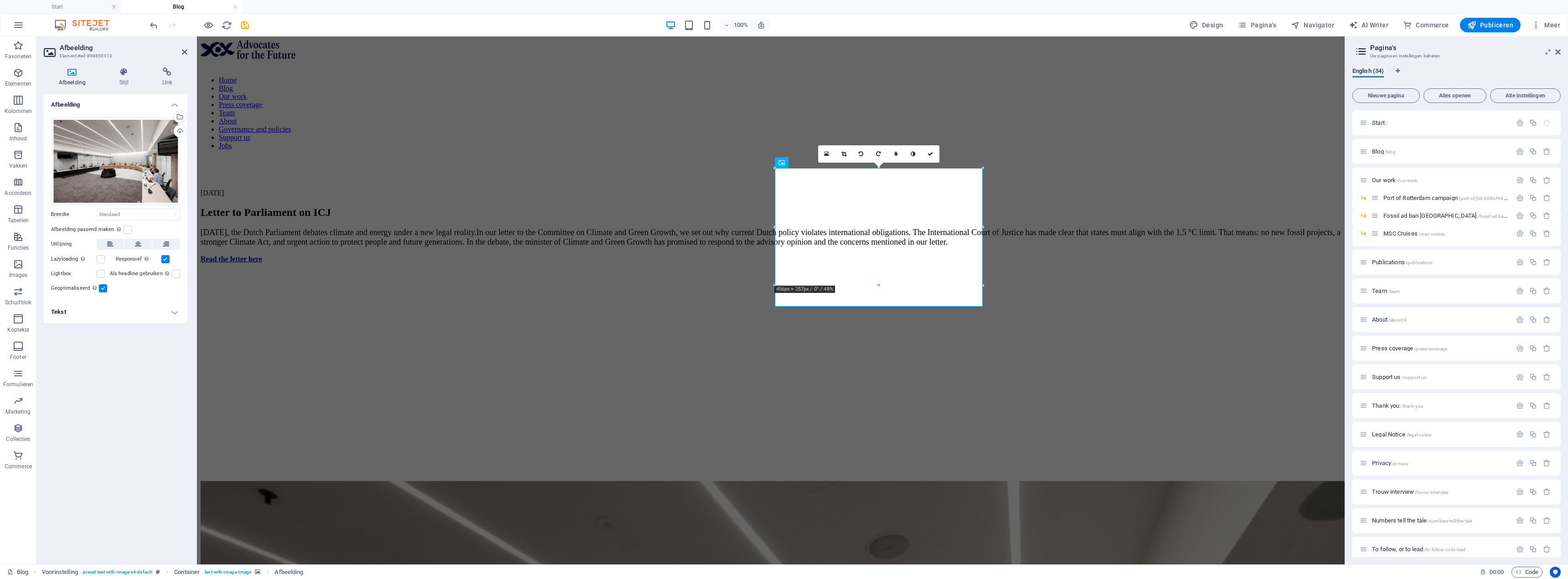
click at [978, 271] on figure at bounding box center [771, 271] width 1140 height 0
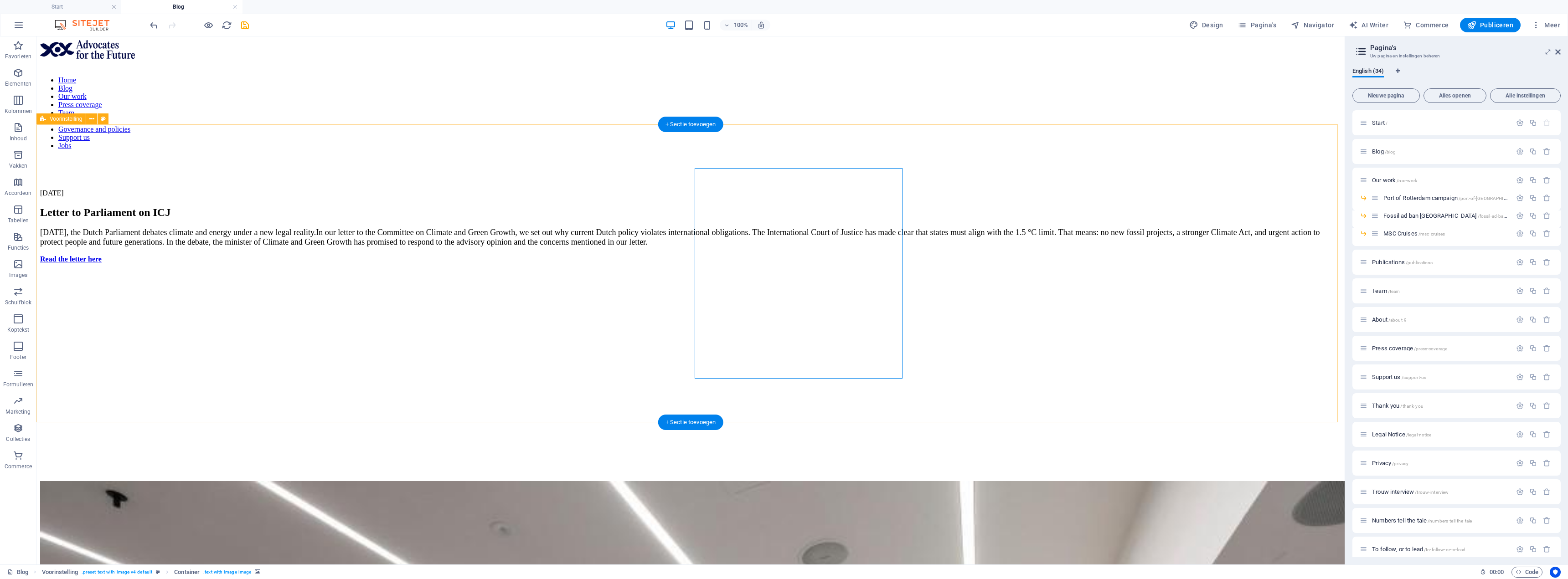
click at [899, 271] on figure at bounding box center [691, 271] width 1301 height 0
click at [891, 271] on figure at bounding box center [691, 271] width 1301 height 0
click at [851, 271] on figure at bounding box center [691, 271] width 1301 height 0
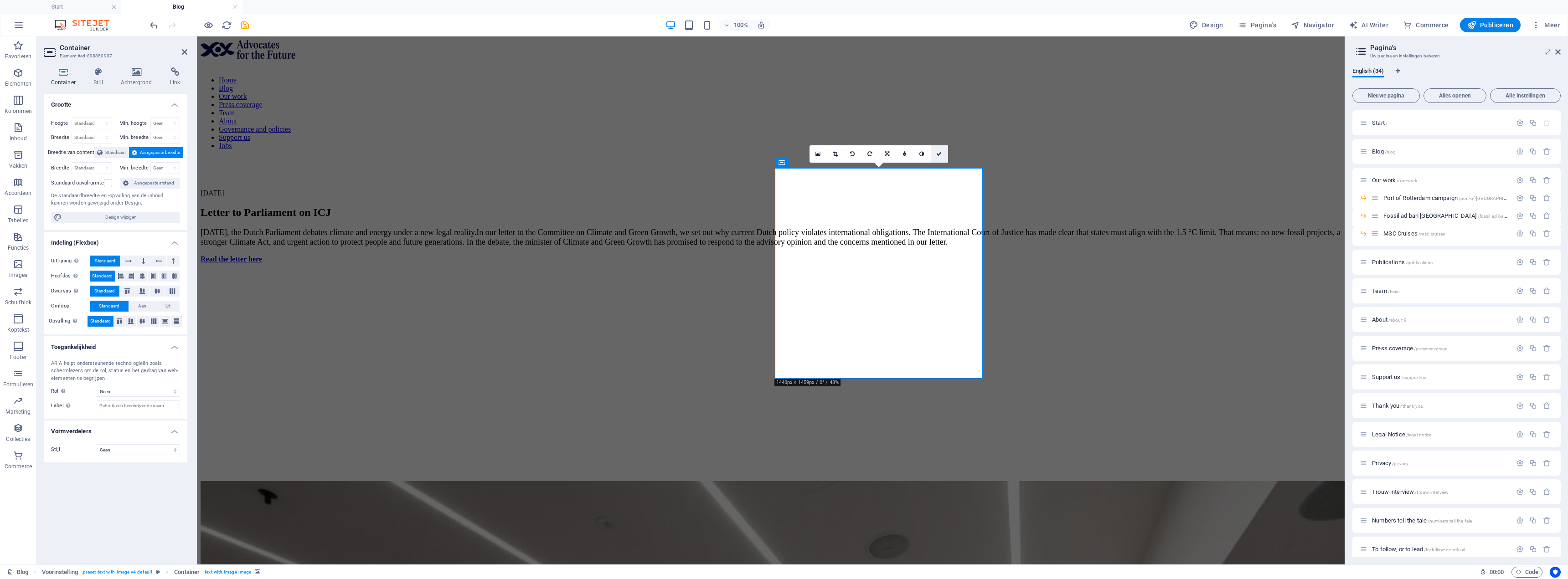
click at [940, 153] on icon at bounding box center [939, 154] width 5 height 5
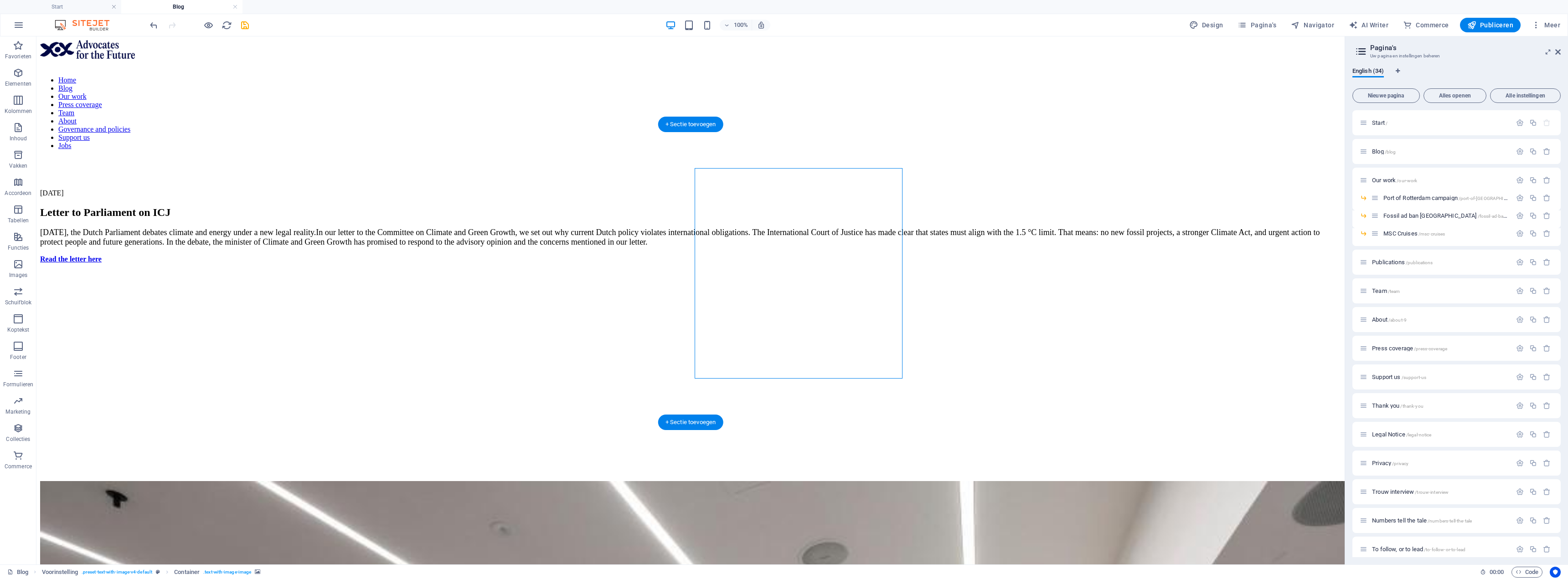
click at [834, 271] on figure at bounding box center [691, 271] width 1301 height 0
click at [833, 271] on figure at bounding box center [691, 271] width 1301 height 0
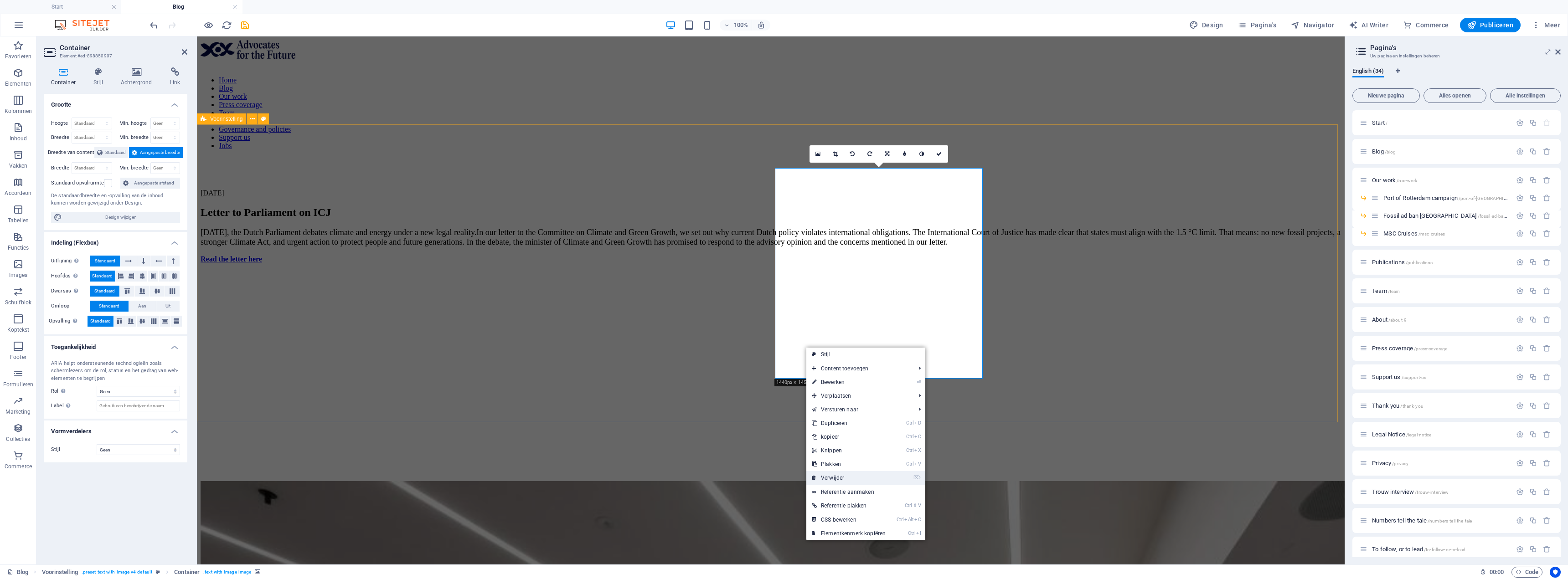
click at [856, 475] on link "⌦ Verwijder" at bounding box center [848, 477] width 85 height 14
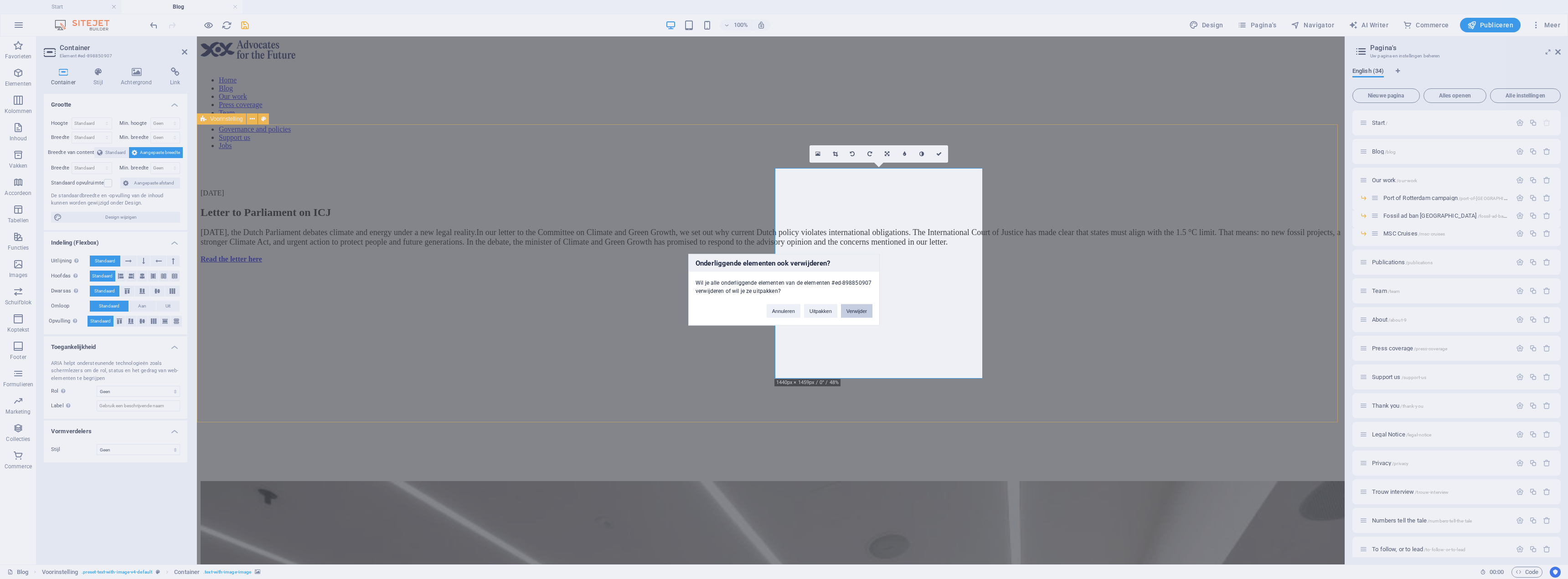
click at [849, 316] on button "Verwijder" at bounding box center [857, 310] width 32 height 14
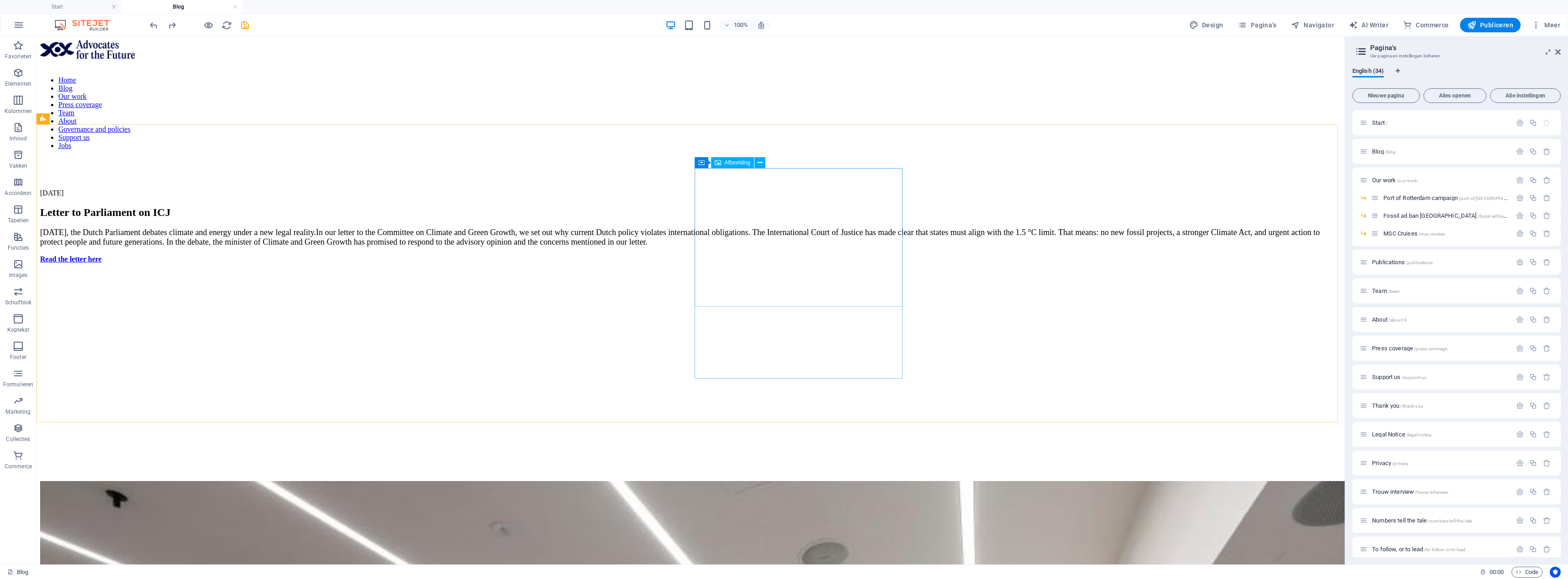
click at [735, 164] on span "Afbeelding" at bounding box center [738, 163] width 26 height 5
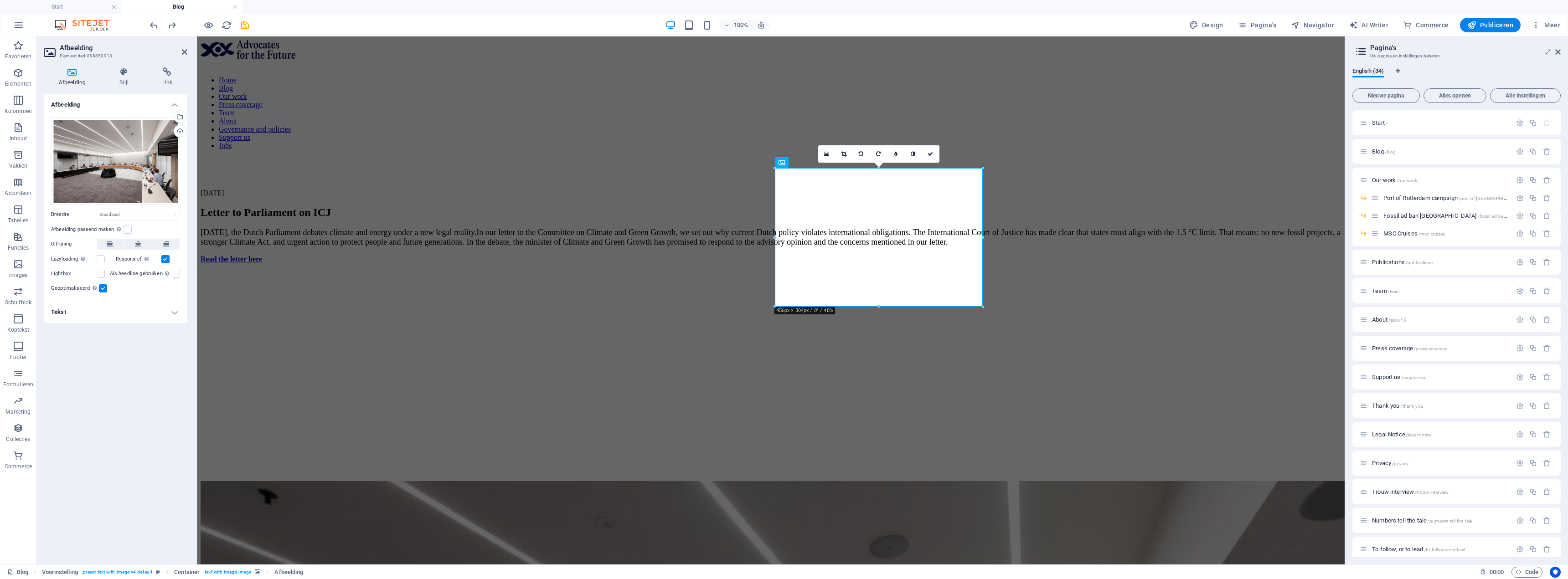
click at [75, 85] on h4 "Afbeelding" at bounding box center [75, 77] width 61 height 19
click at [850, 271] on figure at bounding box center [771, 271] width 1140 height 0
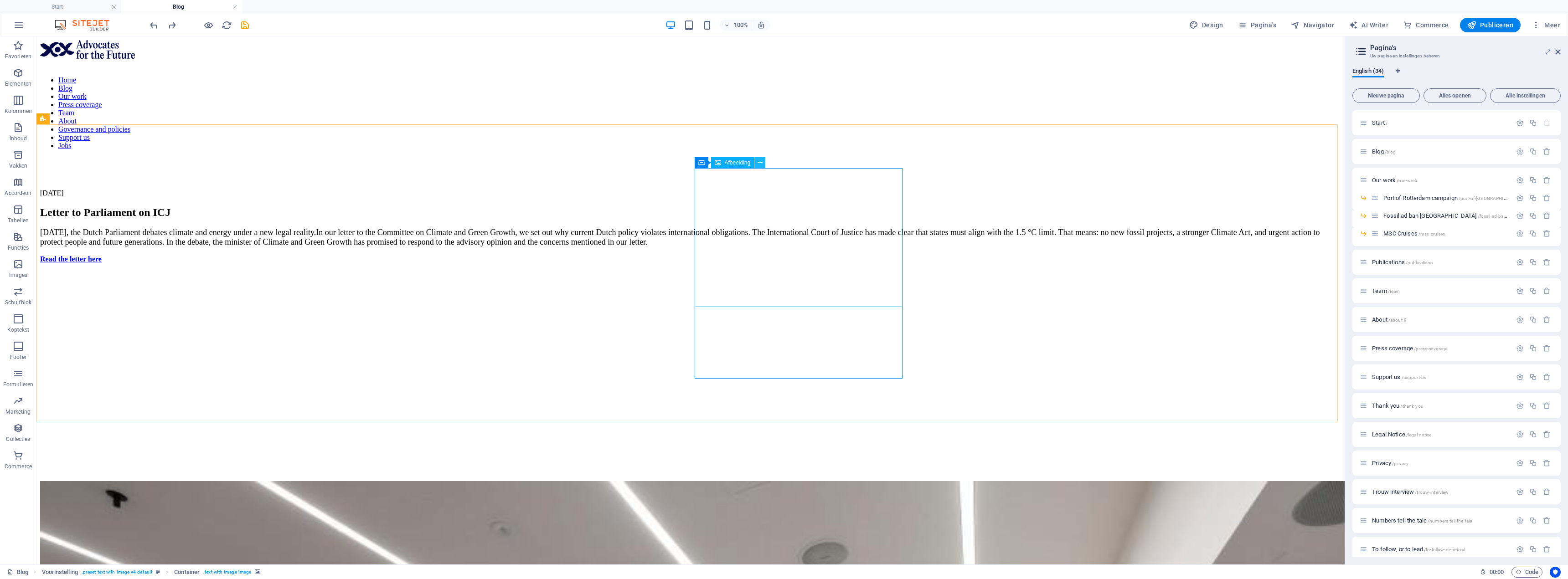
click at [759, 158] on icon at bounding box center [760, 163] width 5 height 10
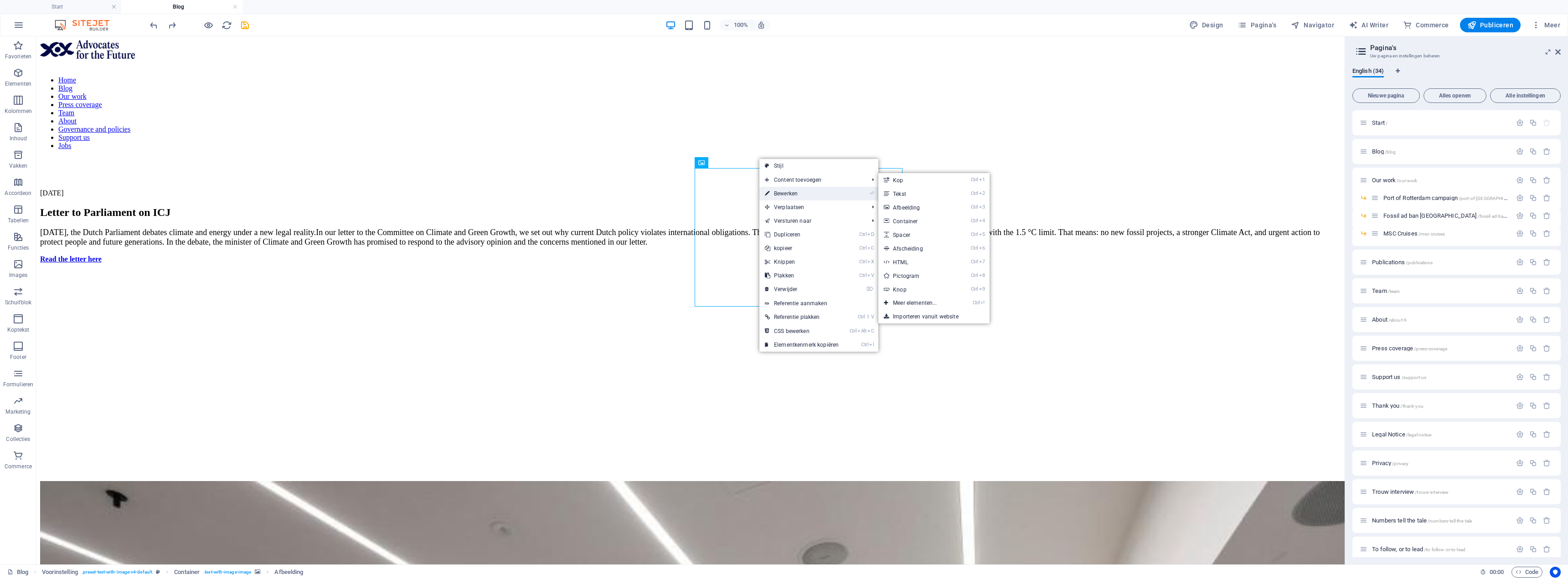
click at [804, 190] on link "⏎ Bewerken" at bounding box center [801, 193] width 85 height 14
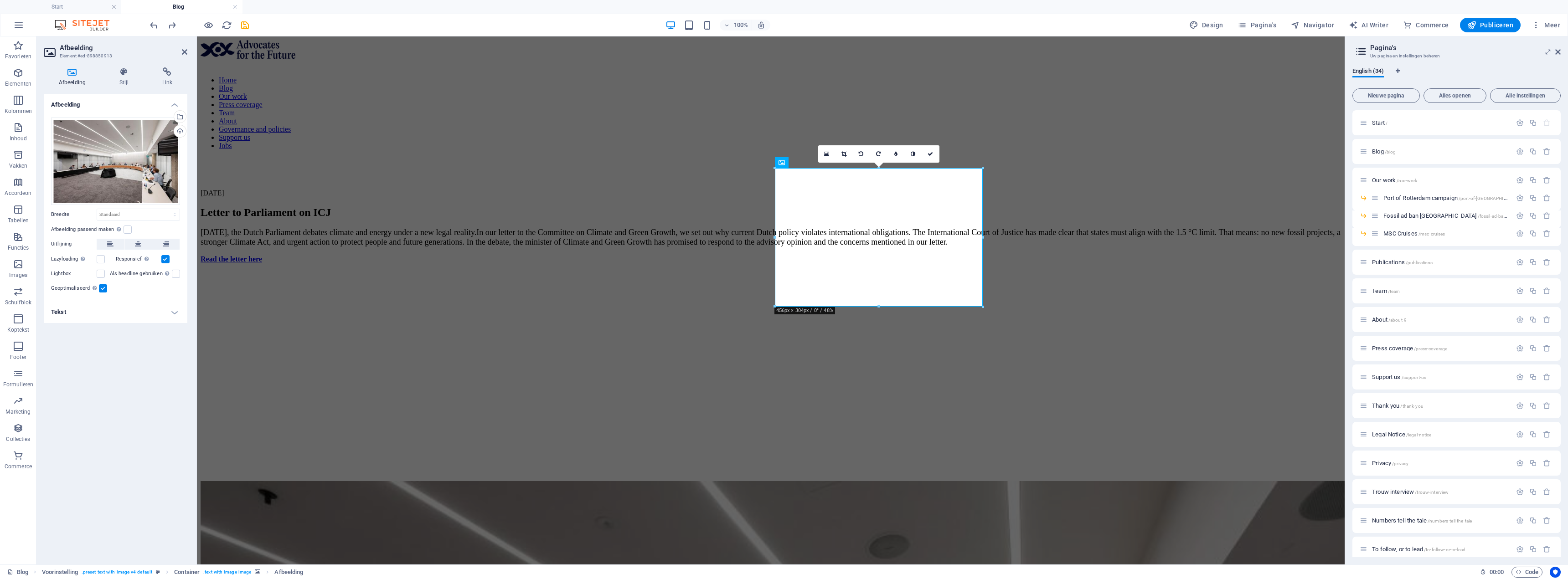
drag, startPoint x: 864, startPoint y: 374, endPoint x: 862, endPoint y: 360, distance: 14.1
click at [863, 271] on figure at bounding box center [771, 271] width 1140 height 0
click at [862, 271] on figure at bounding box center [771, 271] width 1140 height 0
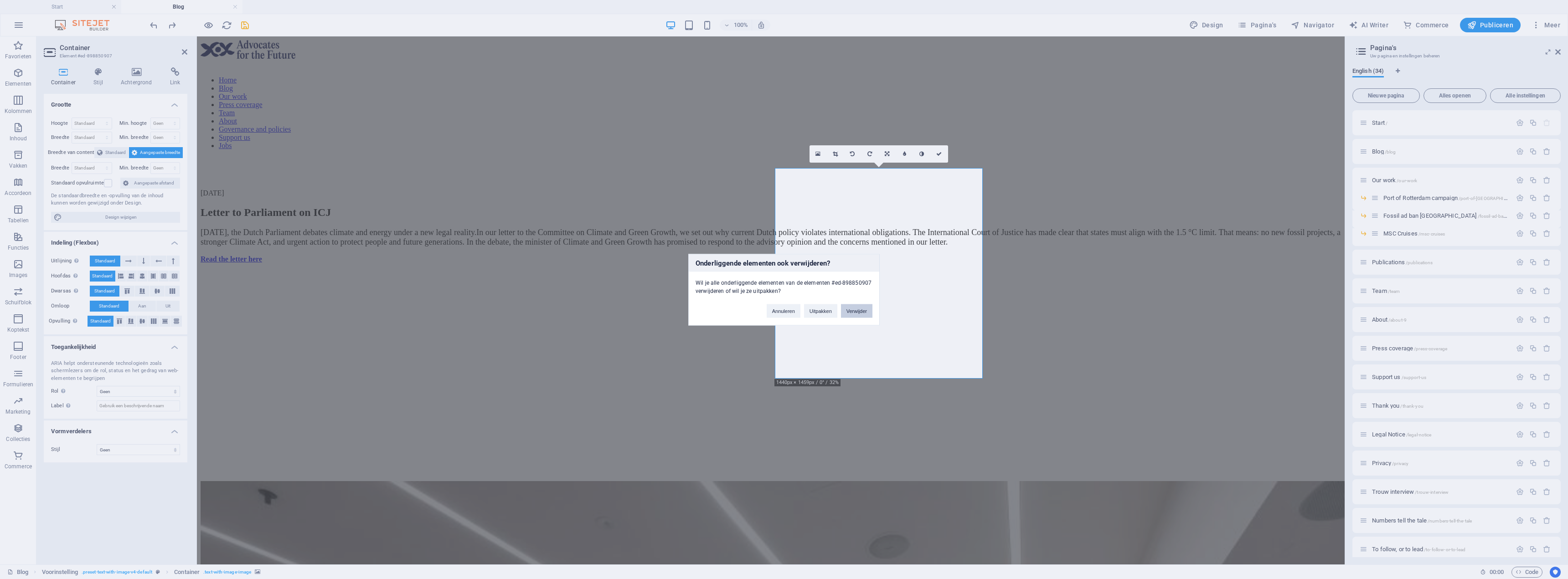
click at [861, 311] on button "Verwijder" at bounding box center [857, 310] width 32 height 14
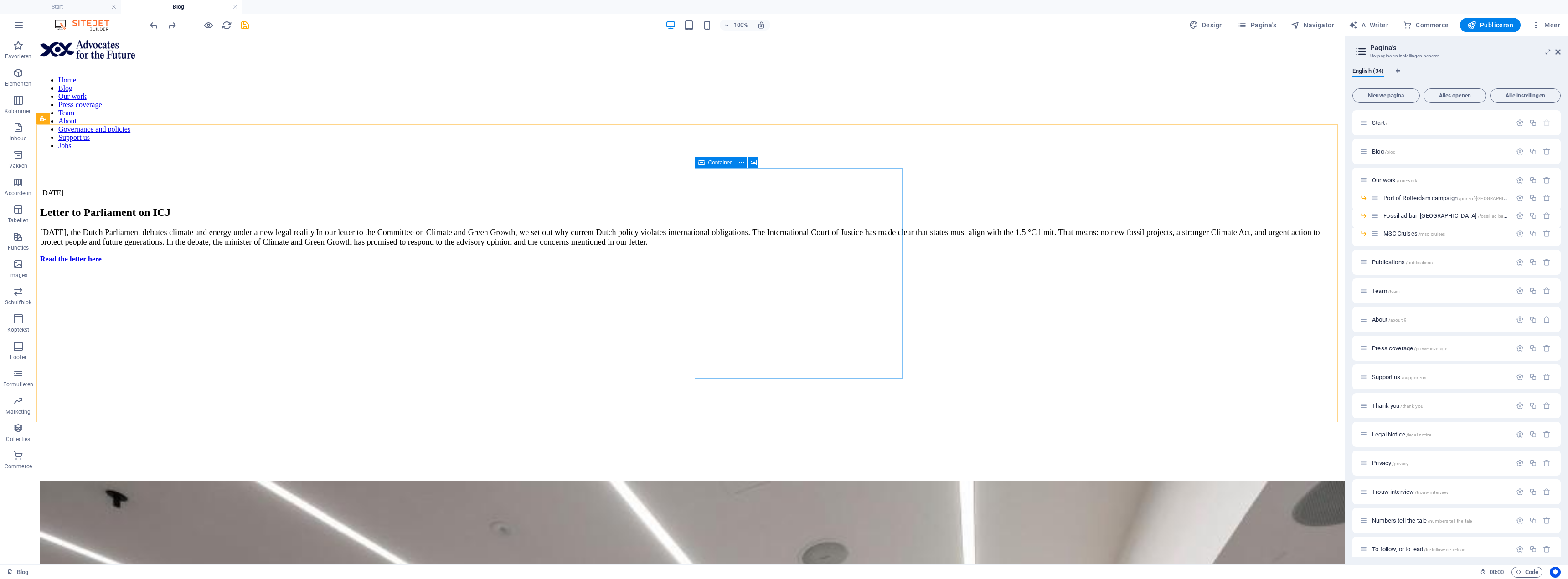
click at [703, 165] on icon at bounding box center [702, 163] width 6 height 11
click at [750, 164] on icon at bounding box center [753, 163] width 7 height 10
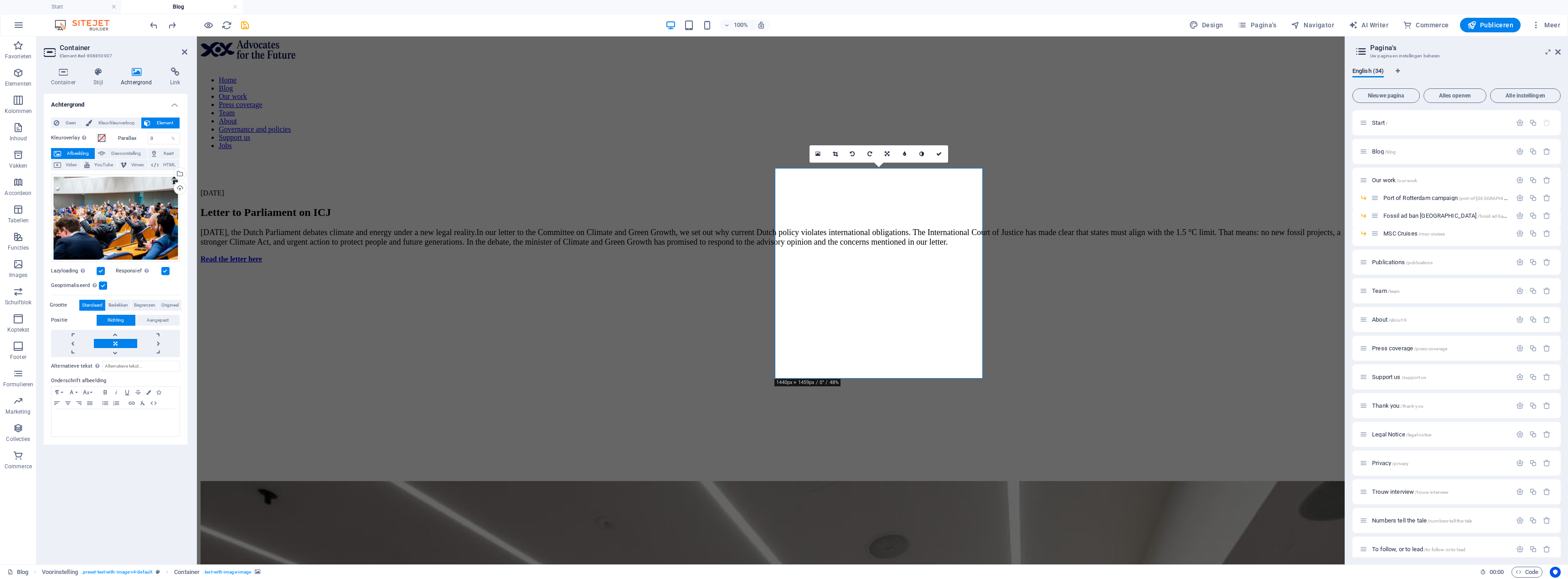
drag, startPoint x: 921, startPoint y: 328, endPoint x: 828, endPoint y: 332, distance: 93.1
click at [828, 271] on figure at bounding box center [771, 271] width 1140 height 0
click at [824, 152] on link at bounding box center [818, 153] width 17 height 17
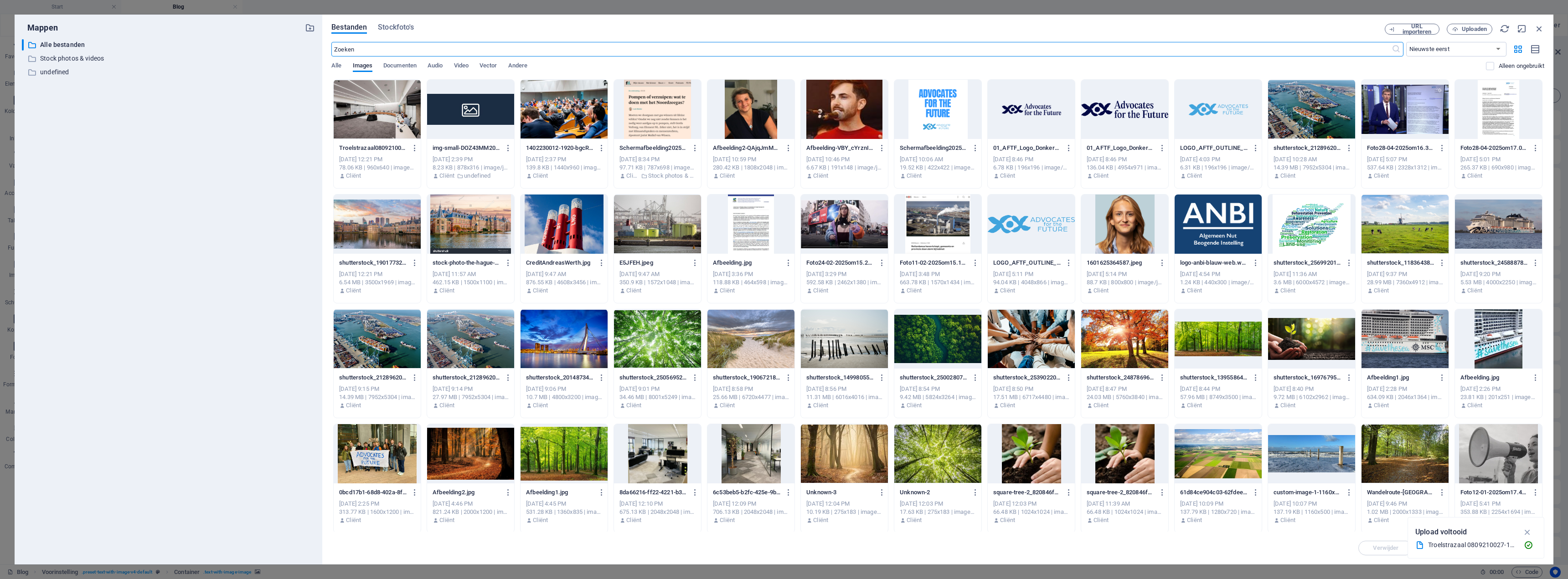
click at [562, 109] on div at bounding box center [564, 109] width 87 height 59
click at [384, 123] on div at bounding box center [377, 109] width 87 height 59
click at [413, 82] on div "1" at bounding box center [413, 88] width 12 height 12
click at [391, 106] on div at bounding box center [377, 109] width 87 height 59
click at [391, 106] on div "1" at bounding box center [377, 109] width 87 height 59
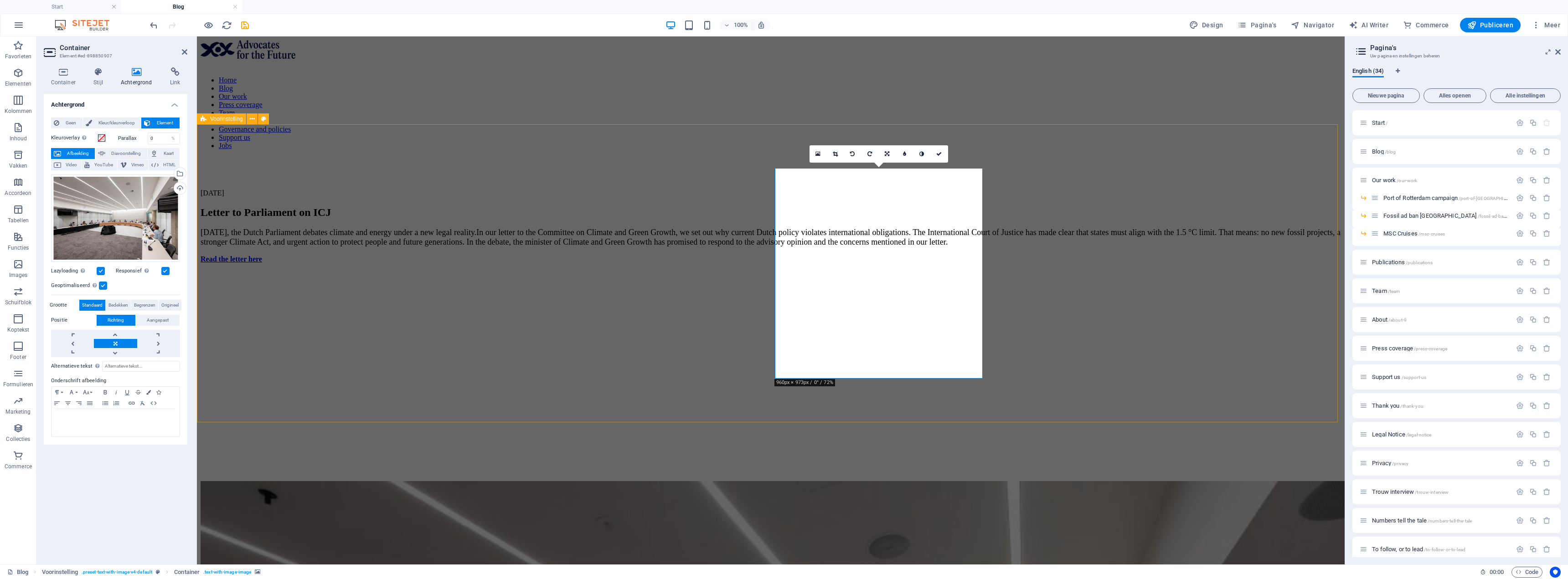
click at [935, 271] on figure at bounding box center [771, 271] width 1140 height 0
drag, startPoint x: 926, startPoint y: 333, endPoint x: 780, endPoint y: 358, distance: 148.1
click at [780, 271] on figure at bounding box center [771, 271] width 1140 height 0
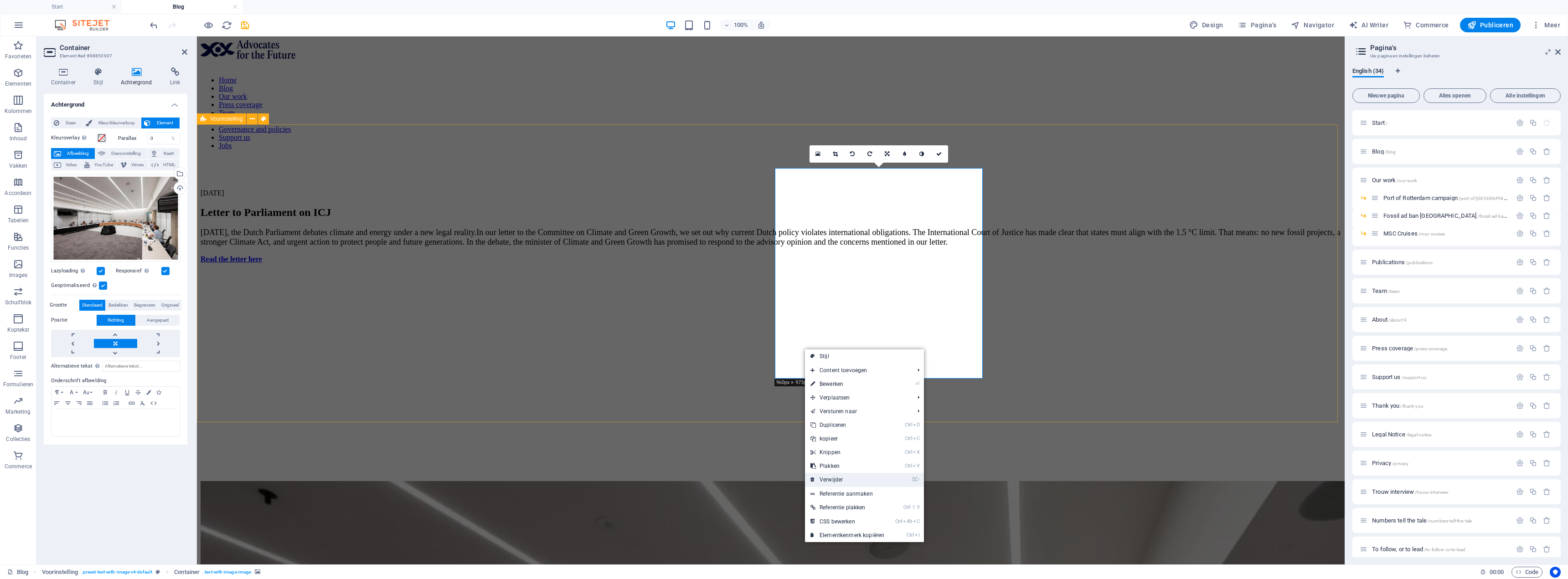
click at [851, 475] on link "⌦ Verwijder" at bounding box center [847, 479] width 85 height 14
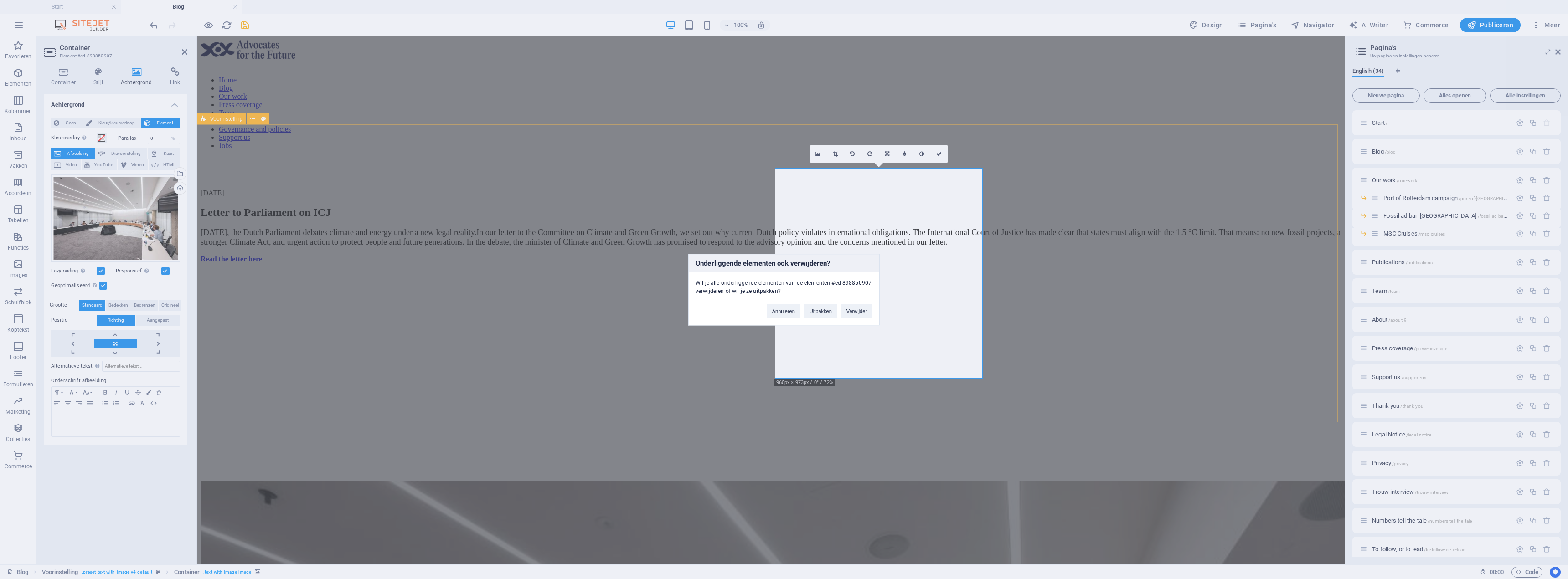
click at [841, 303] on div "Annuleren Uitpakken Verwijder" at bounding box center [820, 306] width 119 height 23
drag, startPoint x: 853, startPoint y: 315, endPoint x: 817, endPoint y: 279, distance: 50.9
click at [853, 315] on button "Verwijder" at bounding box center [857, 310] width 32 height 14
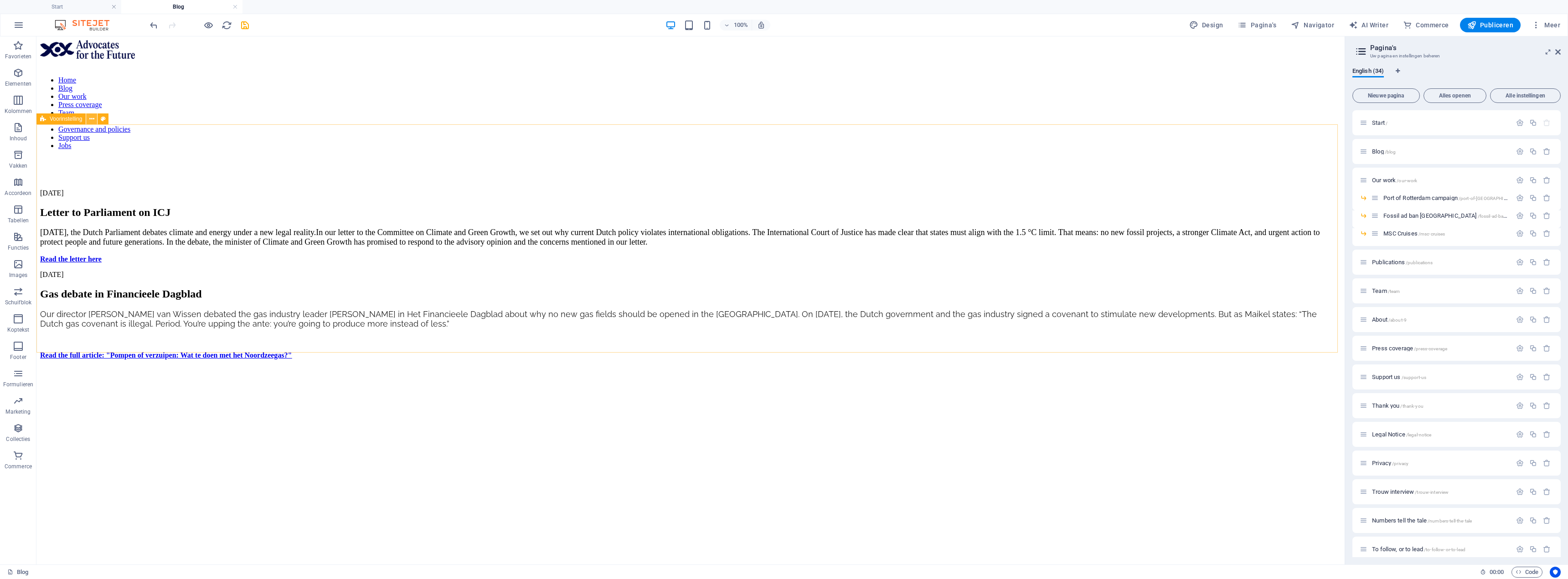
click at [93, 115] on icon at bounding box center [92, 119] width 5 height 10
click at [92, 124] on div "Voorinstelling" at bounding box center [75, 119] width 78 height 12
click at [91, 122] on icon at bounding box center [92, 119] width 5 height 10
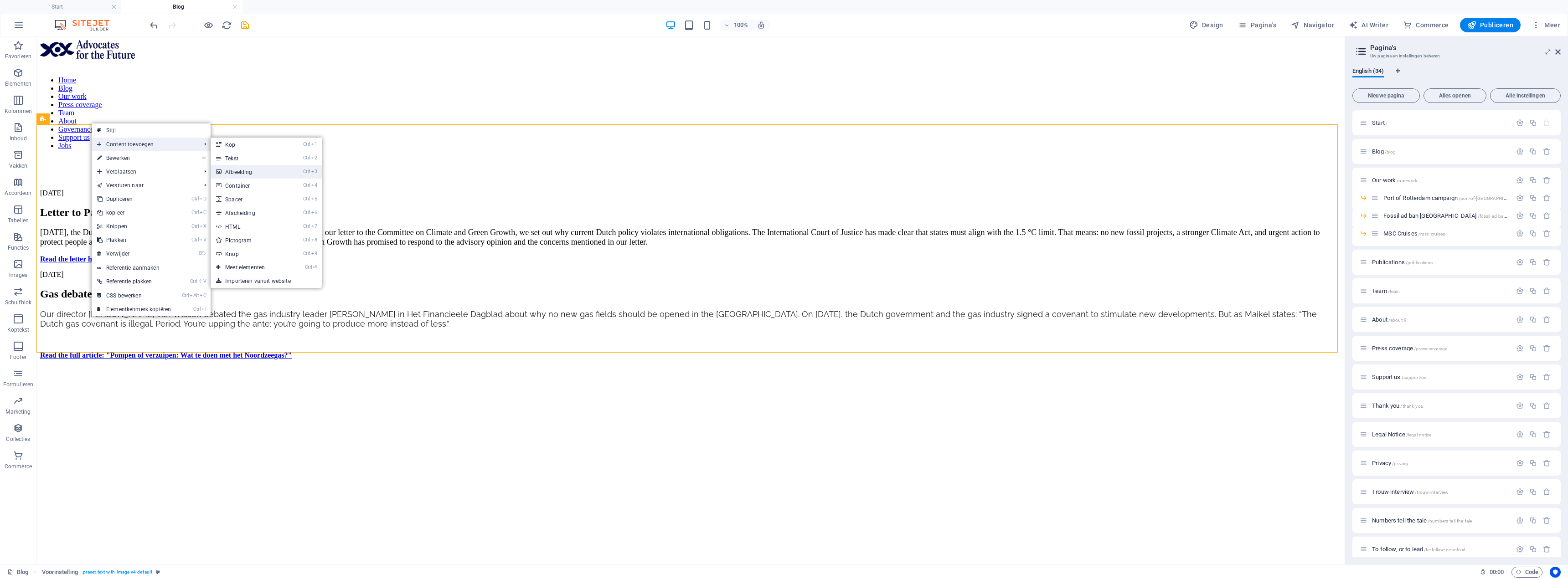
click at [260, 174] on link "Ctrl 3 Afbeelding" at bounding box center [249, 172] width 76 height 14
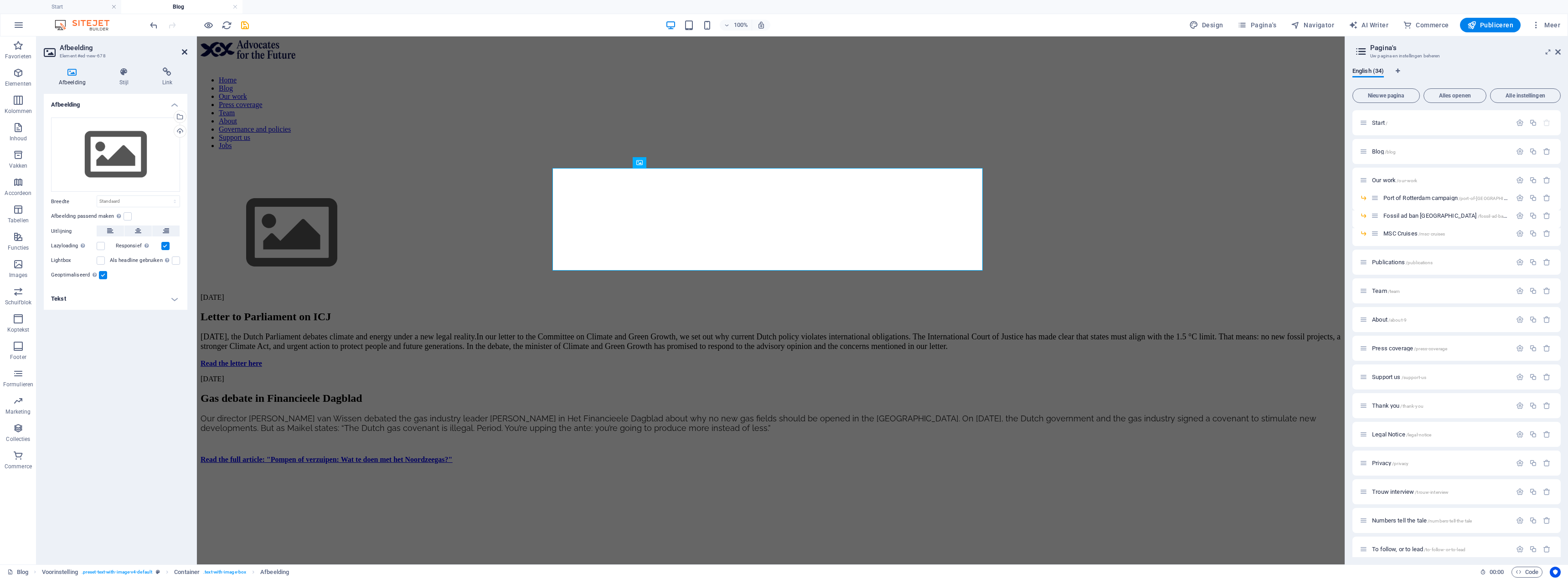
click at [182, 54] on icon at bounding box center [185, 52] width 5 height 7
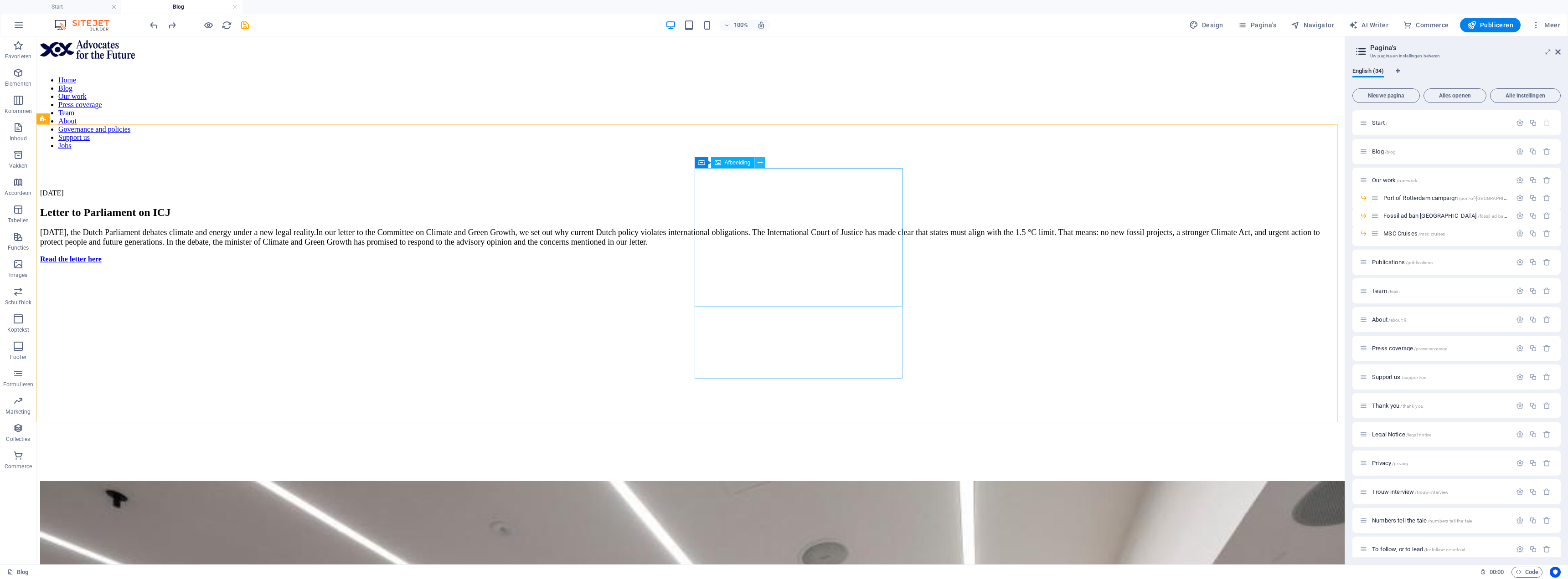
click at [760, 162] on icon at bounding box center [760, 163] width 5 height 10
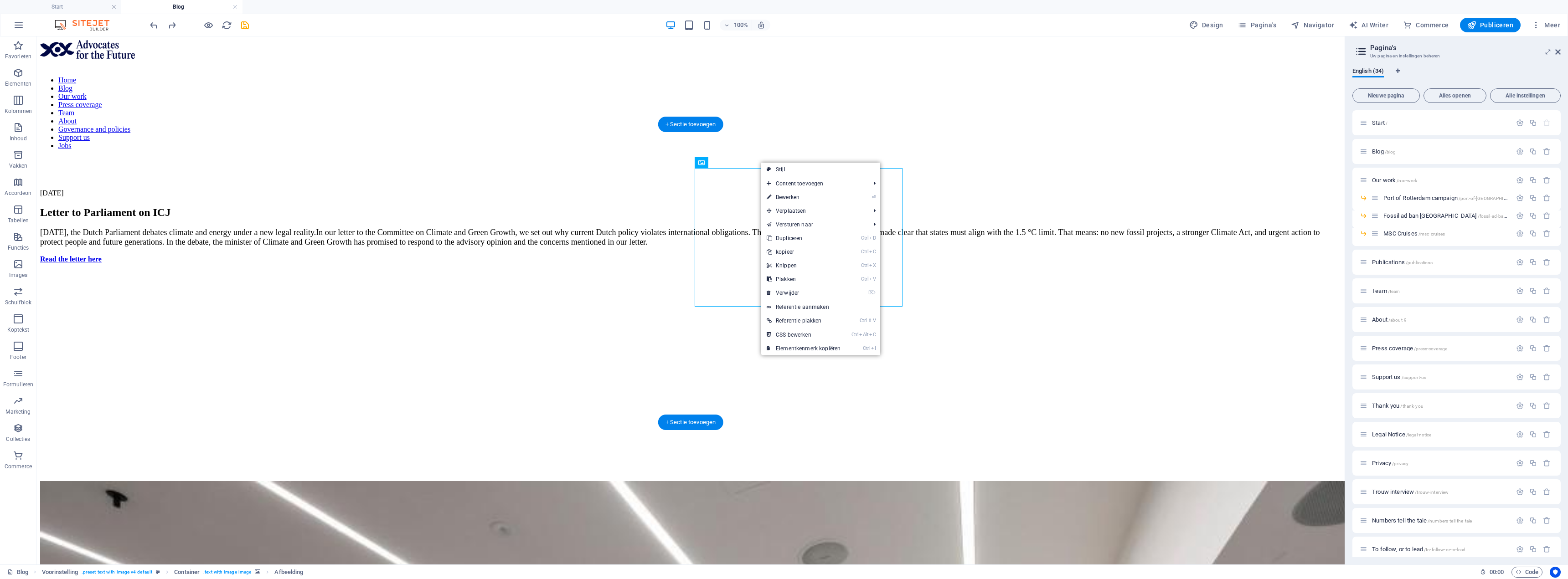
click at [739, 271] on figure at bounding box center [691, 271] width 1301 height 0
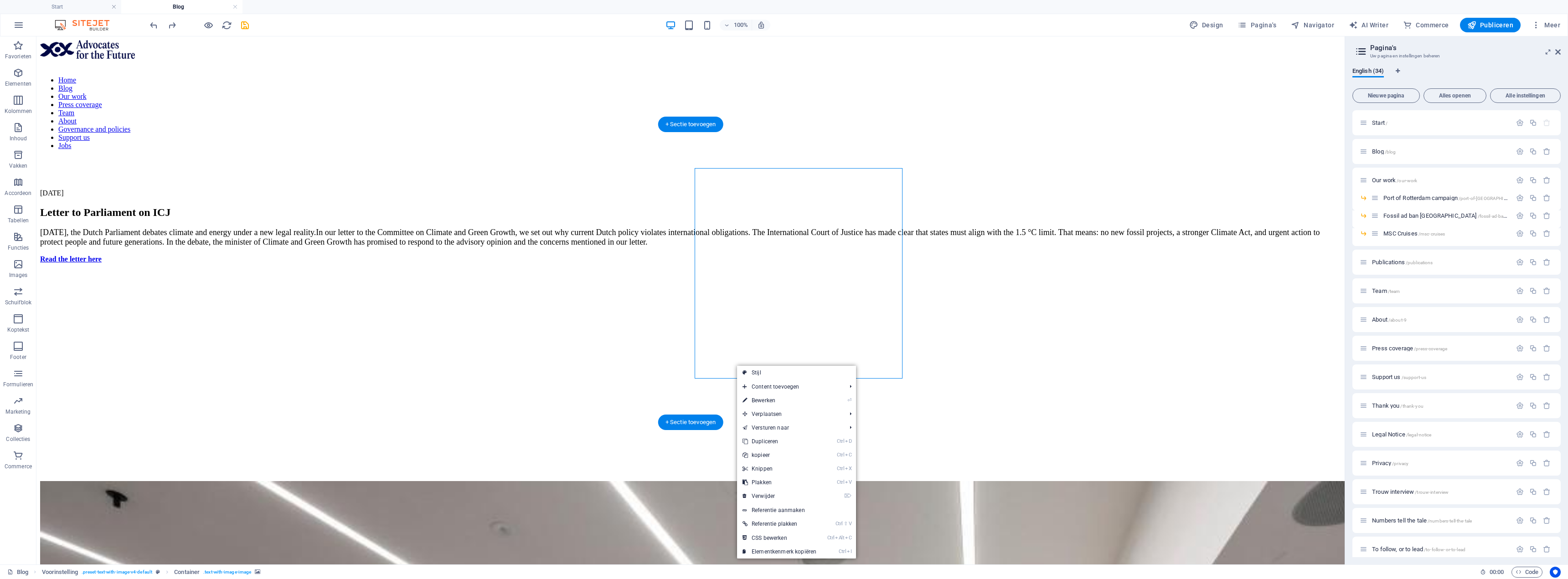
click at [725, 271] on figure at bounding box center [691, 271] width 1301 height 0
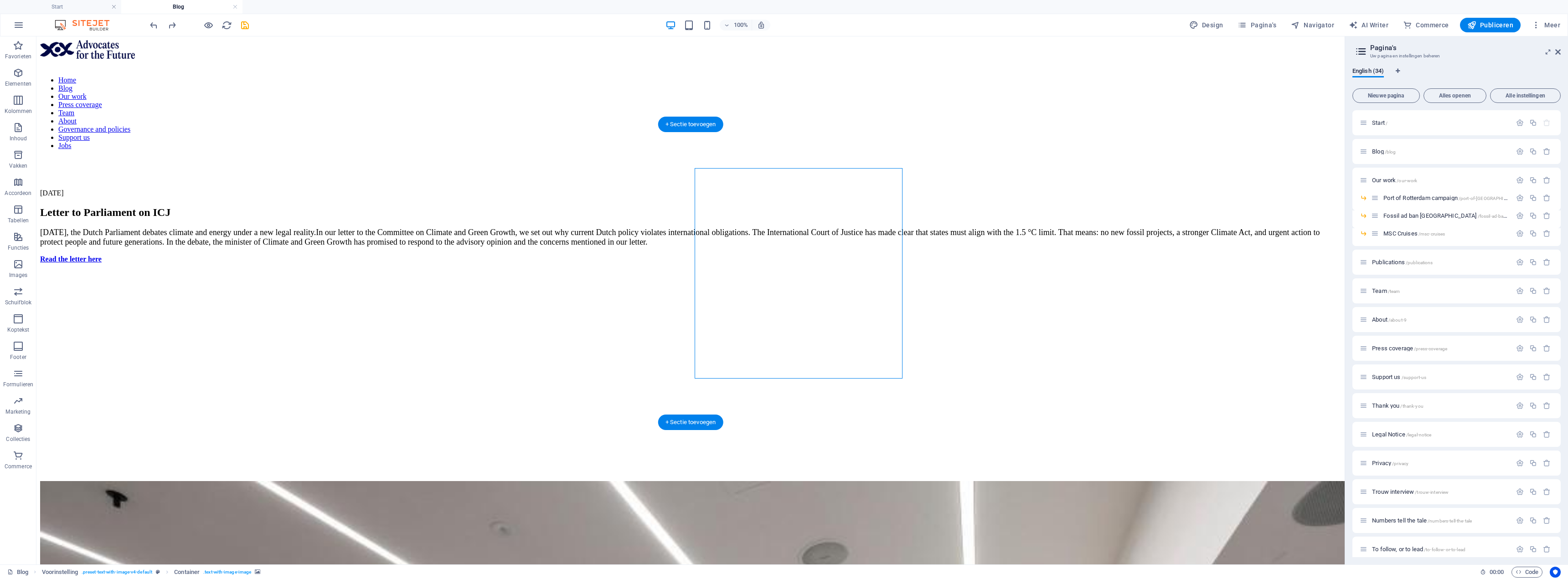
click at [725, 271] on figure at bounding box center [691, 271] width 1301 height 0
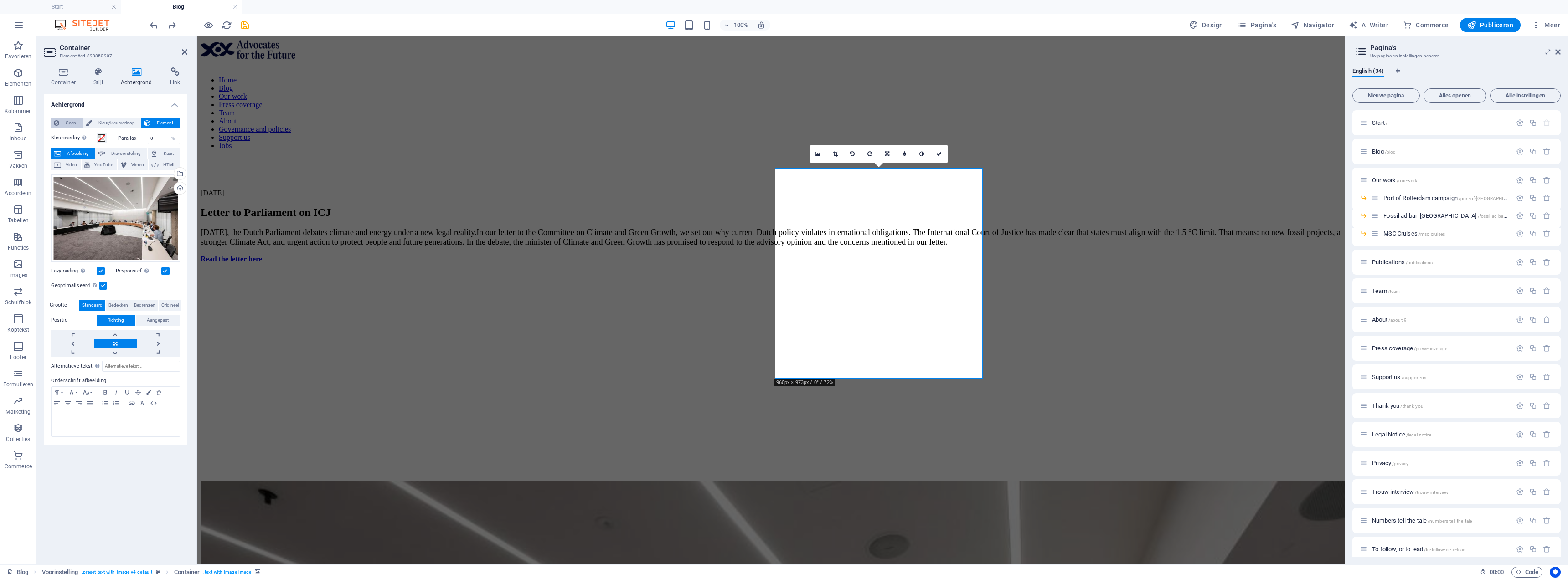
click at [60, 125] on button "Geen" at bounding box center [67, 123] width 32 height 11
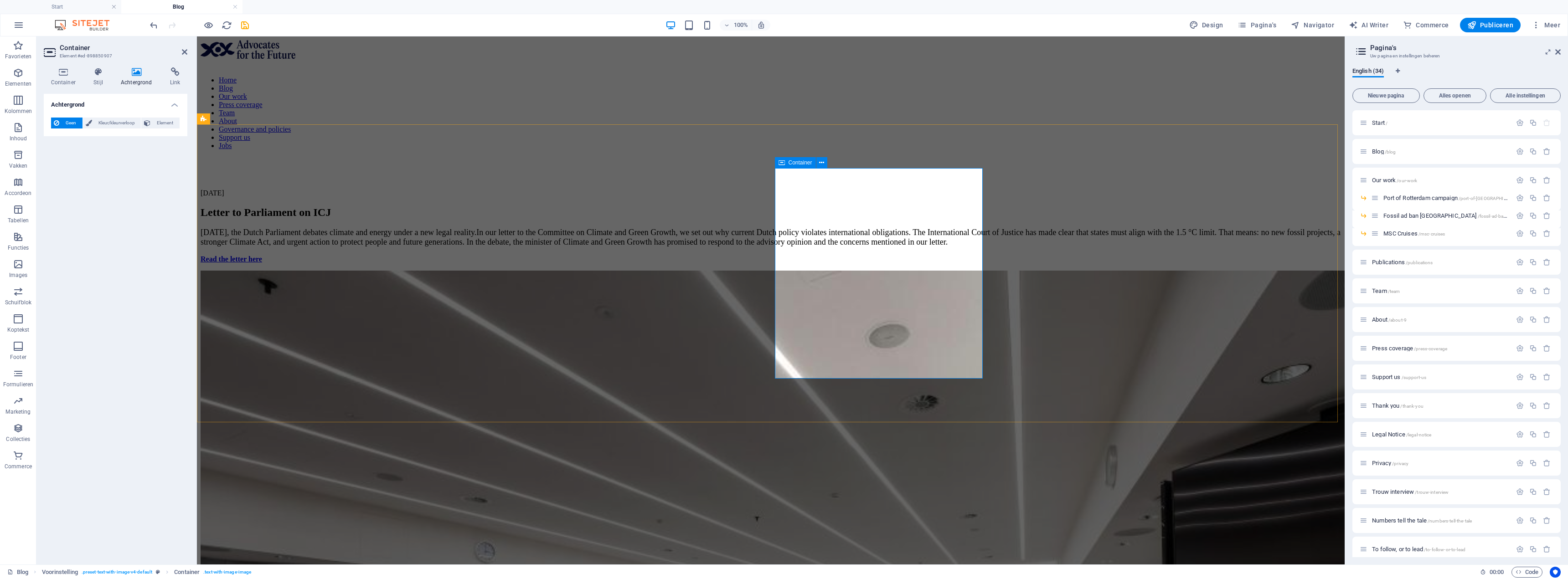
drag, startPoint x: 975, startPoint y: 381, endPoint x: 1135, endPoint y: 380, distance: 160.0
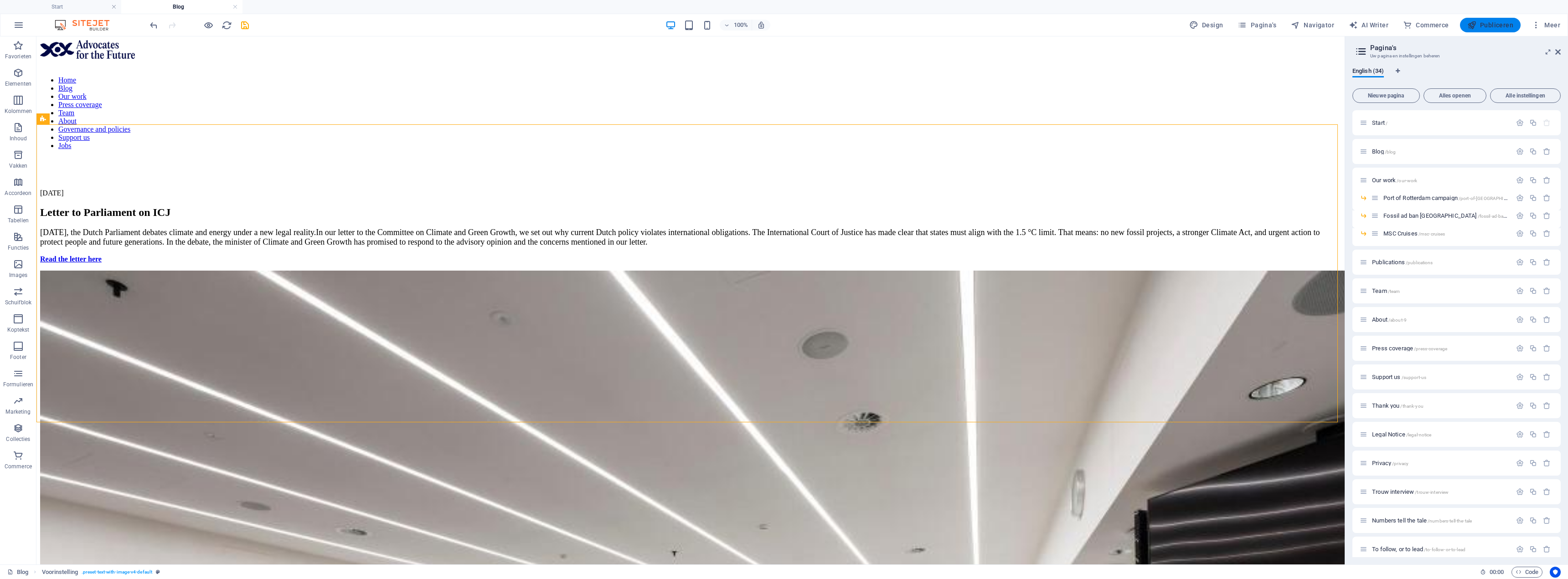
click at [1471, 25] on icon "button" at bounding box center [1472, 25] width 9 height 9
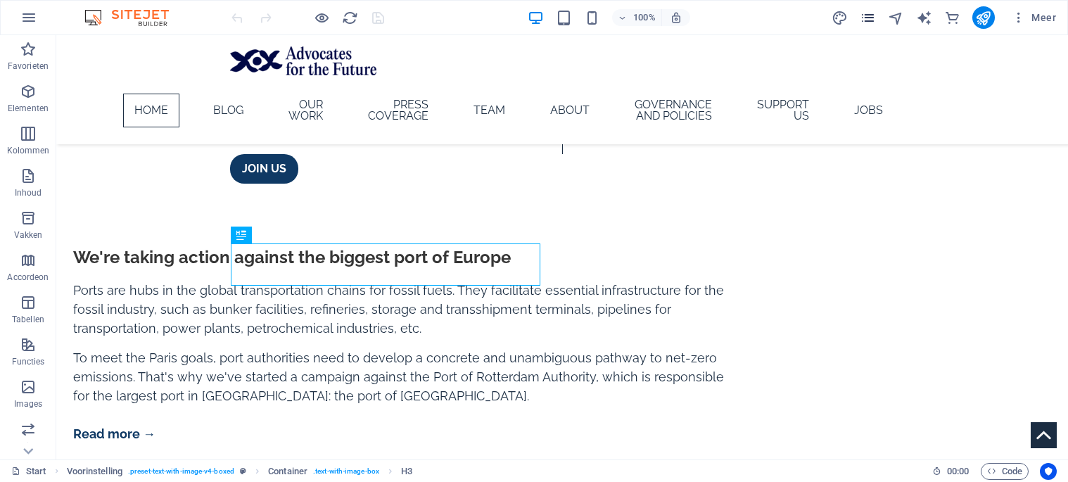
click at [865, 15] on icon "pages" at bounding box center [868, 18] width 16 height 16
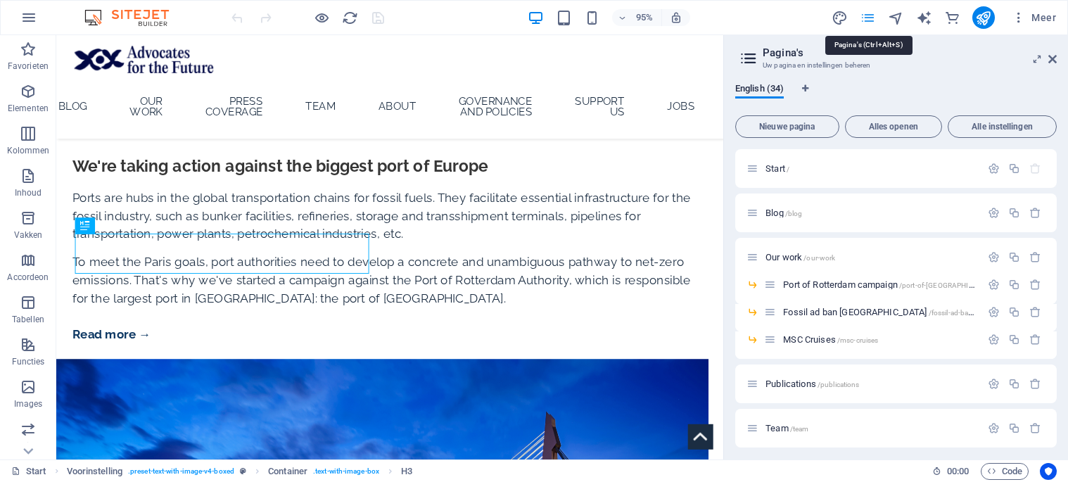
scroll to position [414, 0]
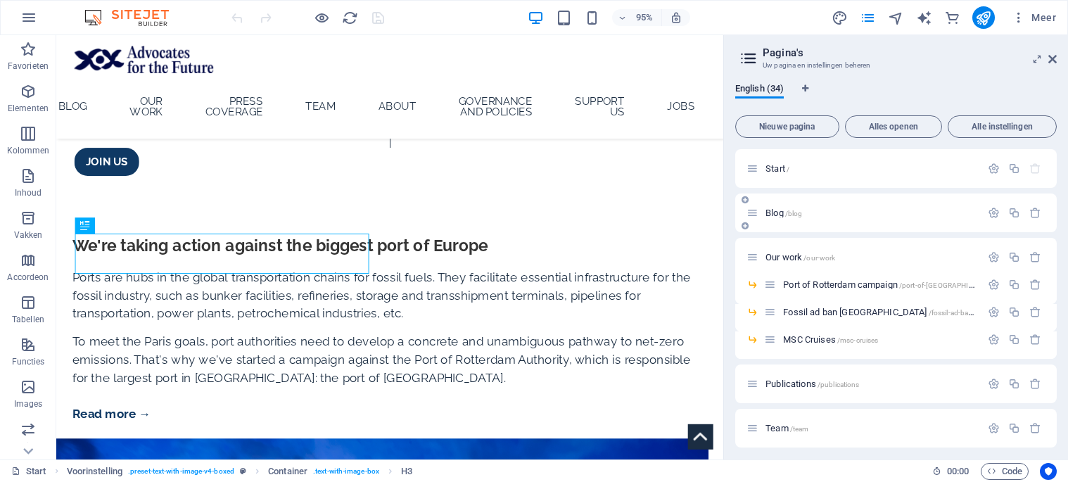
click at [685, 415] on p "Blog /blog" at bounding box center [677, 422] width 15 height 15
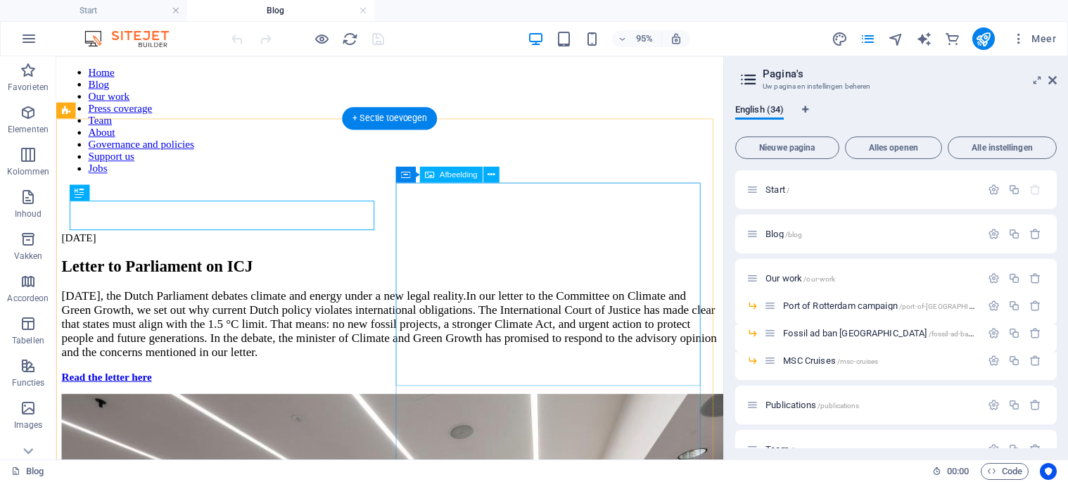
scroll to position [70, 0]
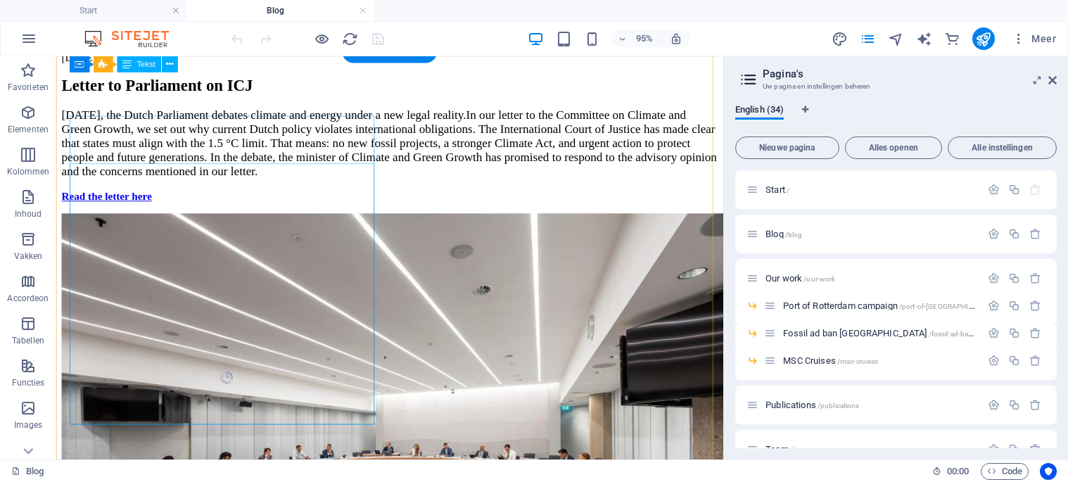
scroll to position [141, 0]
